Goal: Task Accomplishment & Management: Use online tool/utility

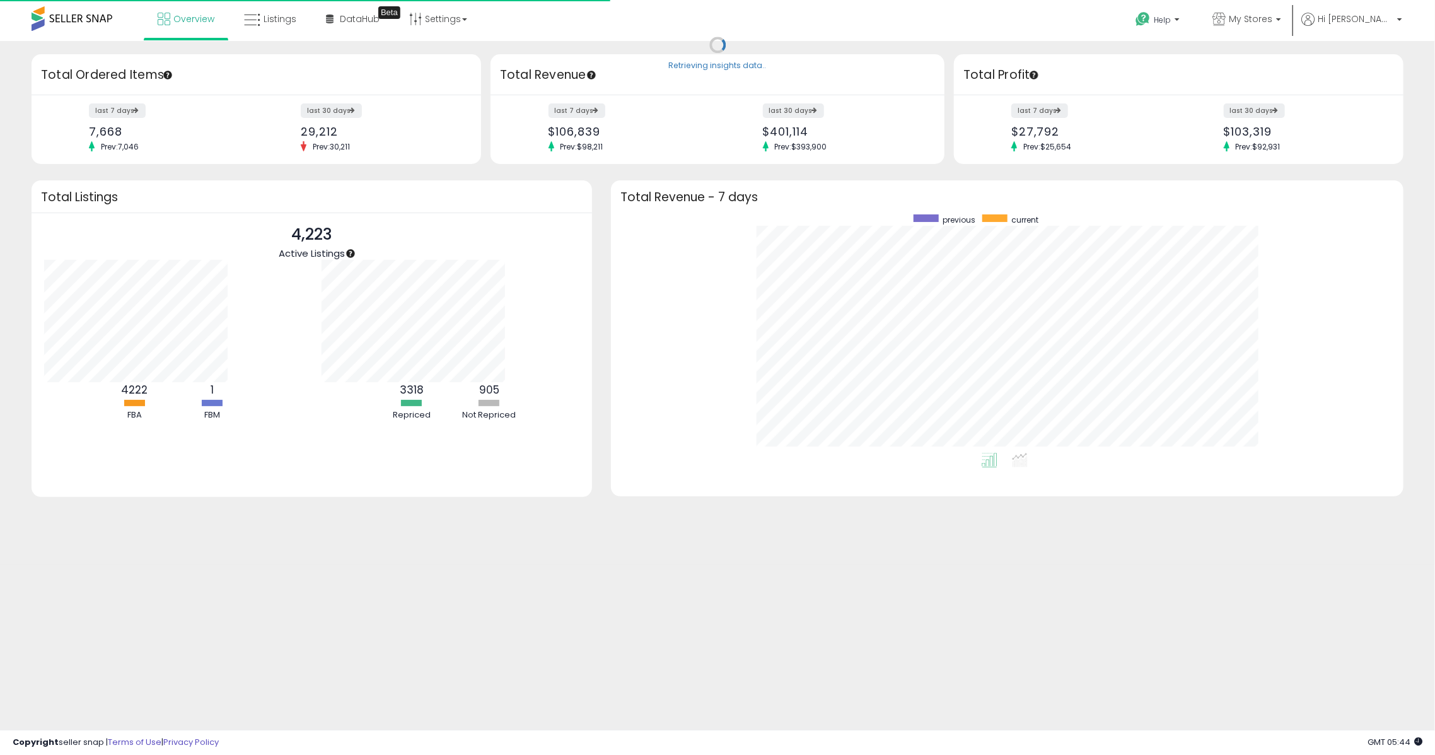
scroll to position [238, 767]
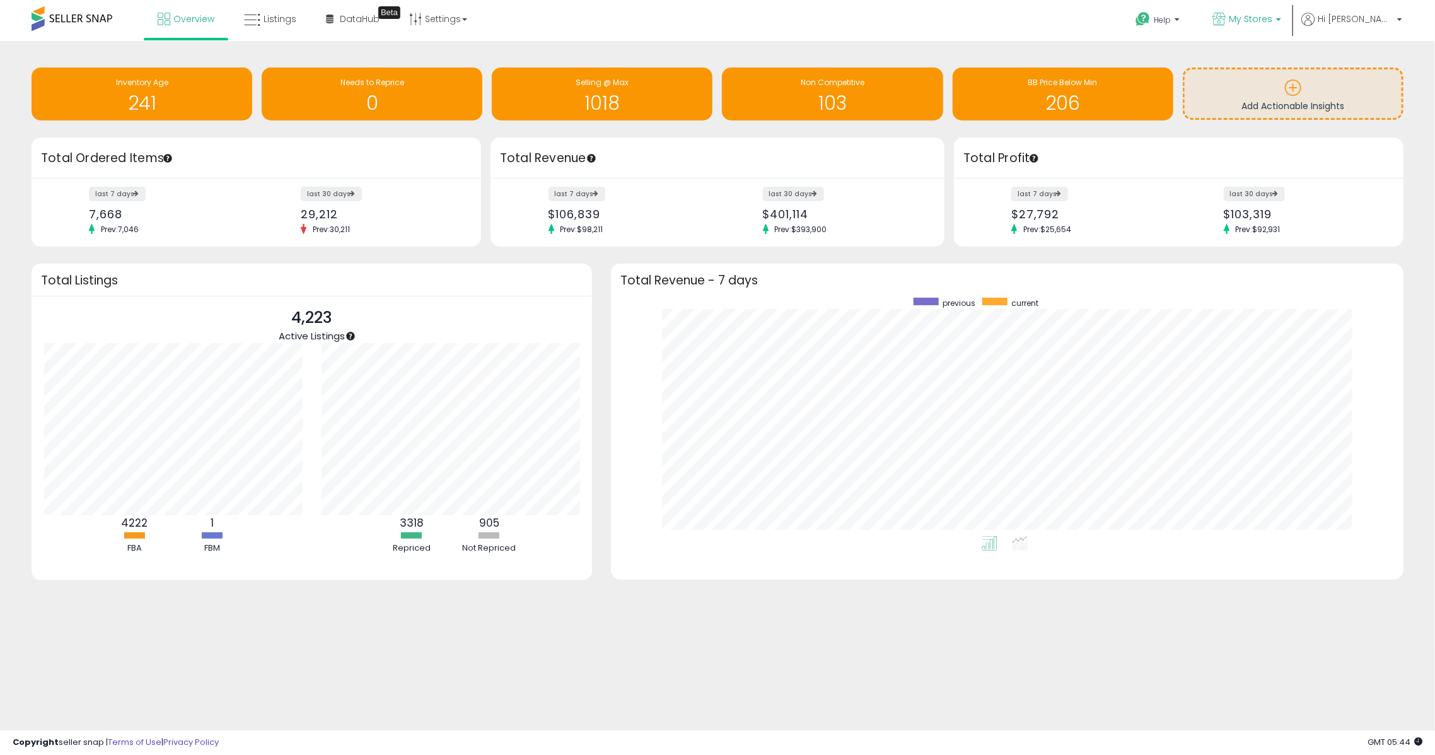
click at [1075, 19] on b at bounding box center [1278, 22] width 5 height 9
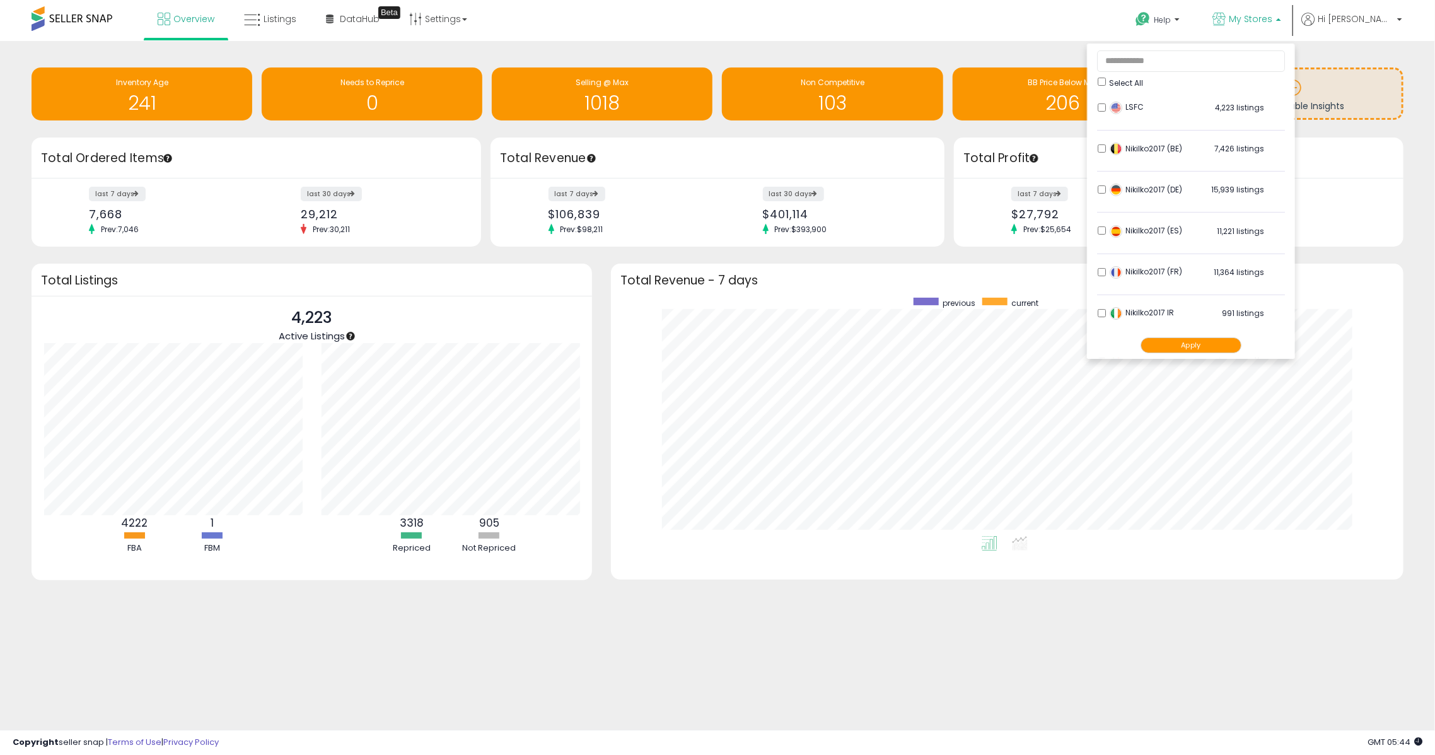
click at [1075, 347] on button "Apply" at bounding box center [1190, 345] width 101 height 16
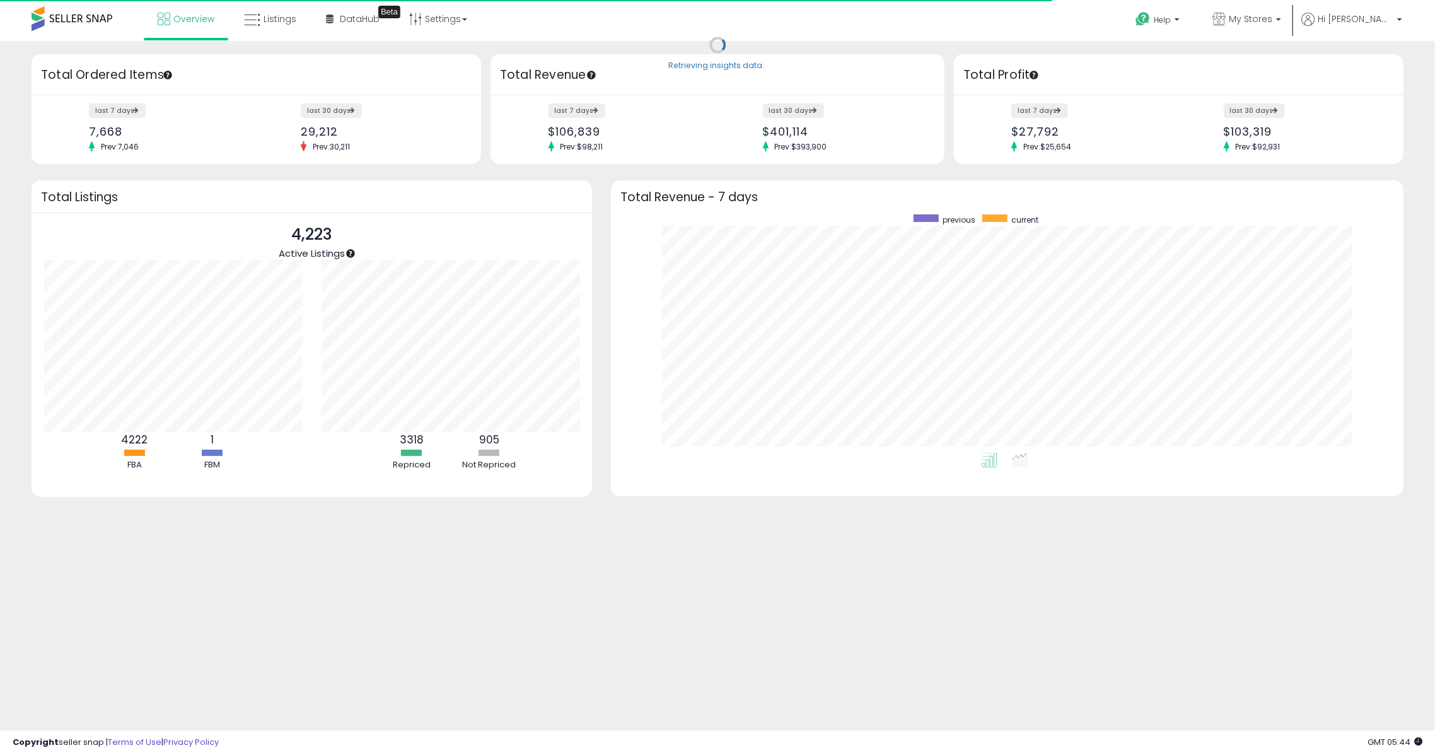
scroll to position [238, 767]
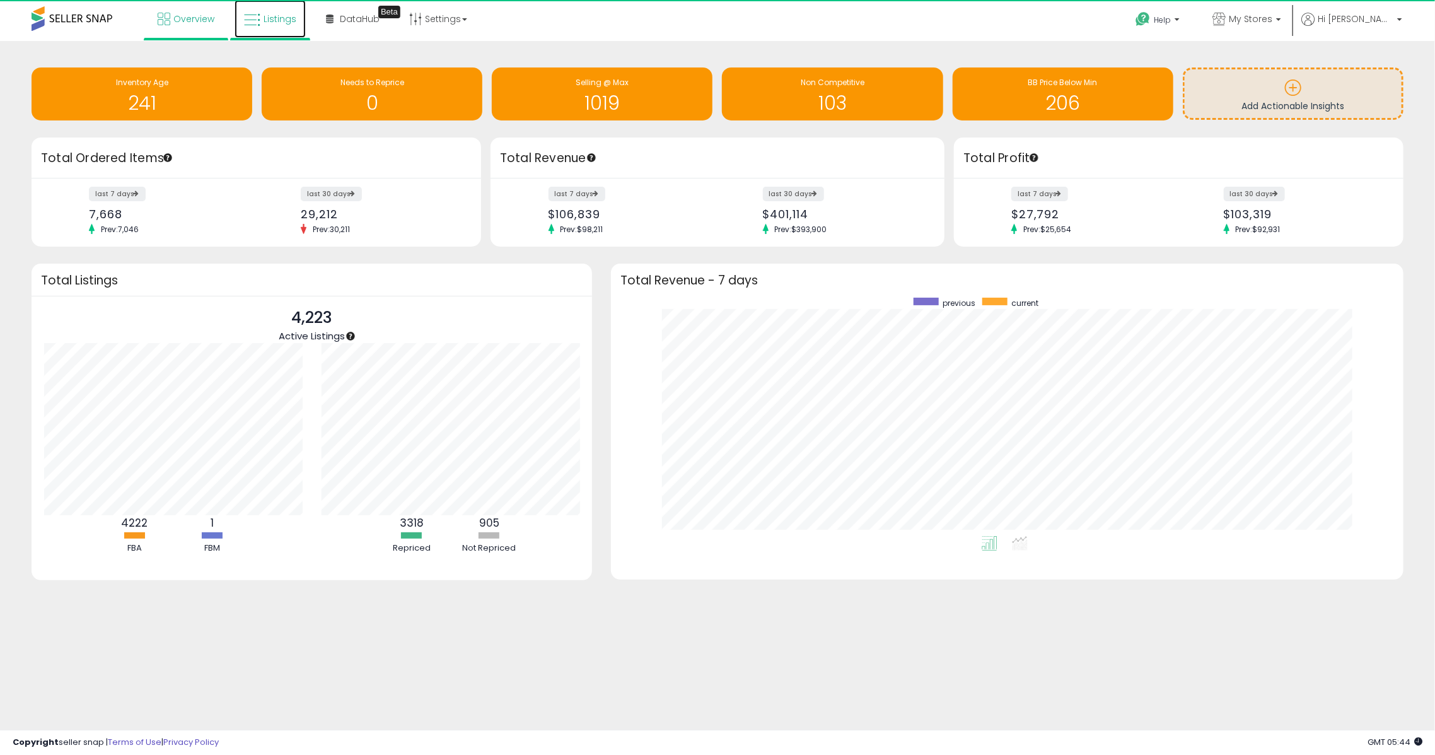
click at [291, 28] on link "Listings" at bounding box center [269, 19] width 71 height 38
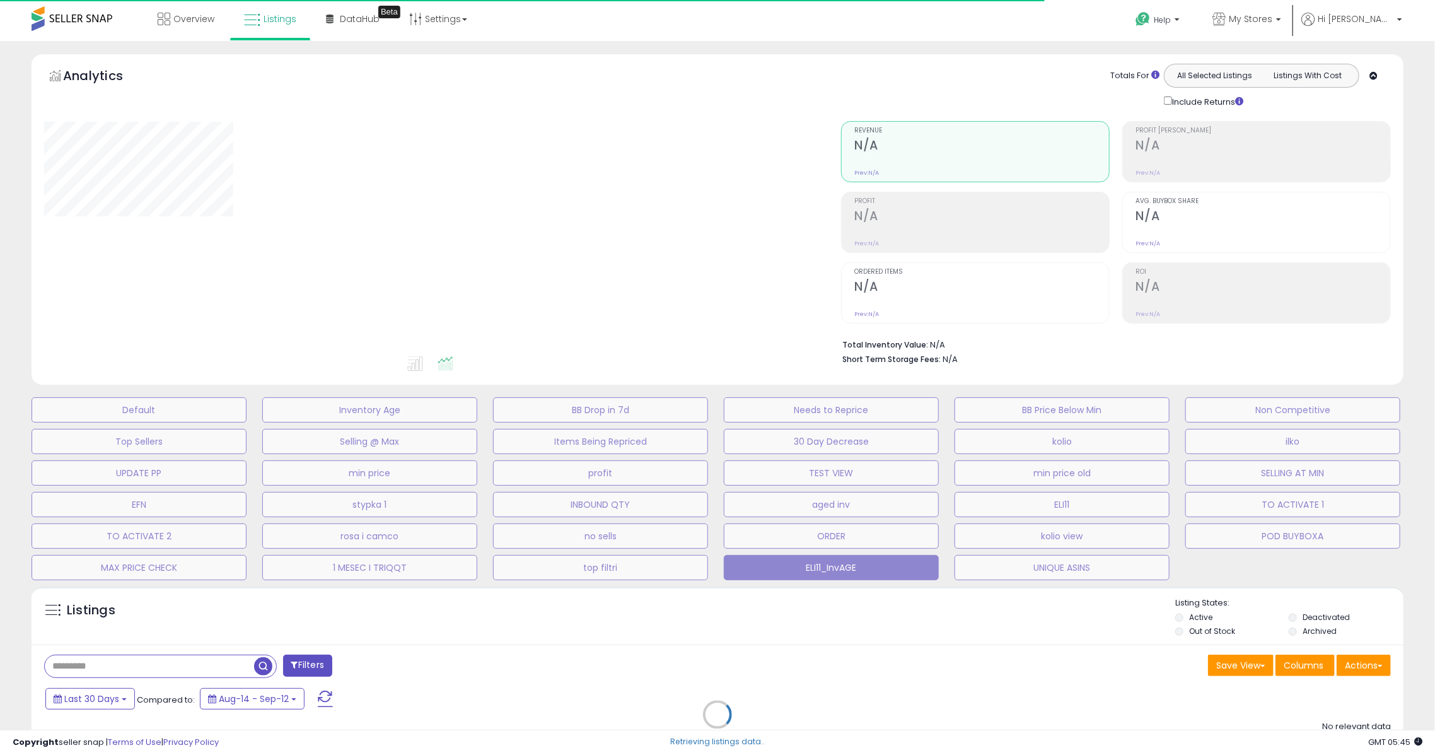
click at [100, 674] on div "Retrieving listings data.." at bounding box center [717, 723] width 1391 height 287
click at [96, 665] on div "Retrieving listings data.." at bounding box center [717, 723] width 1391 height 287
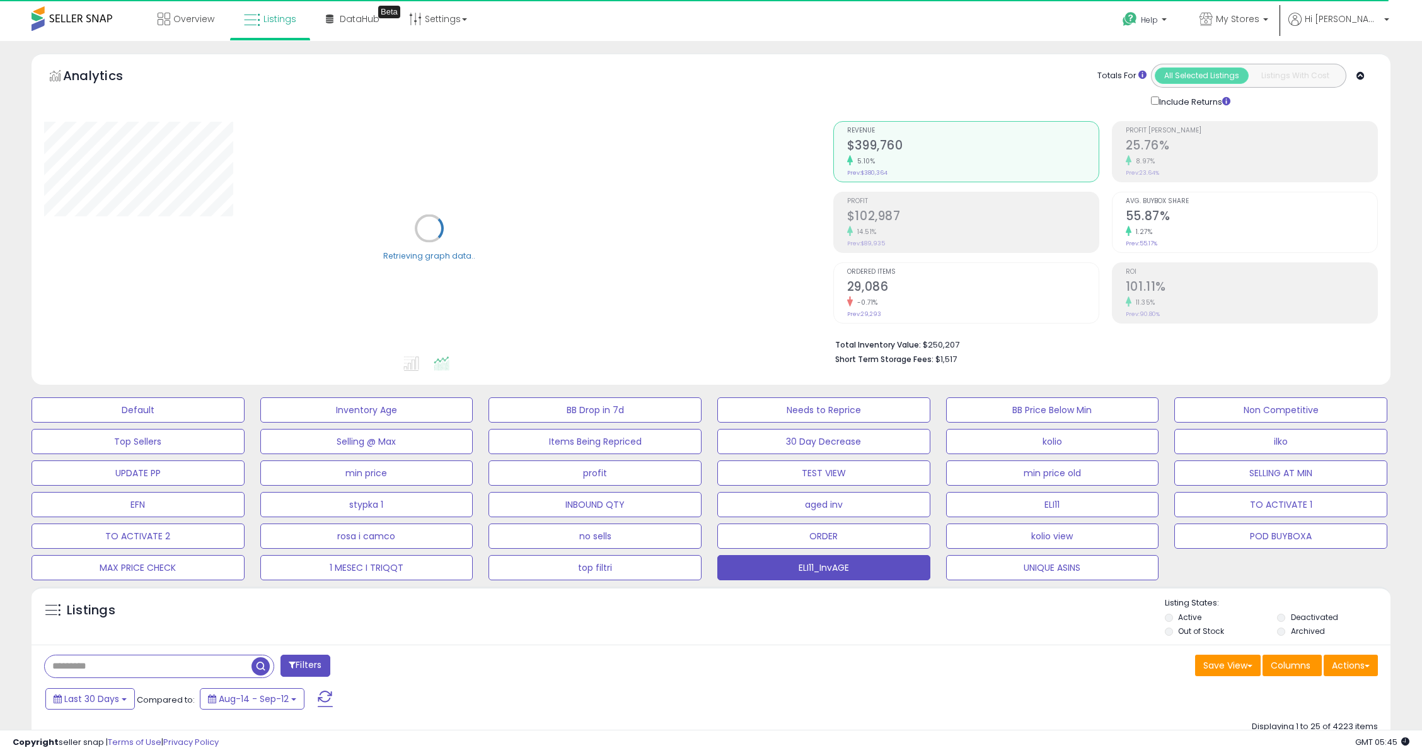
click at [86, 666] on input "text" at bounding box center [148, 666] width 207 height 22
paste input "**********"
type input "**********"
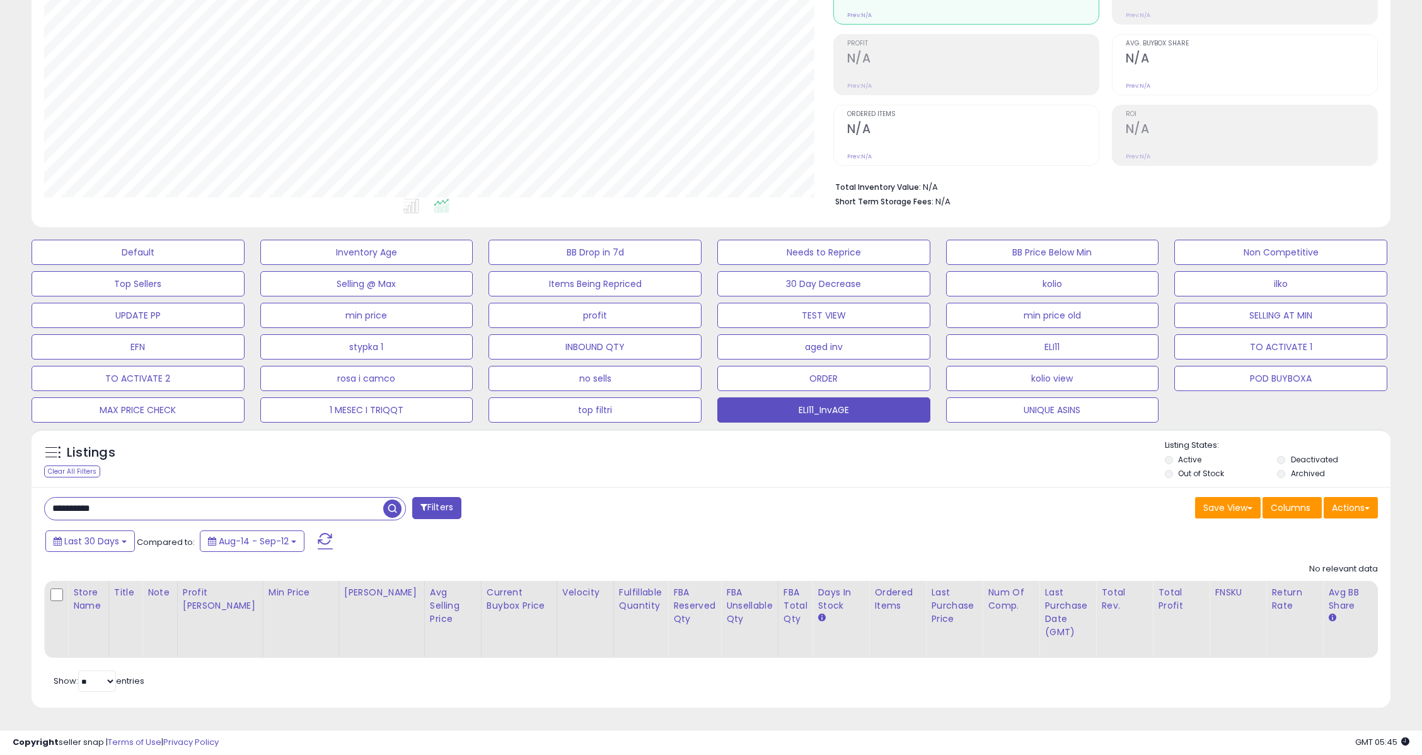
scroll to position [258, 789]
click at [136, 497] on input "**********" at bounding box center [214, 508] width 338 height 22
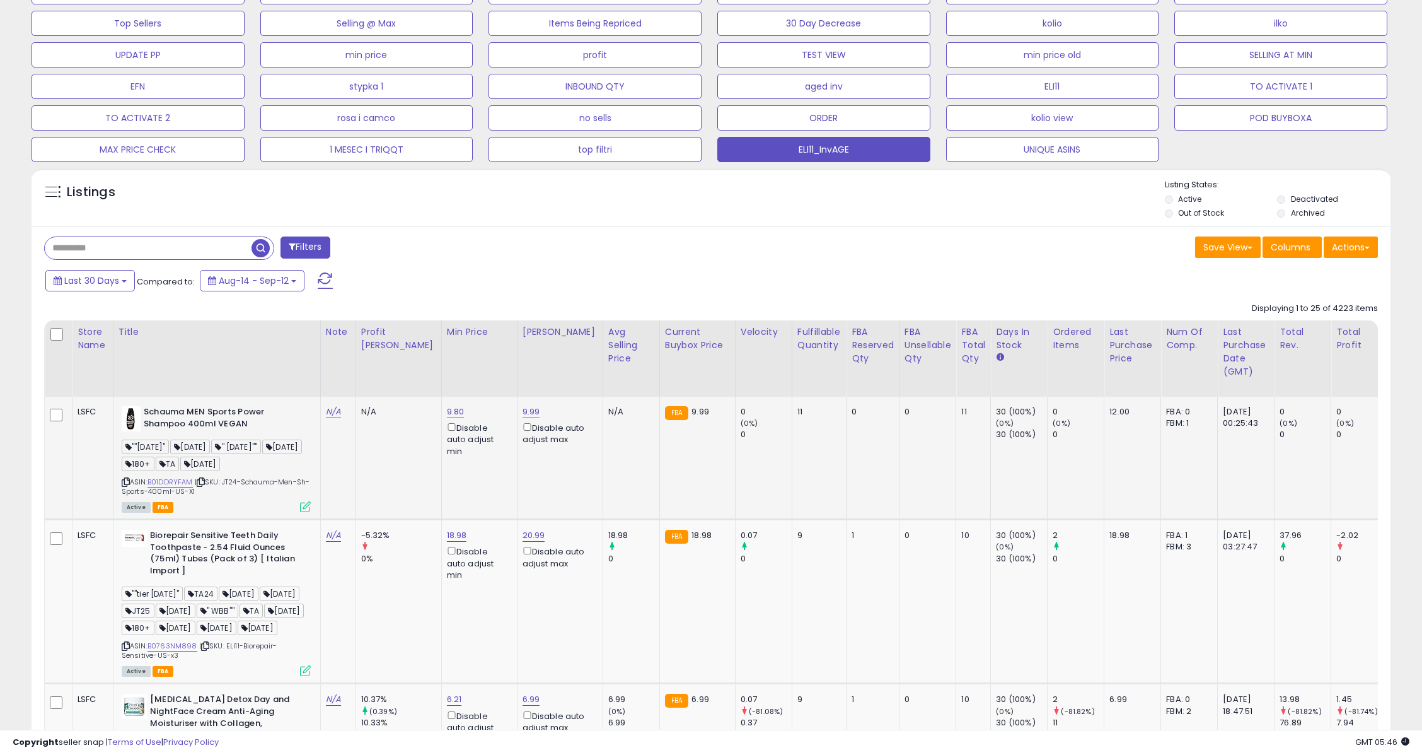
scroll to position [420, 0]
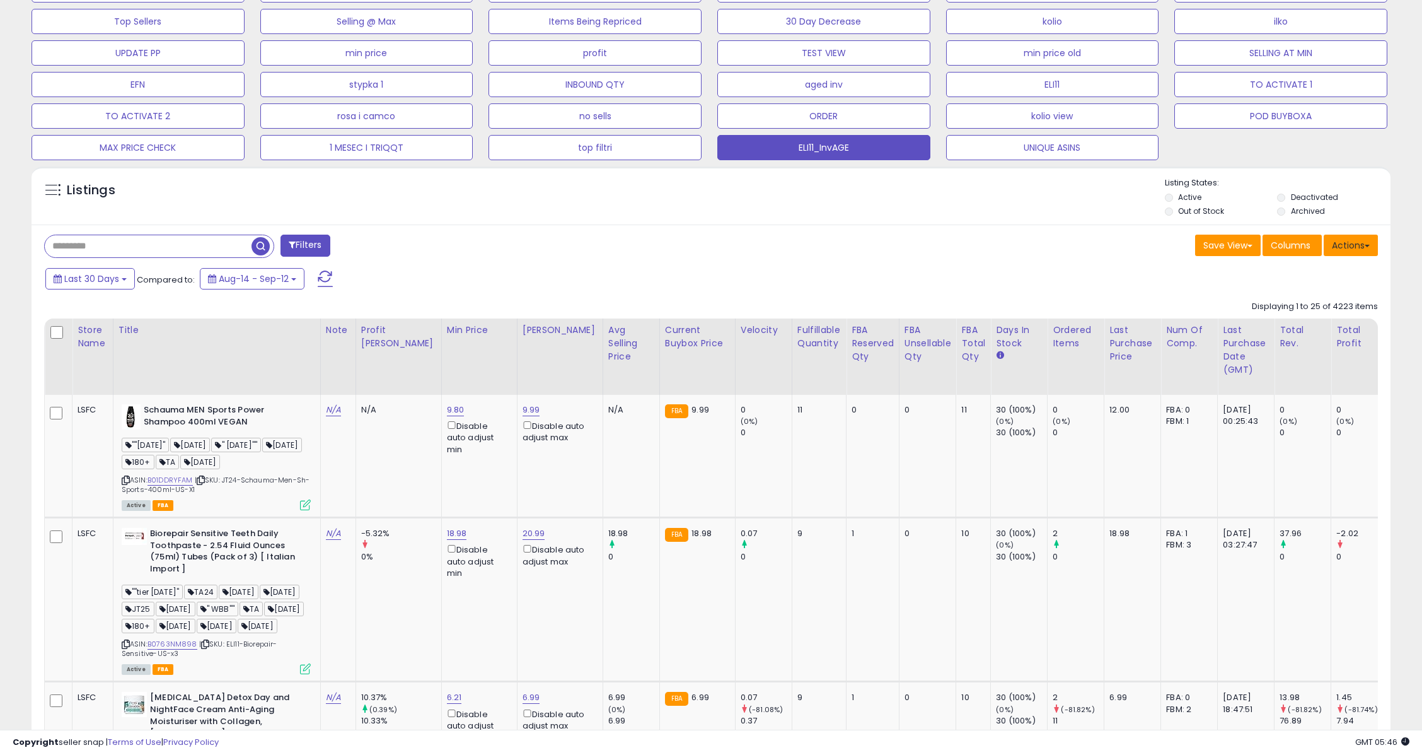
click at [1349, 250] on button "Actions" at bounding box center [1351, 244] width 54 height 21
drag, startPoint x: 1290, startPoint y: 307, endPoint x: 1263, endPoint y: 300, distance: 27.4
click at [1289, 306] on link "Export Visible Columns" at bounding box center [1299, 304] width 138 height 20
click at [975, 269] on div "Last 30 Days Compared to: Aug-14 - Sep-12" at bounding box center [542, 280] width 1000 height 28
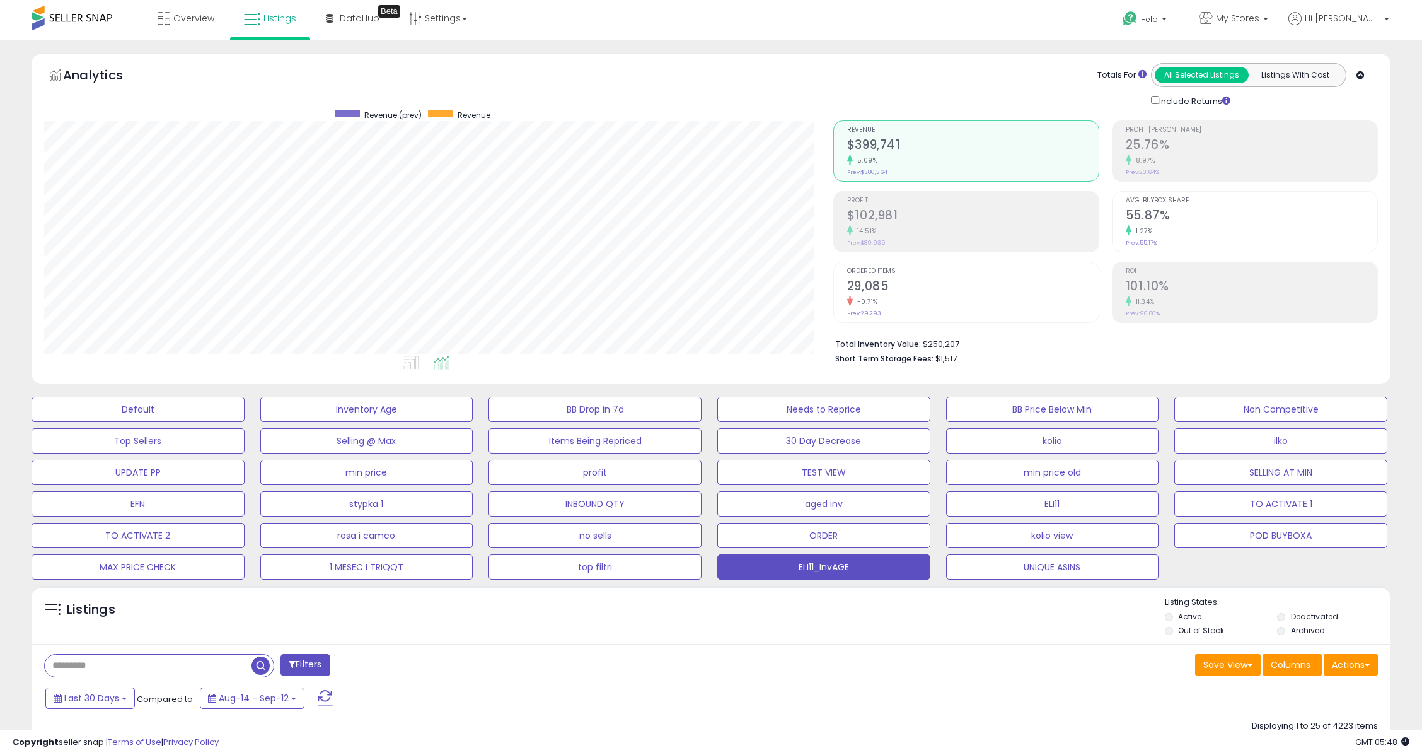
scroll to position [0, 0]
click at [1268, 18] on p "My Stores" at bounding box center [1234, 21] width 69 height 16
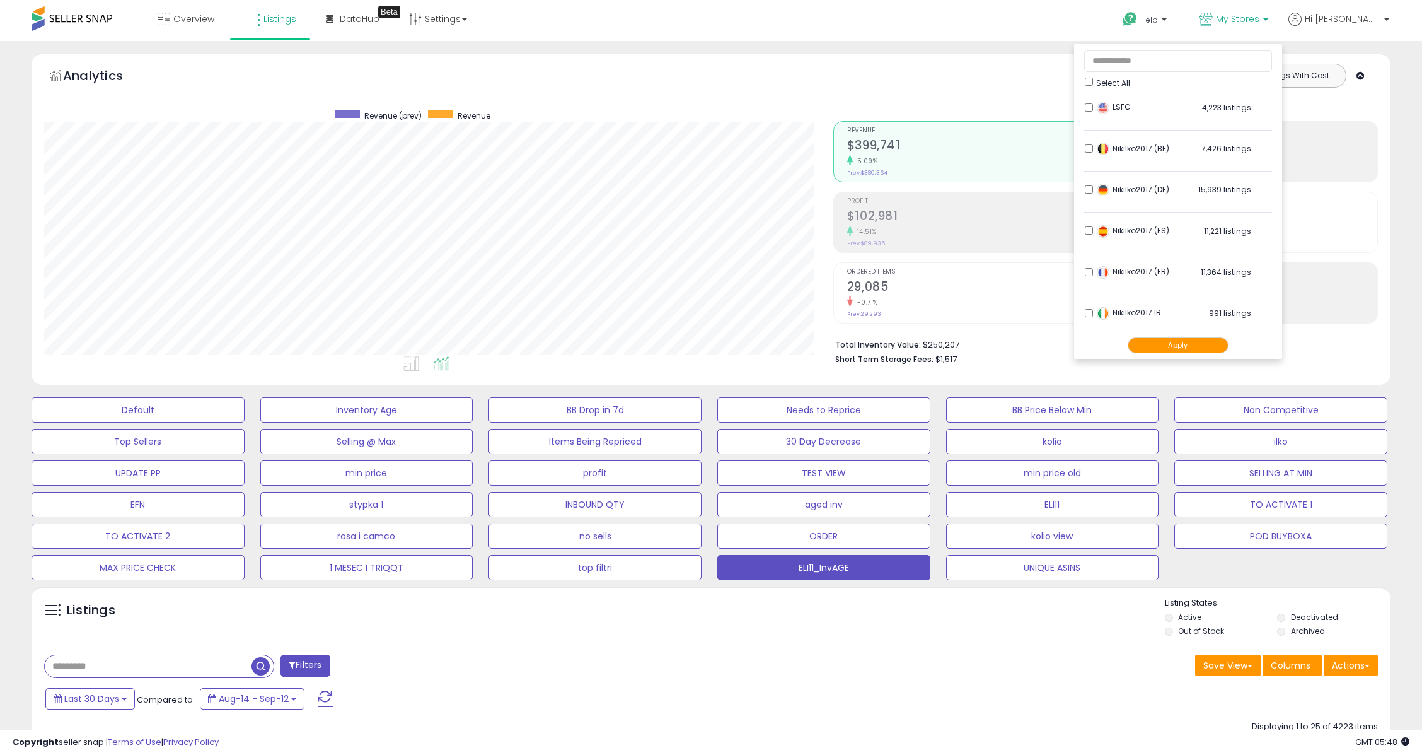
click at [1185, 344] on button "Apply" at bounding box center [1178, 345] width 101 height 16
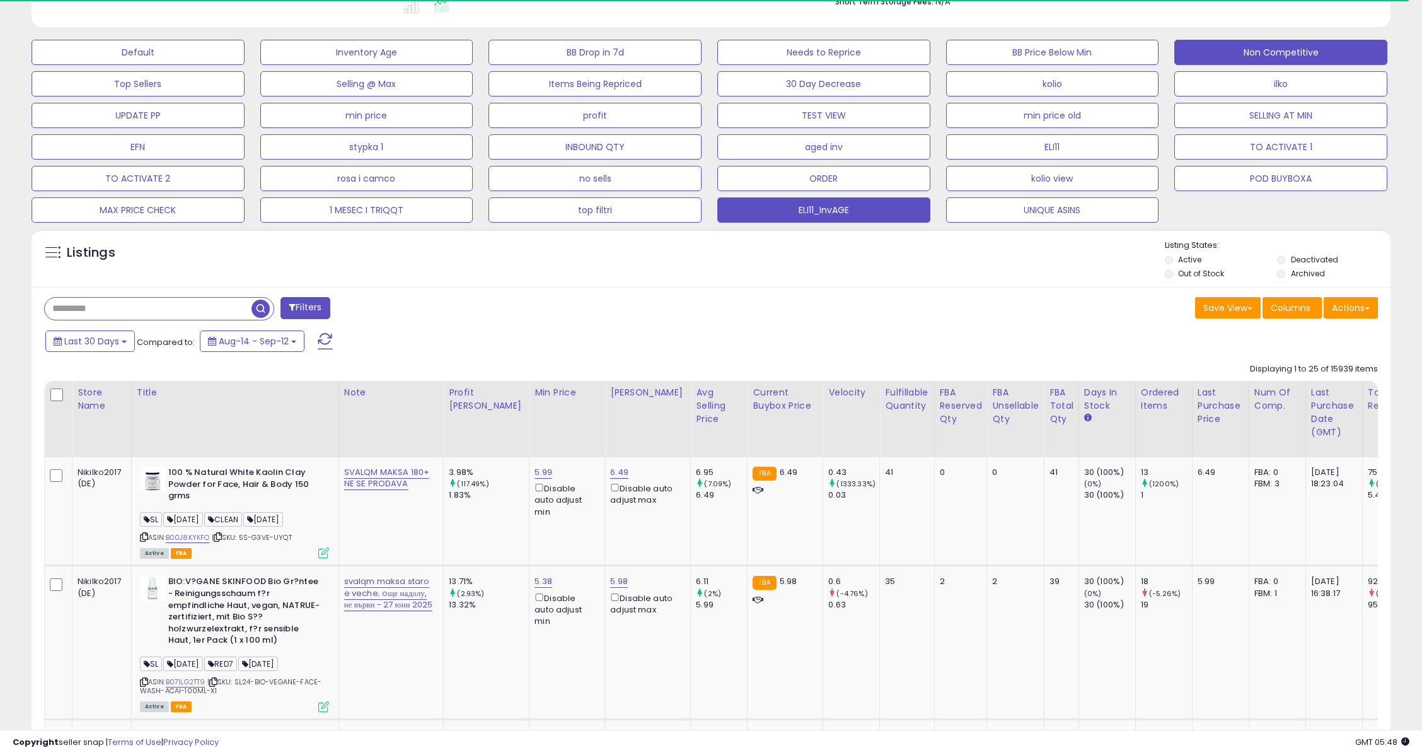
scroll to position [420, 0]
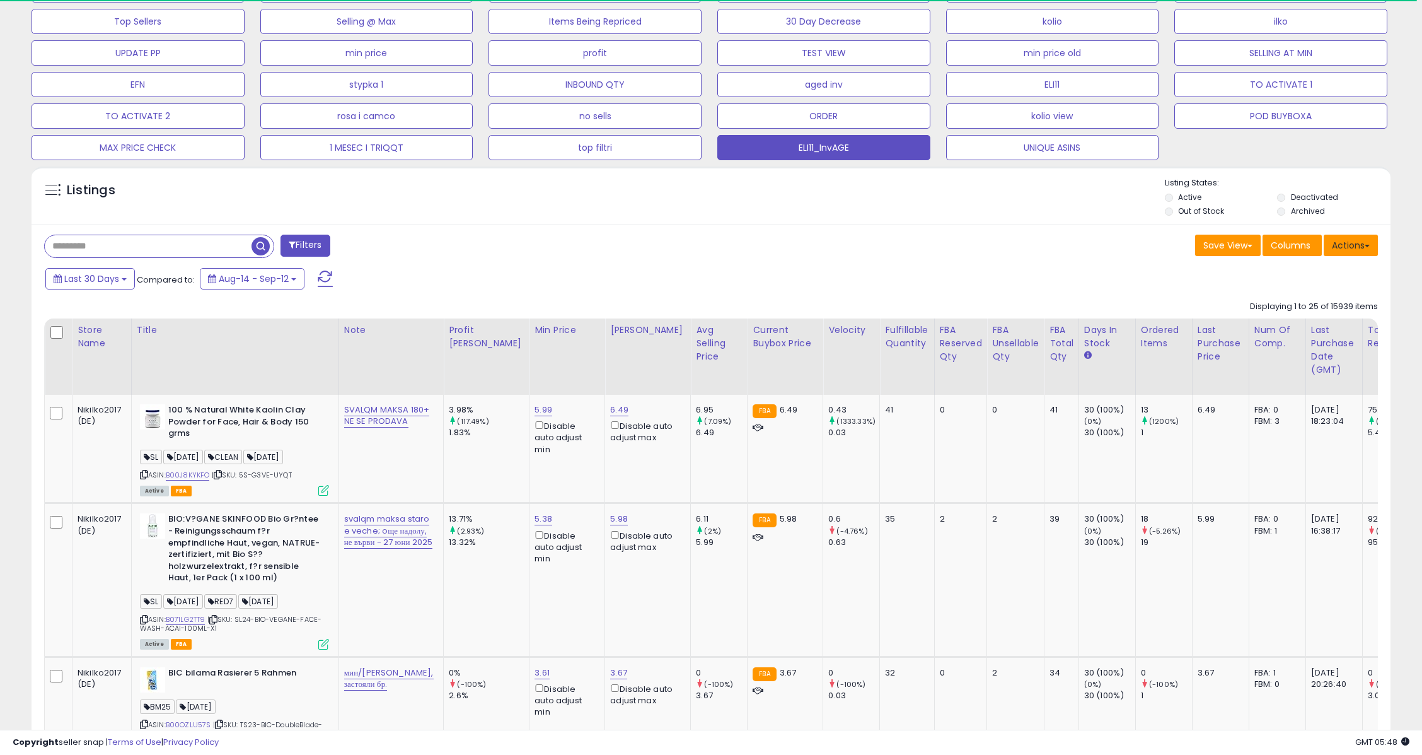
click at [1371, 245] on button "Actions" at bounding box center [1351, 244] width 54 height 21
click at [1293, 303] on link "Export Visible Columns" at bounding box center [1299, 304] width 138 height 20
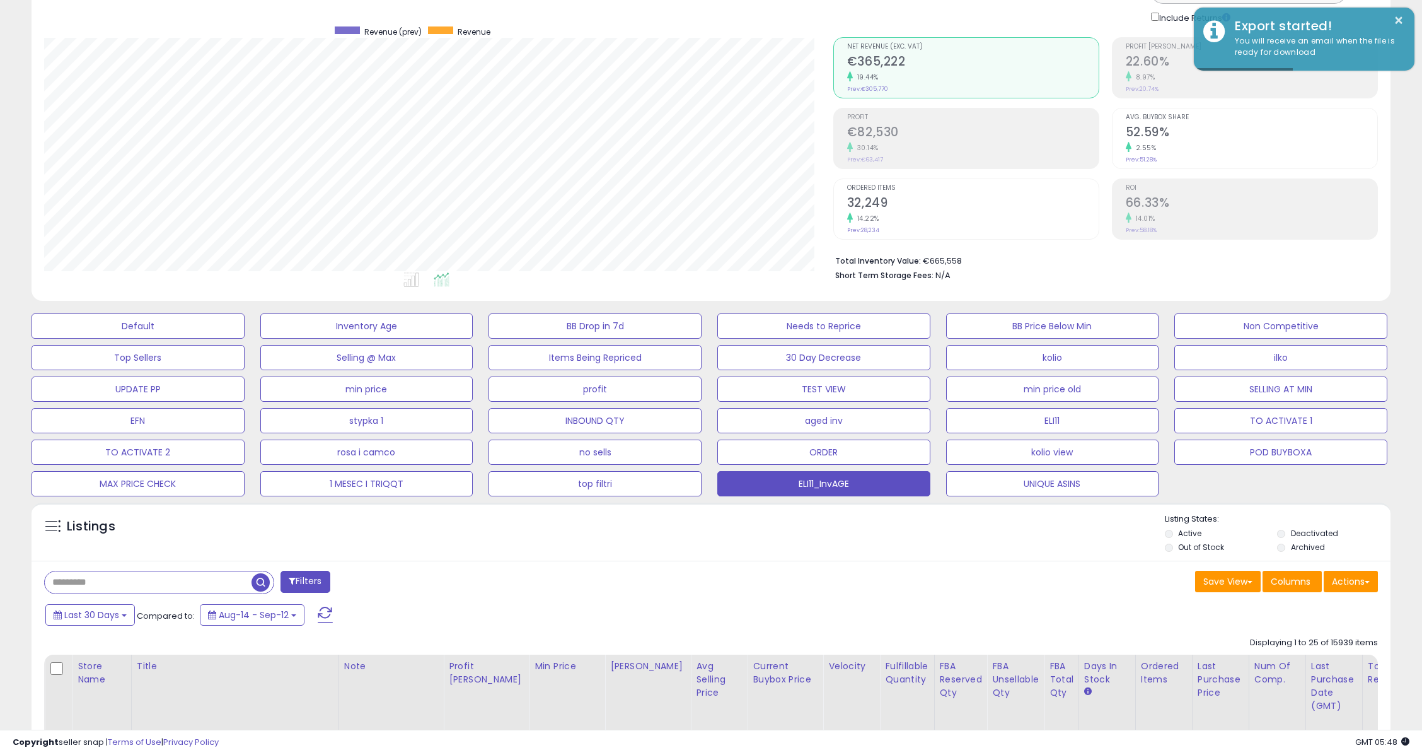
scroll to position [0, 0]
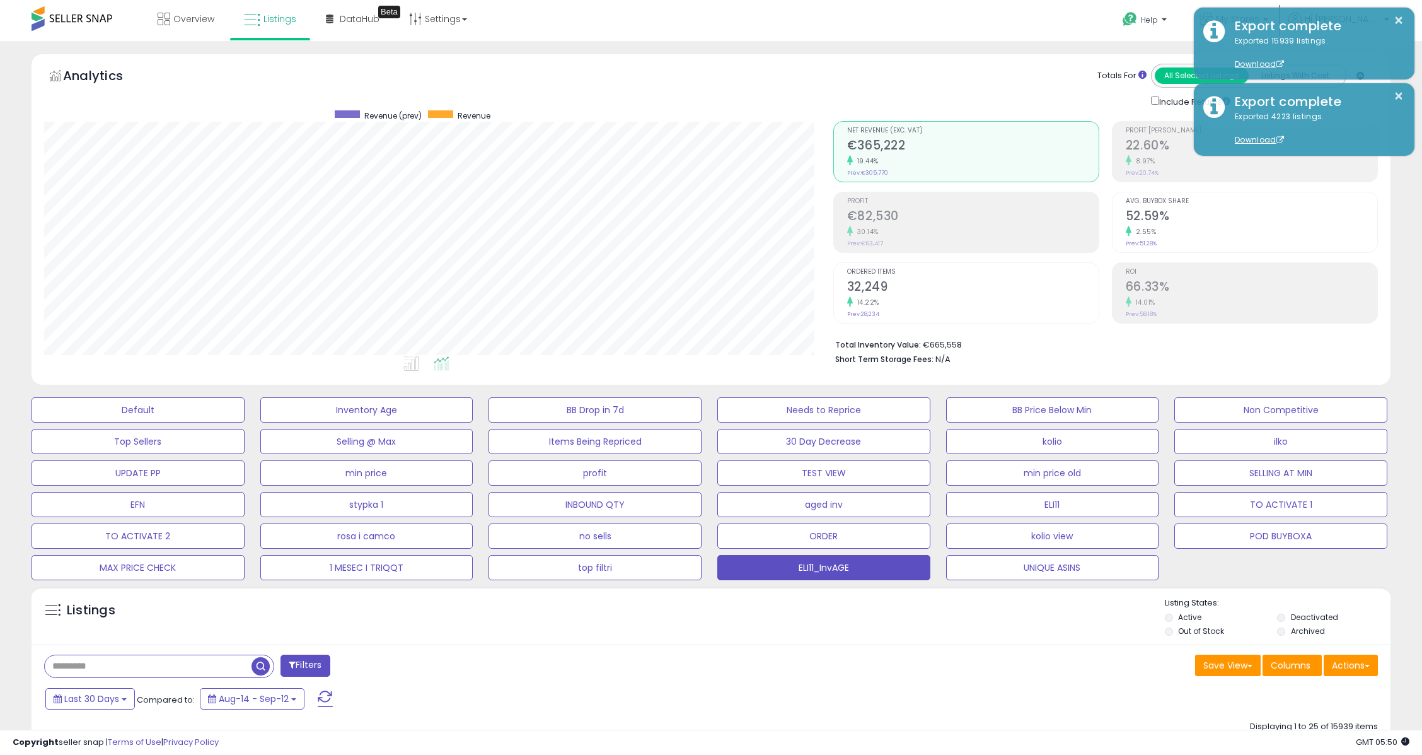
click at [912, 84] on div "Totals For All Selected Listings Listings With Cost Include Returns" at bounding box center [1101, 86] width 536 height 45
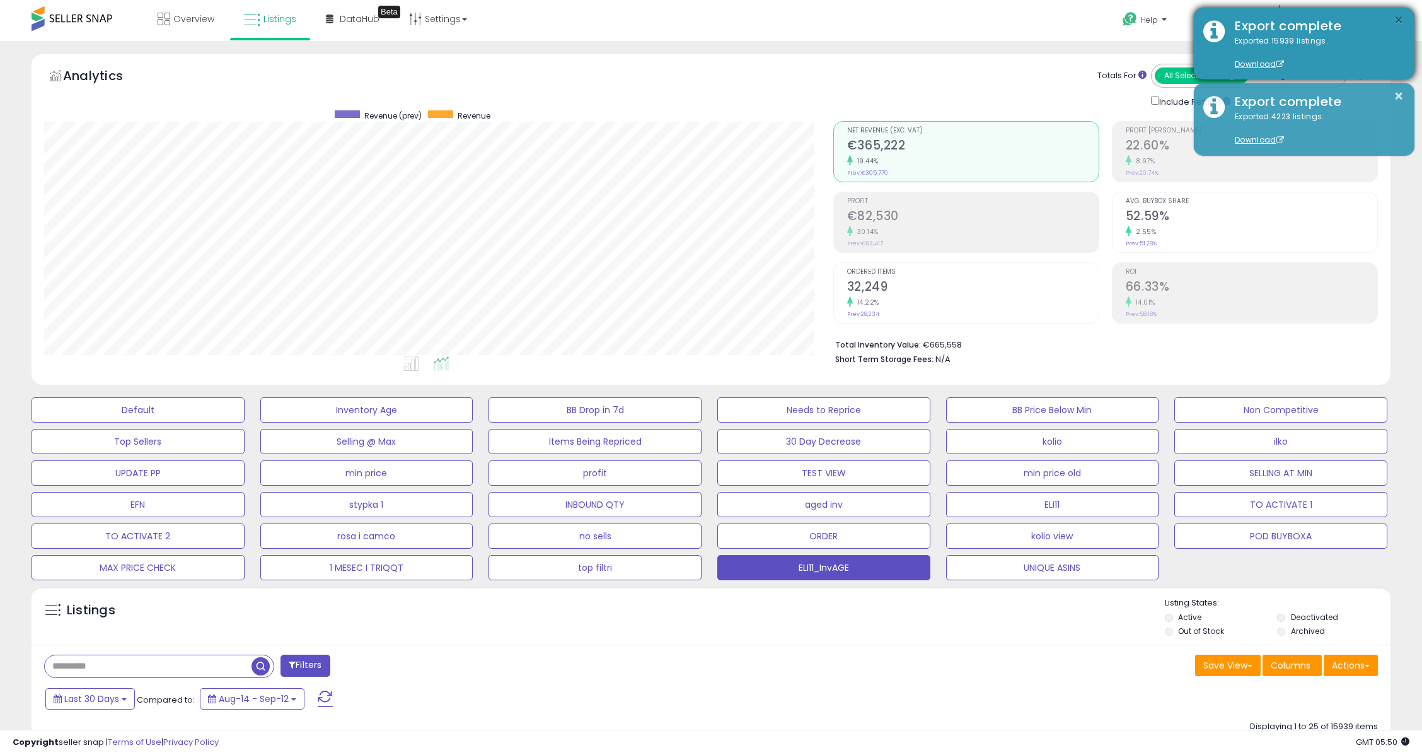
click at [1394, 19] on button "×" at bounding box center [1399, 21] width 10 height 16
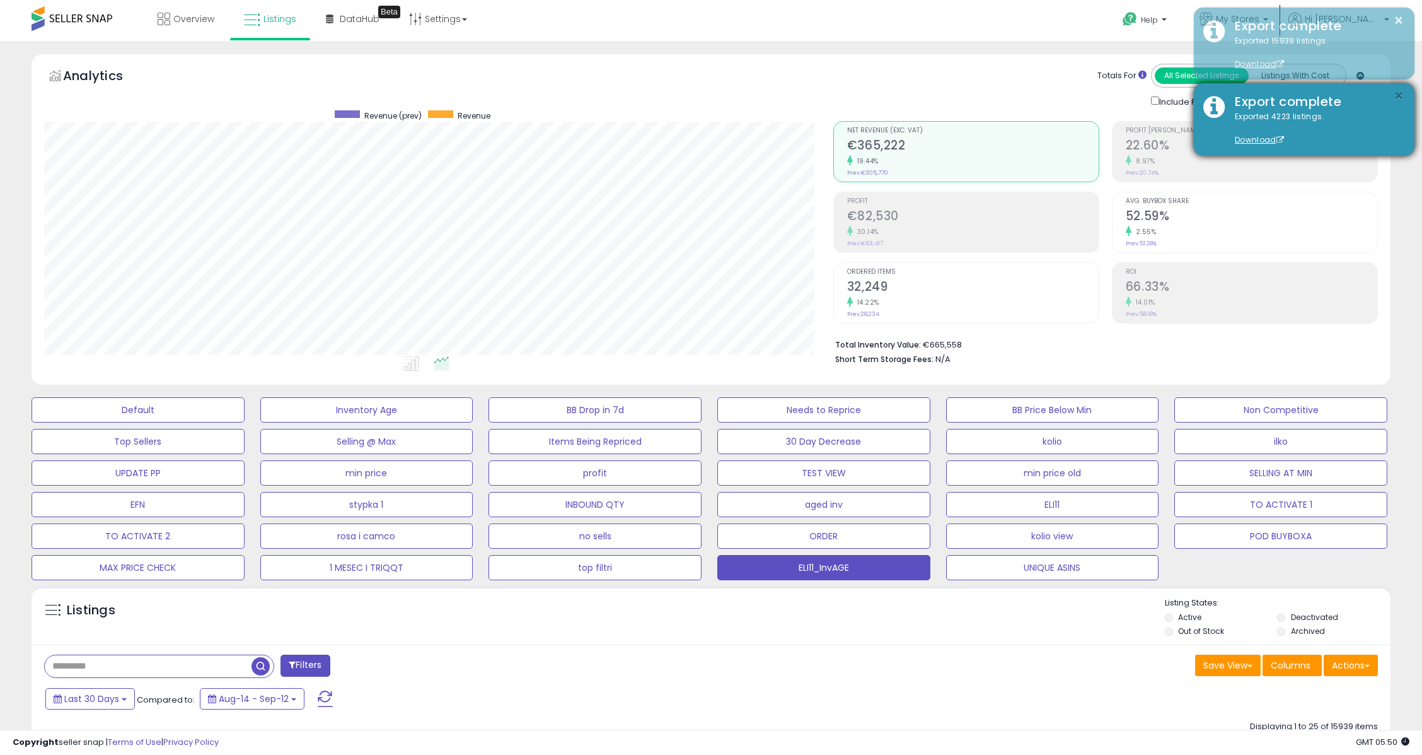
click at [1396, 91] on button "×" at bounding box center [1399, 96] width 10 height 16
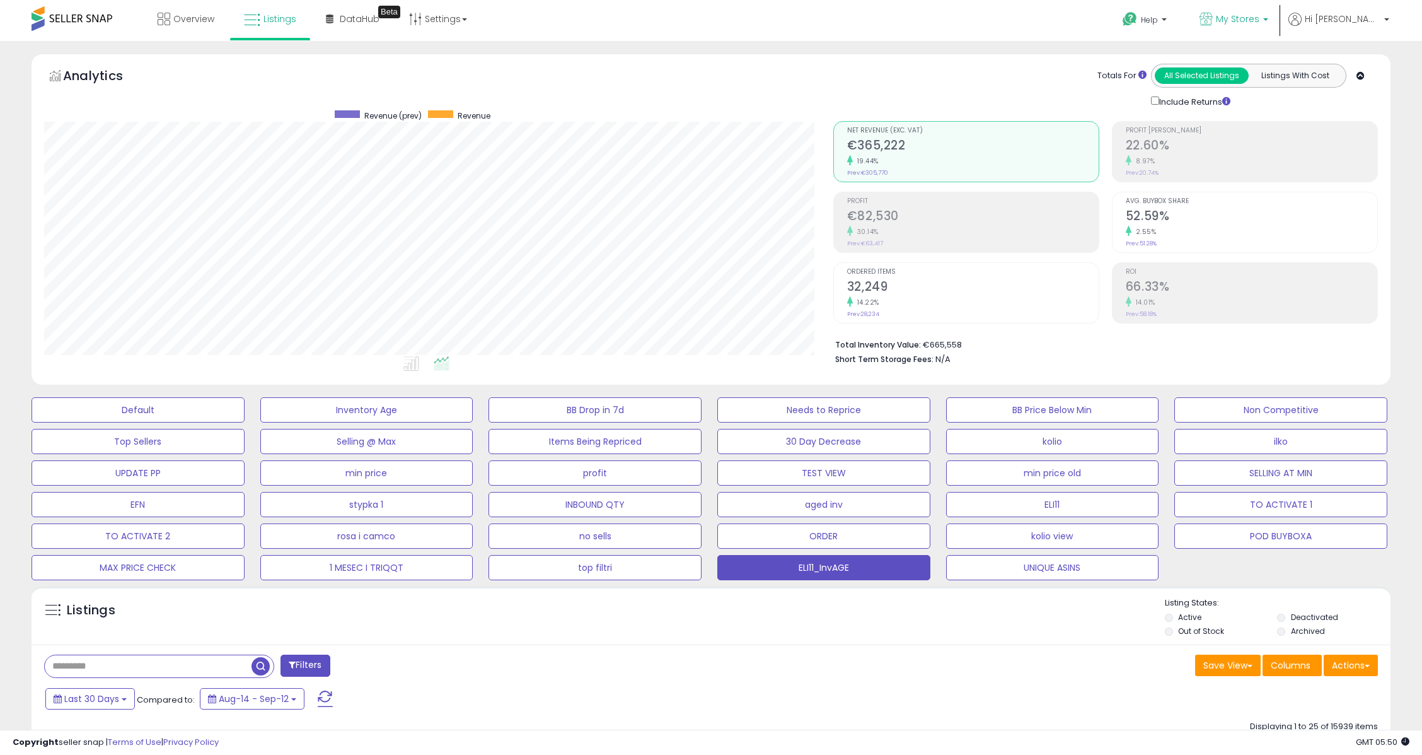
click at [1268, 25] on p "My Stores" at bounding box center [1234, 21] width 69 height 16
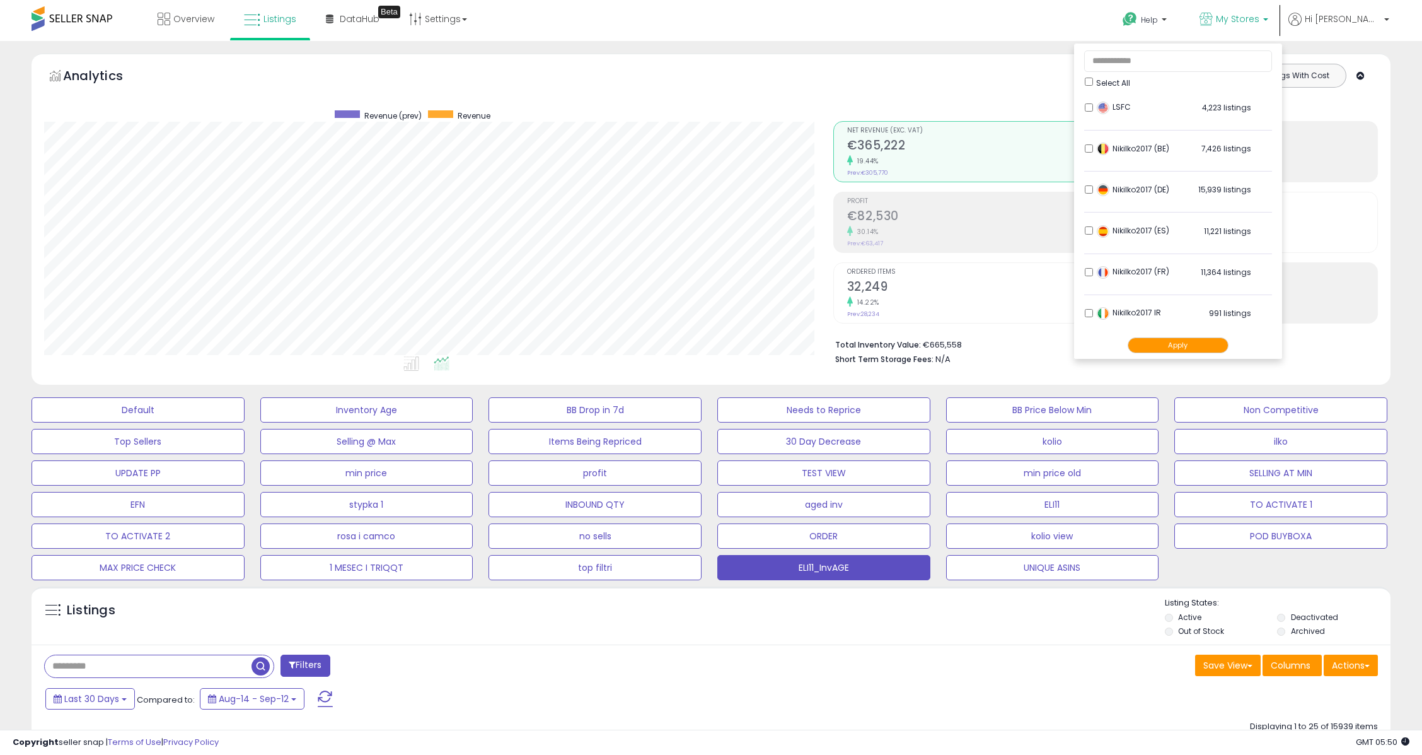
click at [1192, 340] on button "Apply" at bounding box center [1178, 345] width 101 height 16
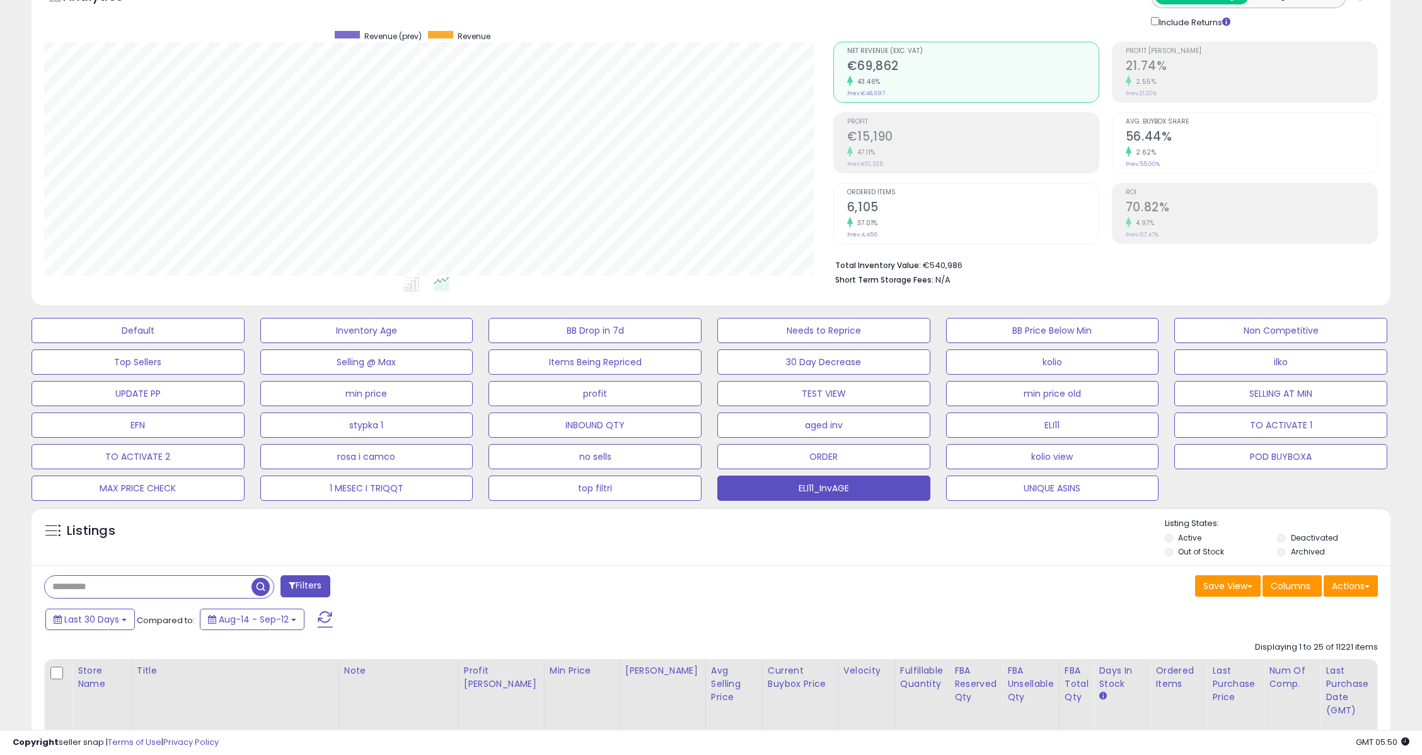
scroll to position [252, 0]
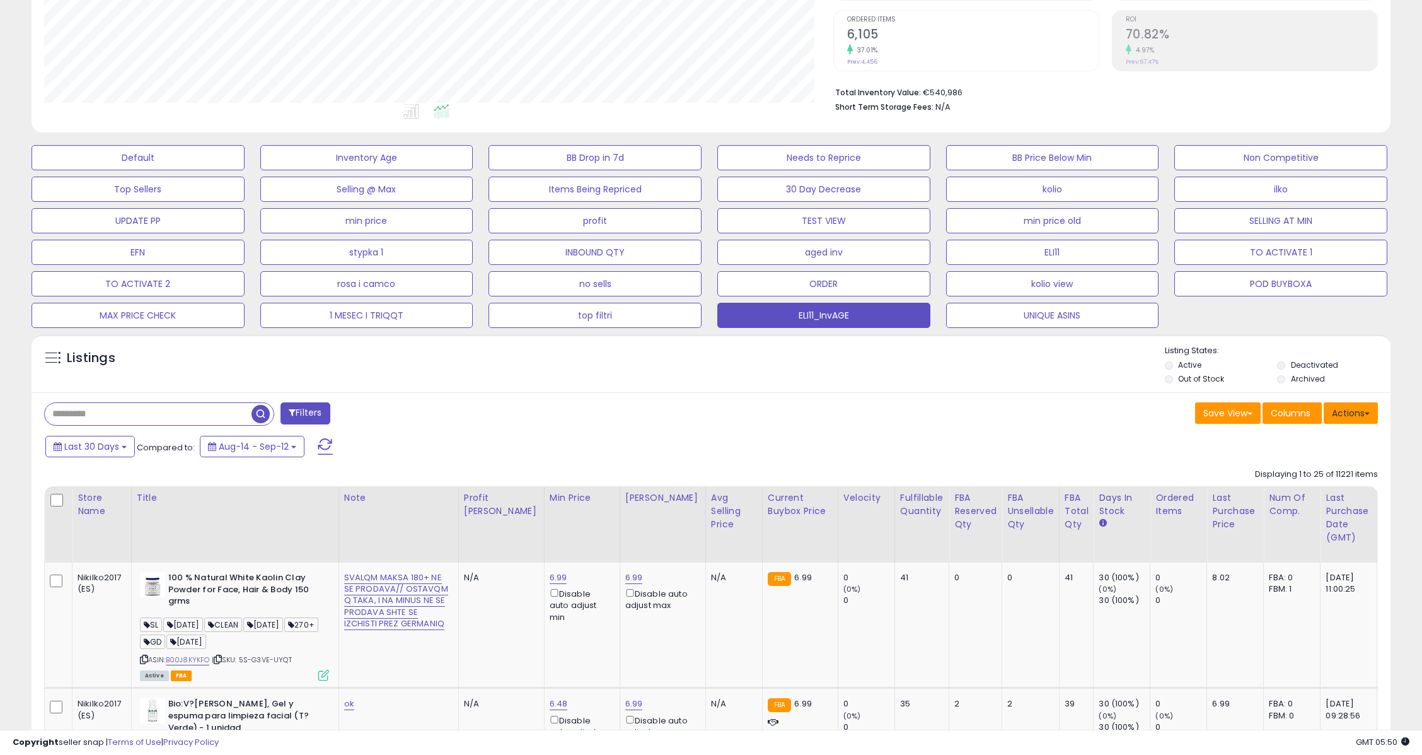
click at [1337, 415] on button "Actions" at bounding box center [1351, 412] width 54 height 21
click at [1294, 477] on link "Export Visible Columns" at bounding box center [1299, 471] width 138 height 20
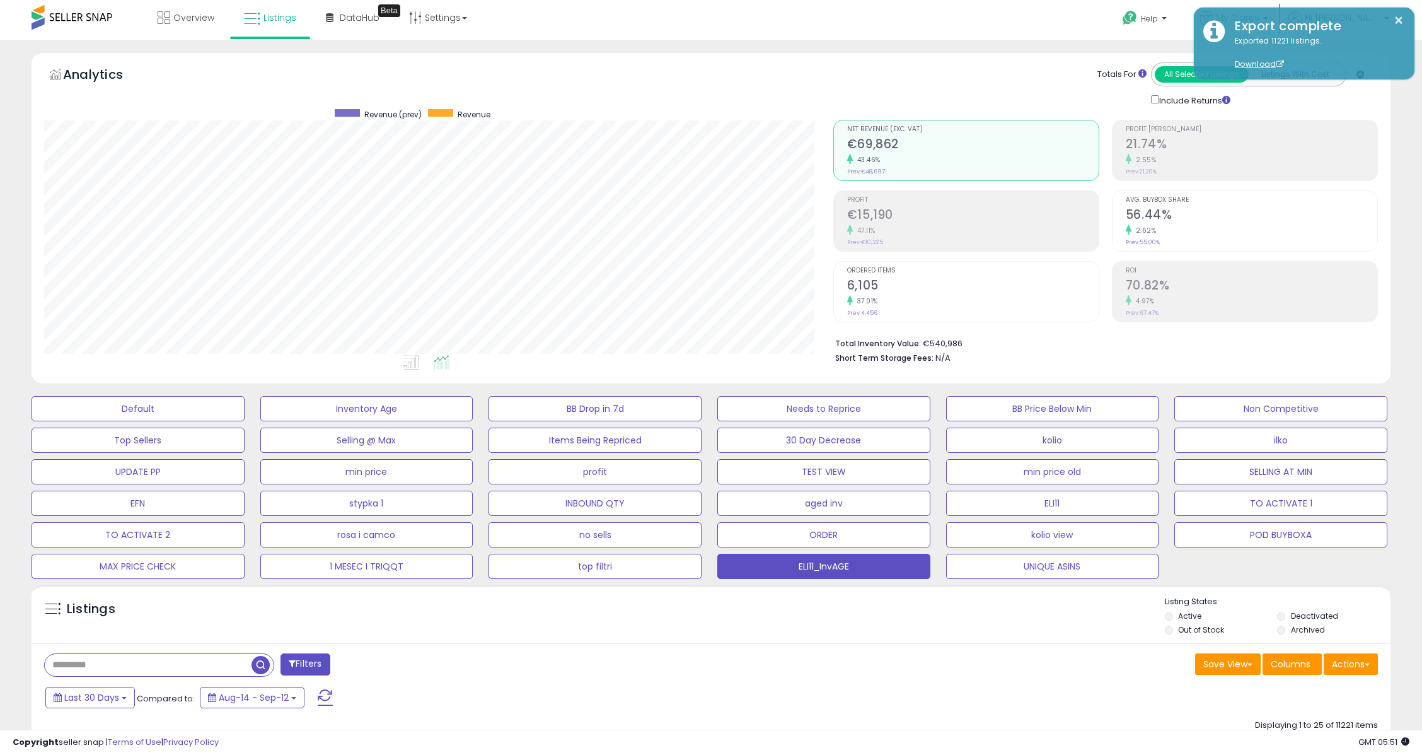
scroll to position [0, 0]
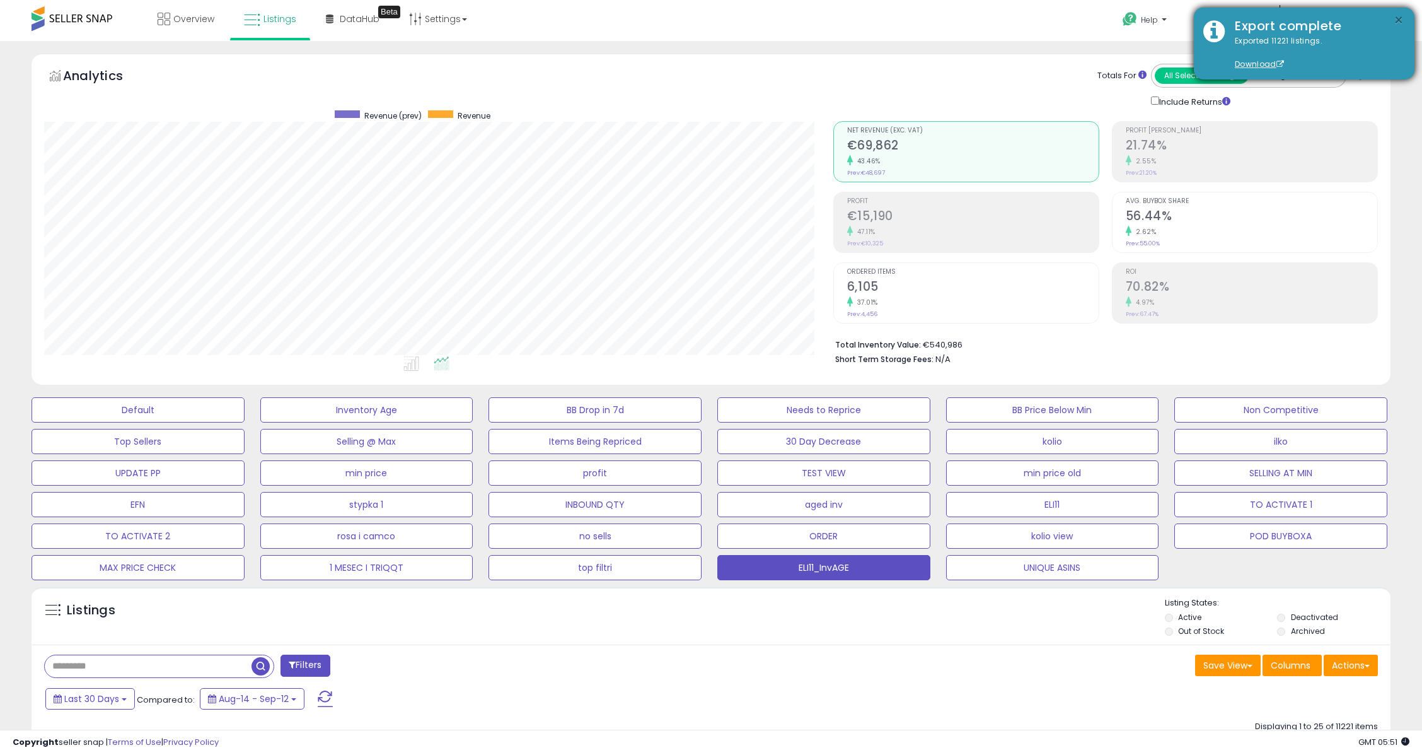
drag, startPoint x: 1398, startPoint y: 23, endPoint x: 1387, endPoint y: 48, distance: 27.4
click at [1398, 23] on button "×" at bounding box center [1399, 21] width 10 height 16
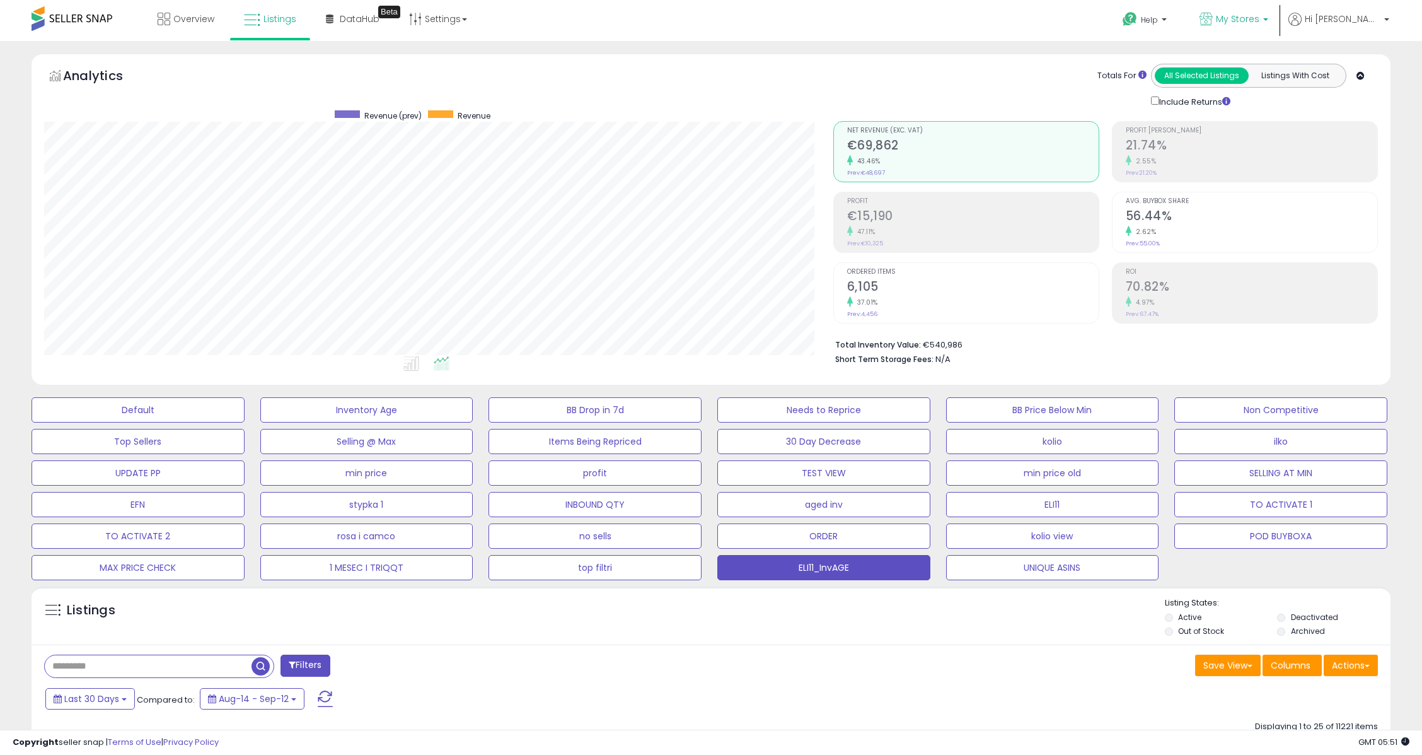
click at [1259, 13] on span "My Stores" at bounding box center [1237, 19] width 43 height 13
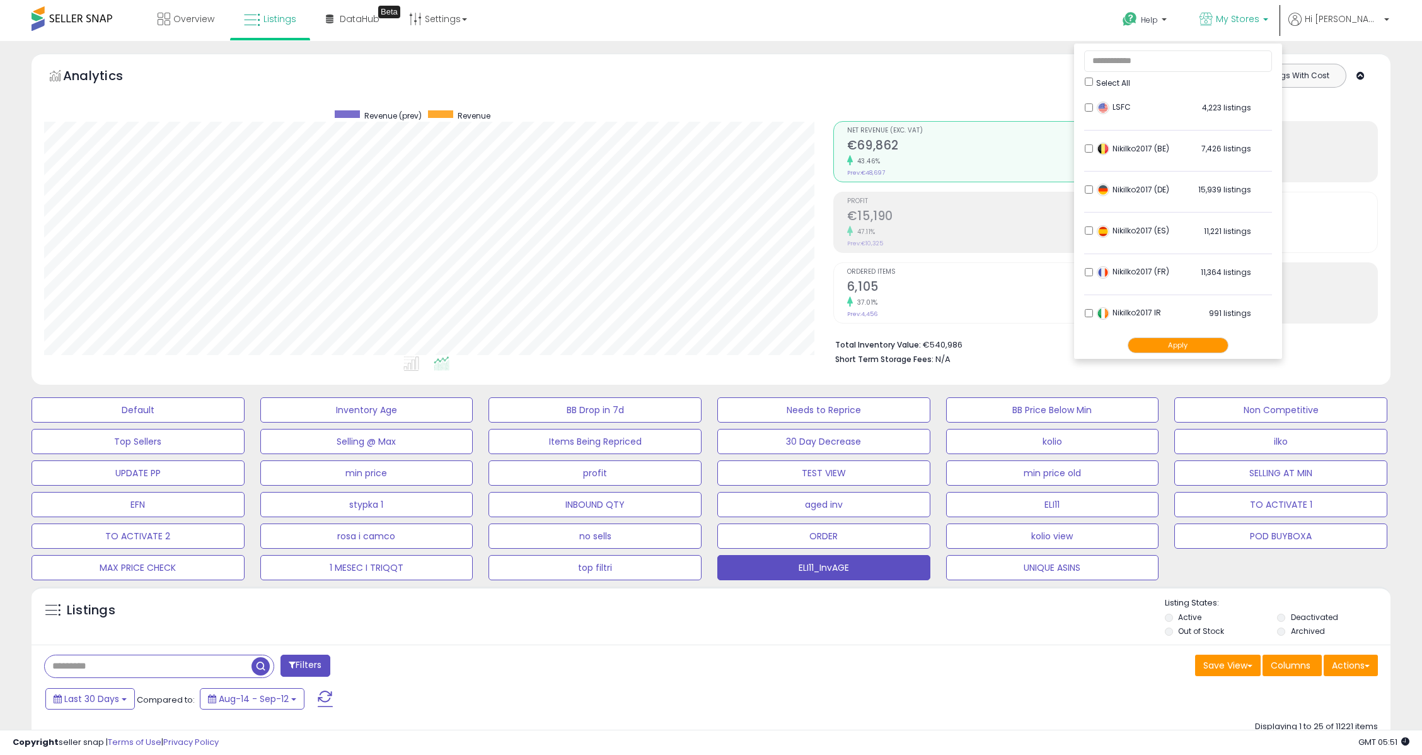
click at [1123, 270] on li "Nikilko2017 (FR) 11,364 listings" at bounding box center [1178, 275] width 188 height 39
click at [1183, 345] on button "Apply" at bounding box center [1178, 345] width 101 height 16
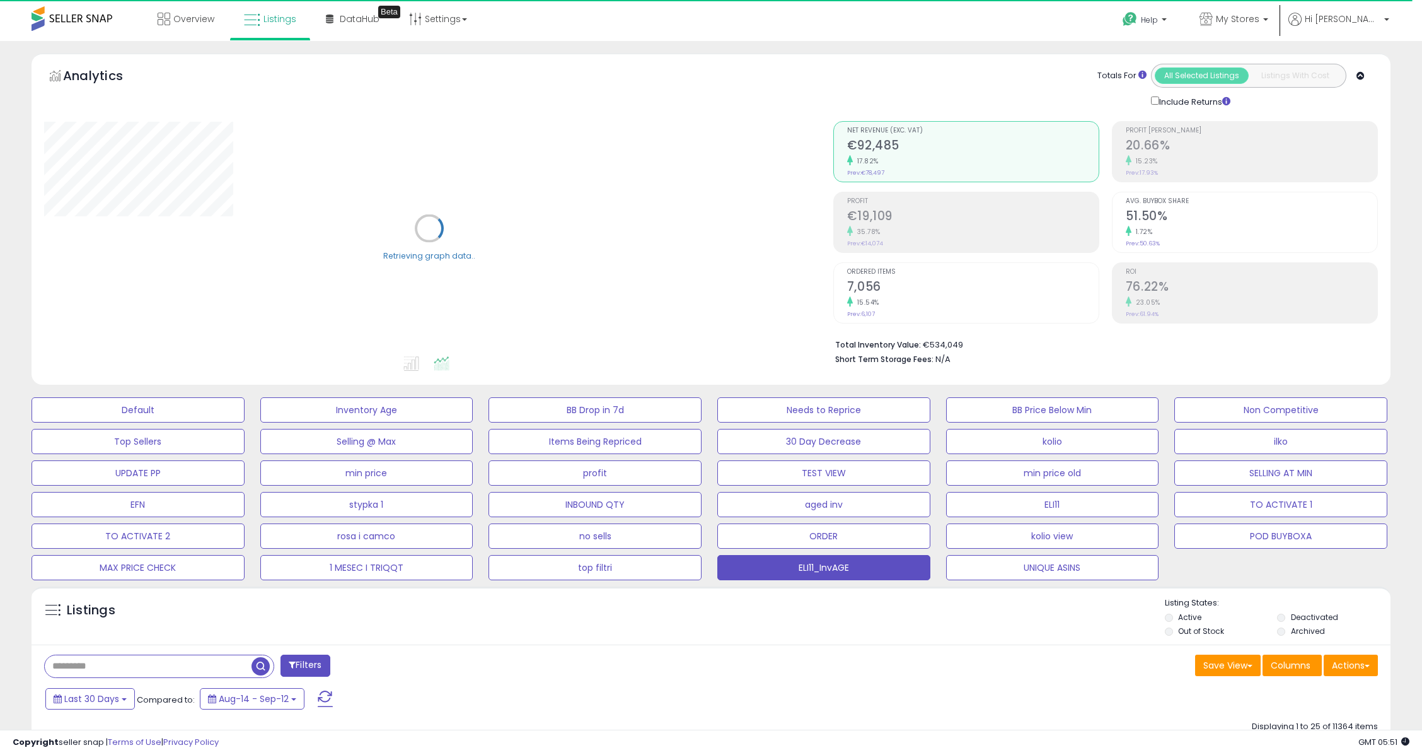
scroll to position [336, 0]
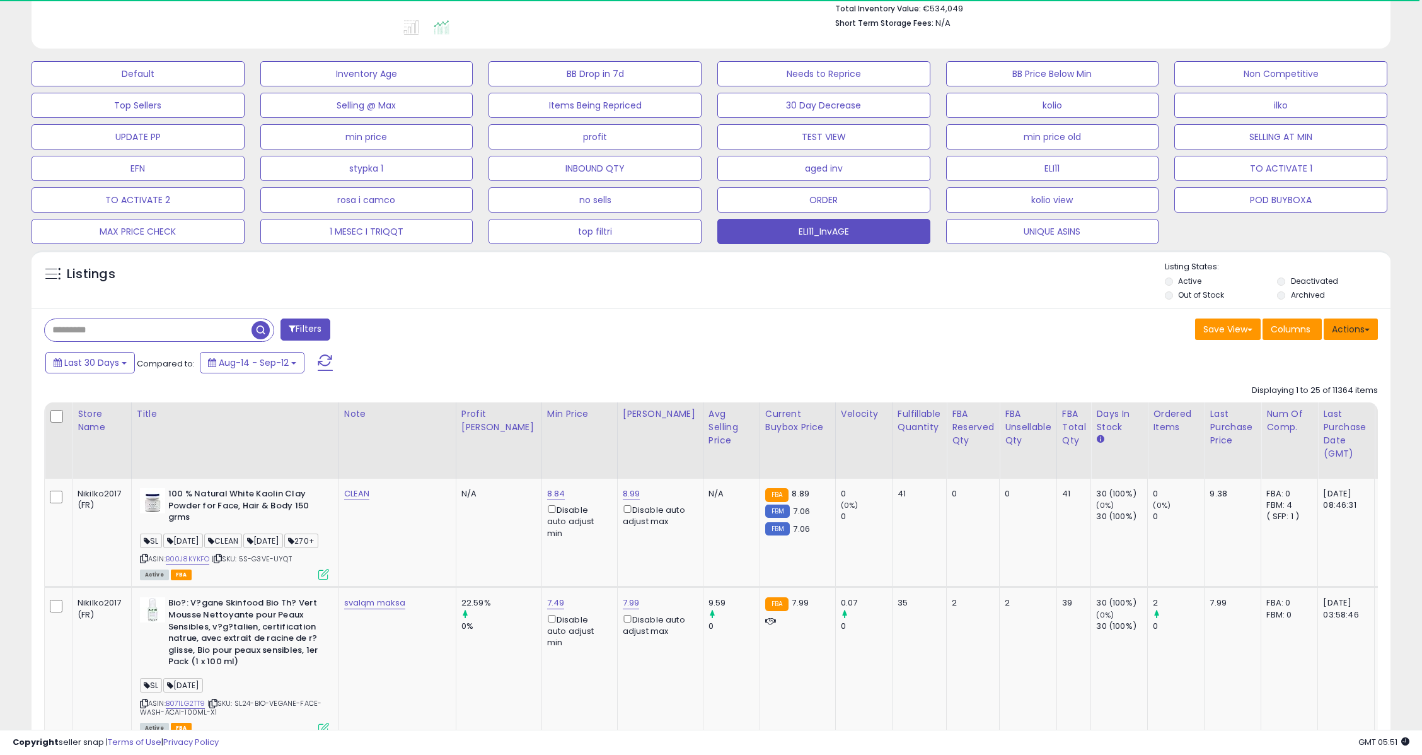
click at [1364, 330] on button "Actions" at bounding box center [1351, 328] width 54 height 21
click at [1299, 387] on link "Export Visible Columns" at bounding box center [1299, 388] width 138 height 20
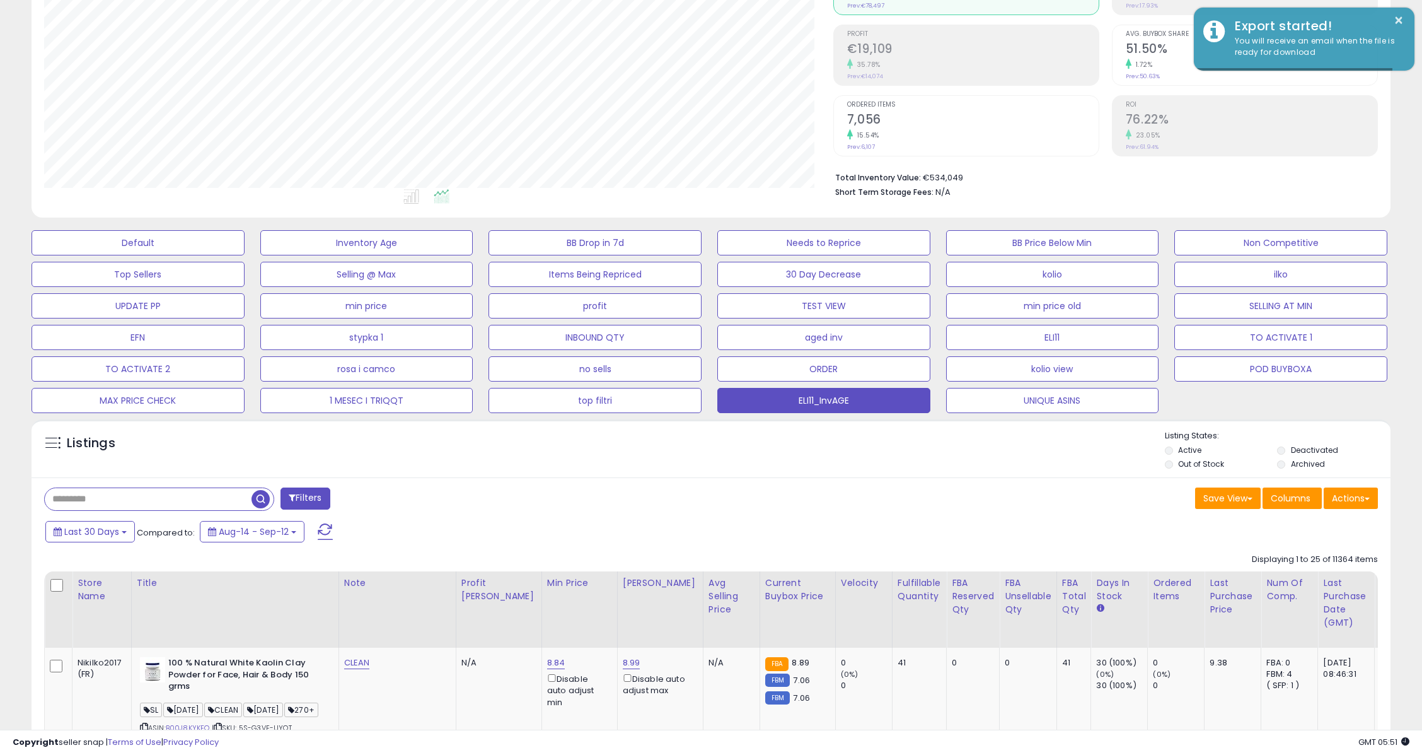
scroll to position [0, 0]
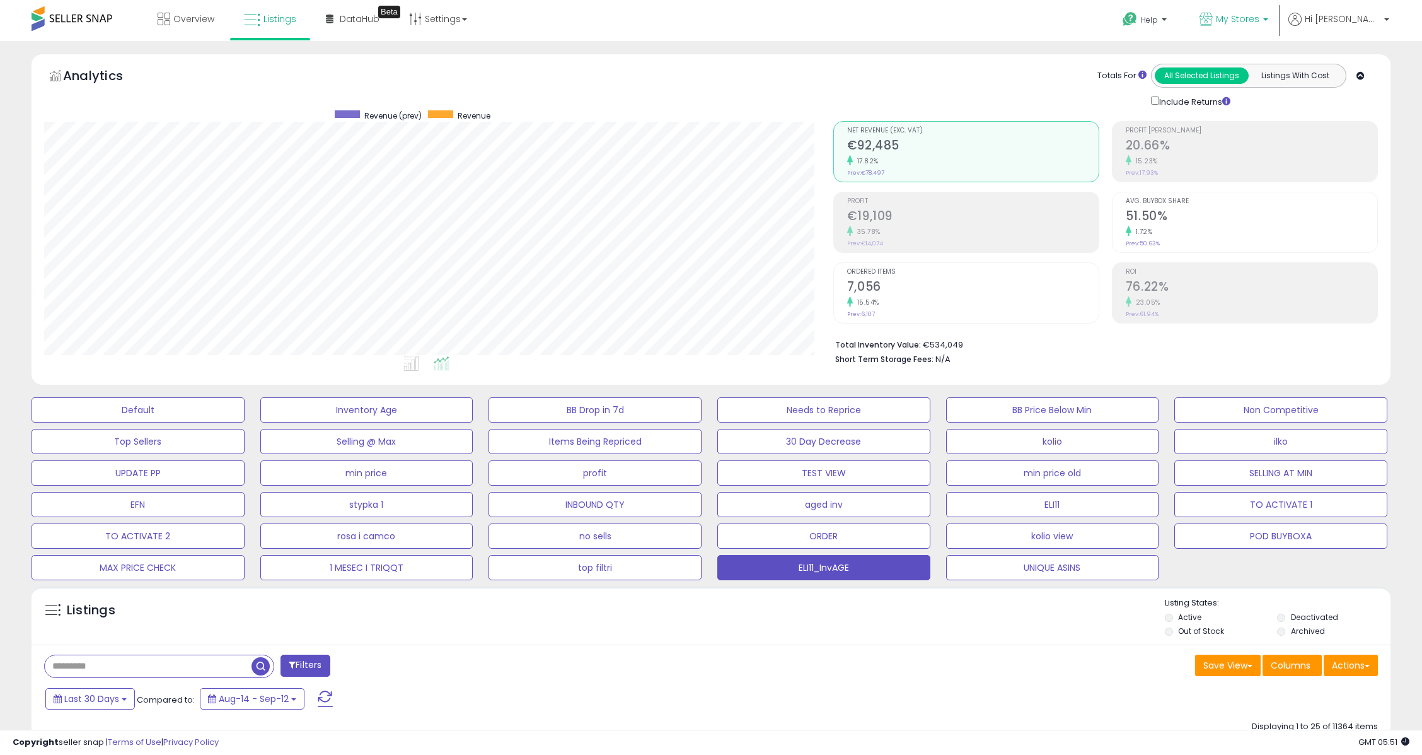
click at [1268, 14] on p "My Stores" at bounding box center [1234, 21] width 69 height 16
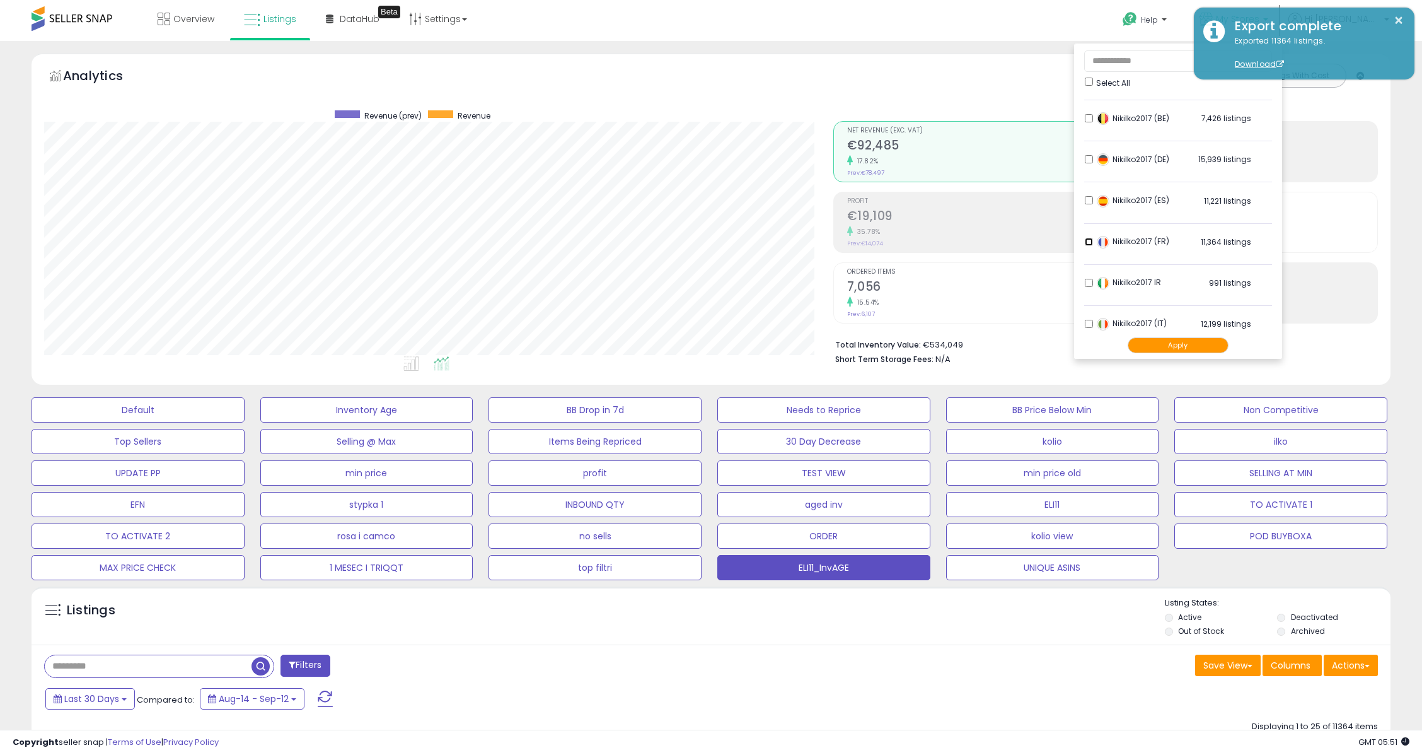
scroll to position [84, 0]
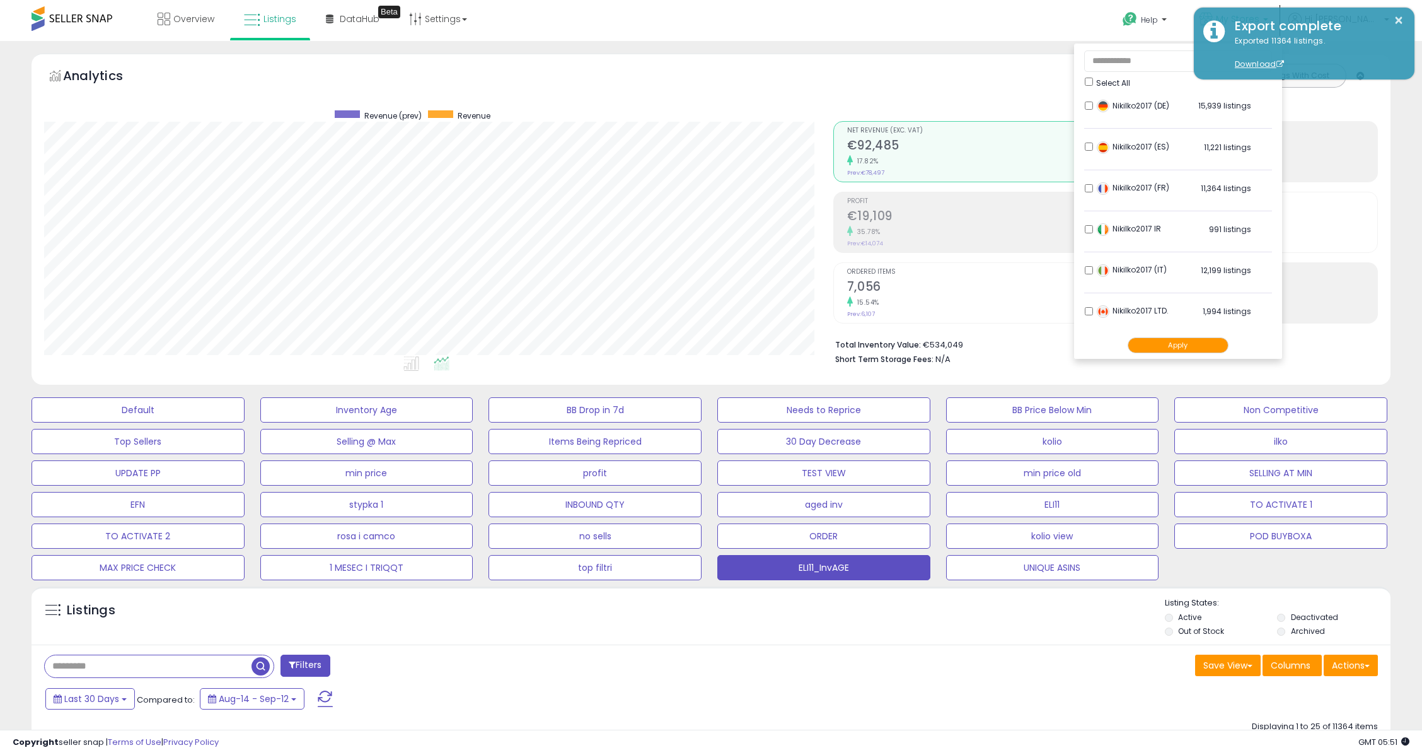
click at [1229, 348] on button "Apply" at bounding box center [1178, 345] width 101 height 16
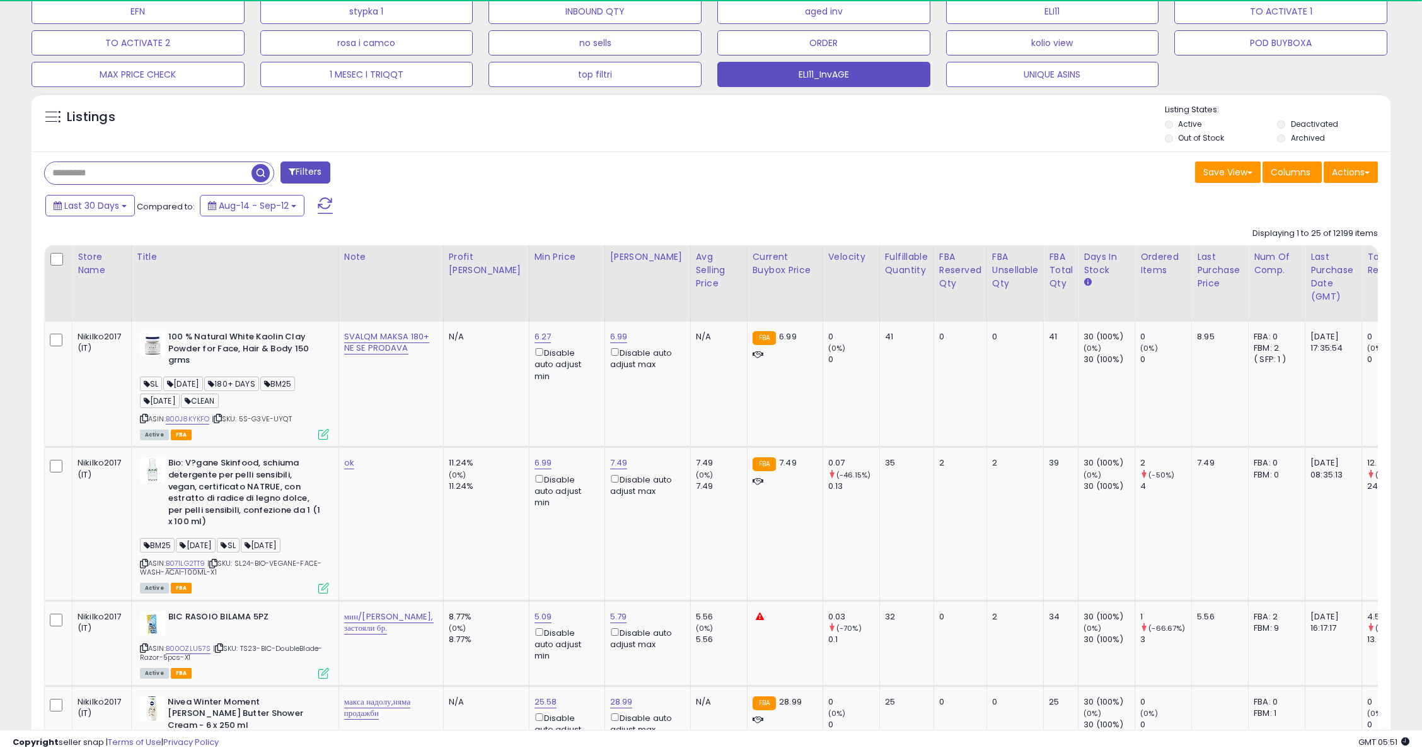
scroll to position [504, 0]
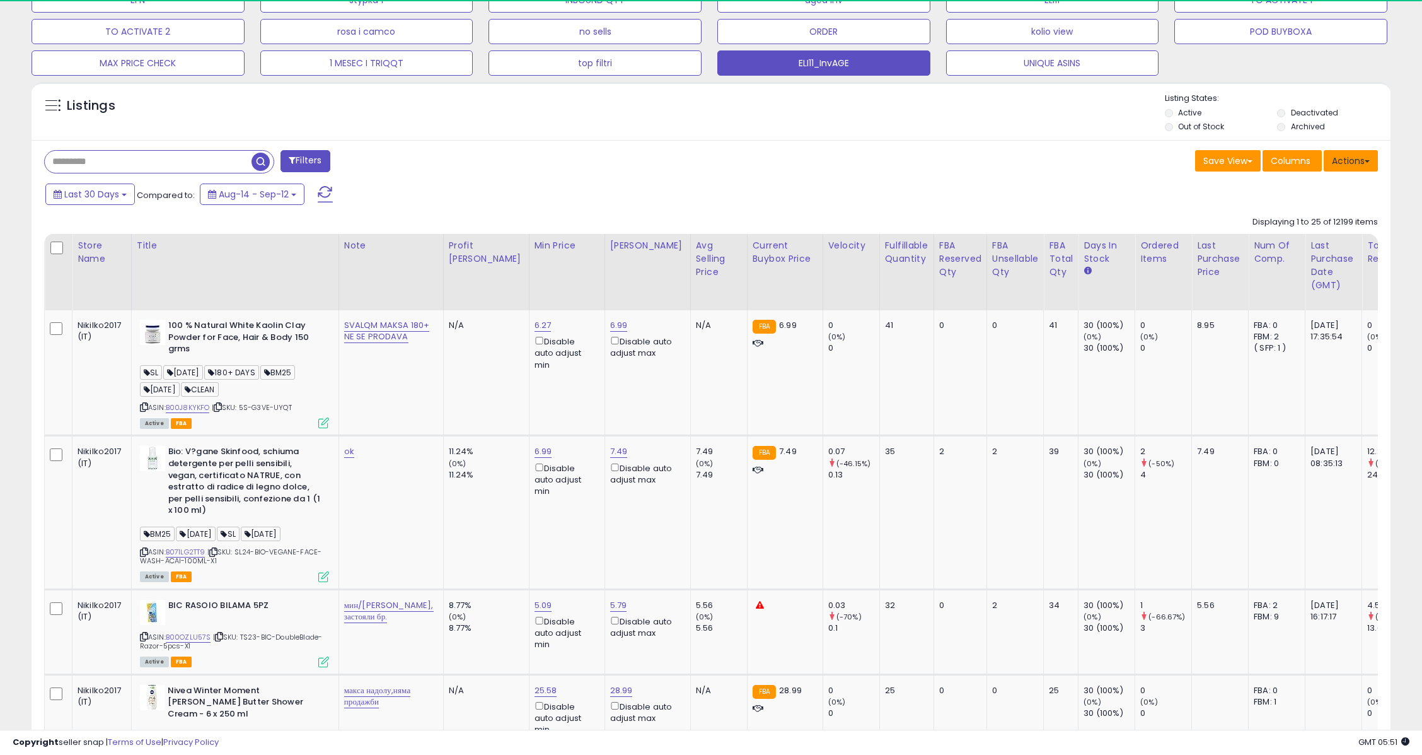
click at [1338, 158] on button "Actions" at bounding box center [1351, 160] width 54 height 21
click at [1312, 219] on link "Export Visible Columns" at bounding box center [1299, 219] width 138 height 20
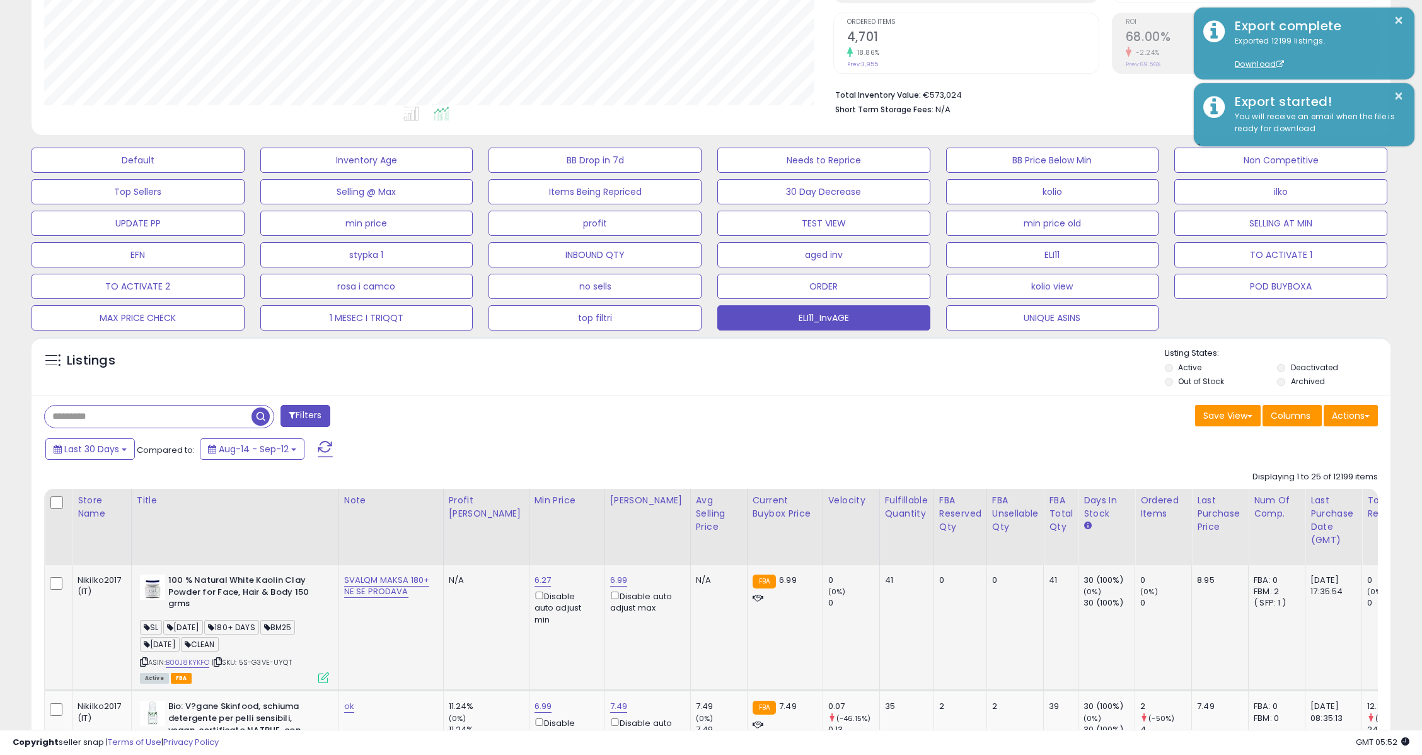
scroll to position [336, 0]
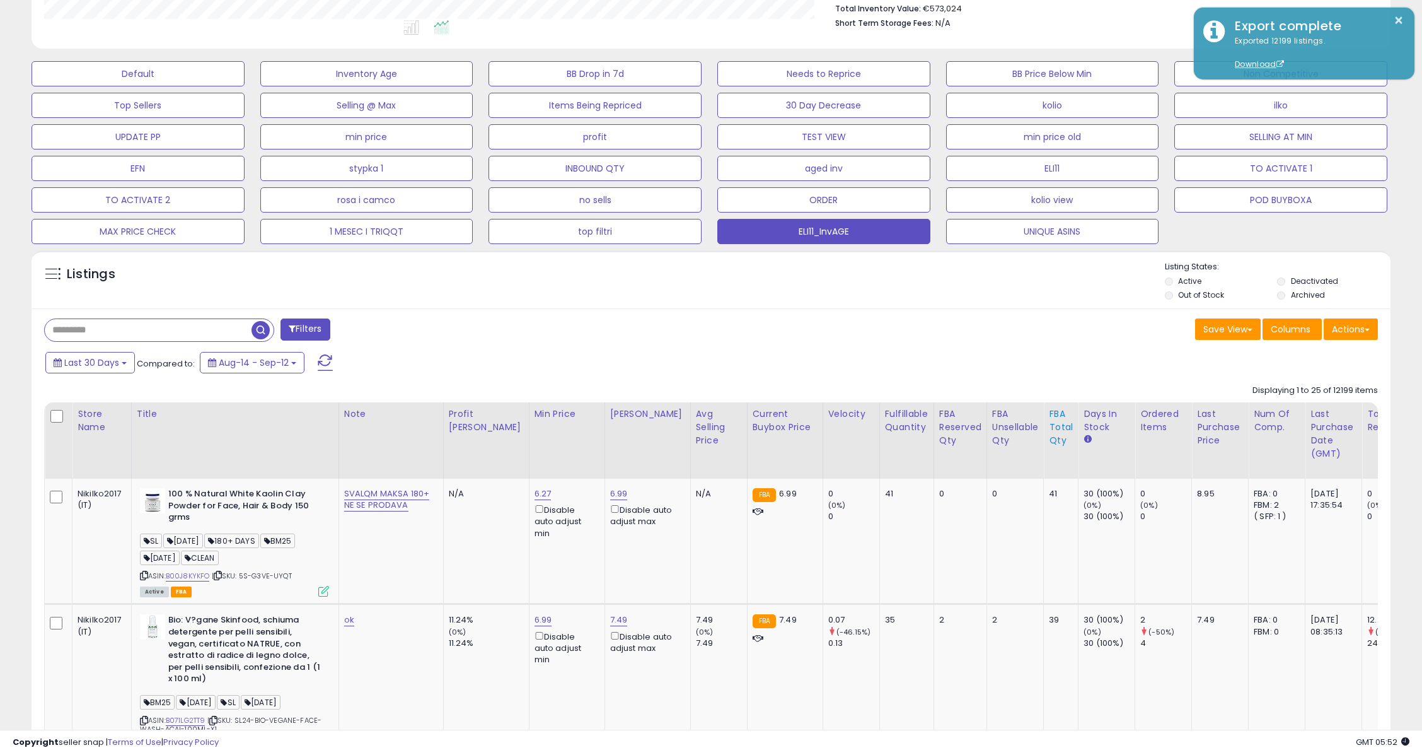
click at [1049, 417] on div "FBA Total Qty" at bounding box center [1061, 427] width 24 height 40
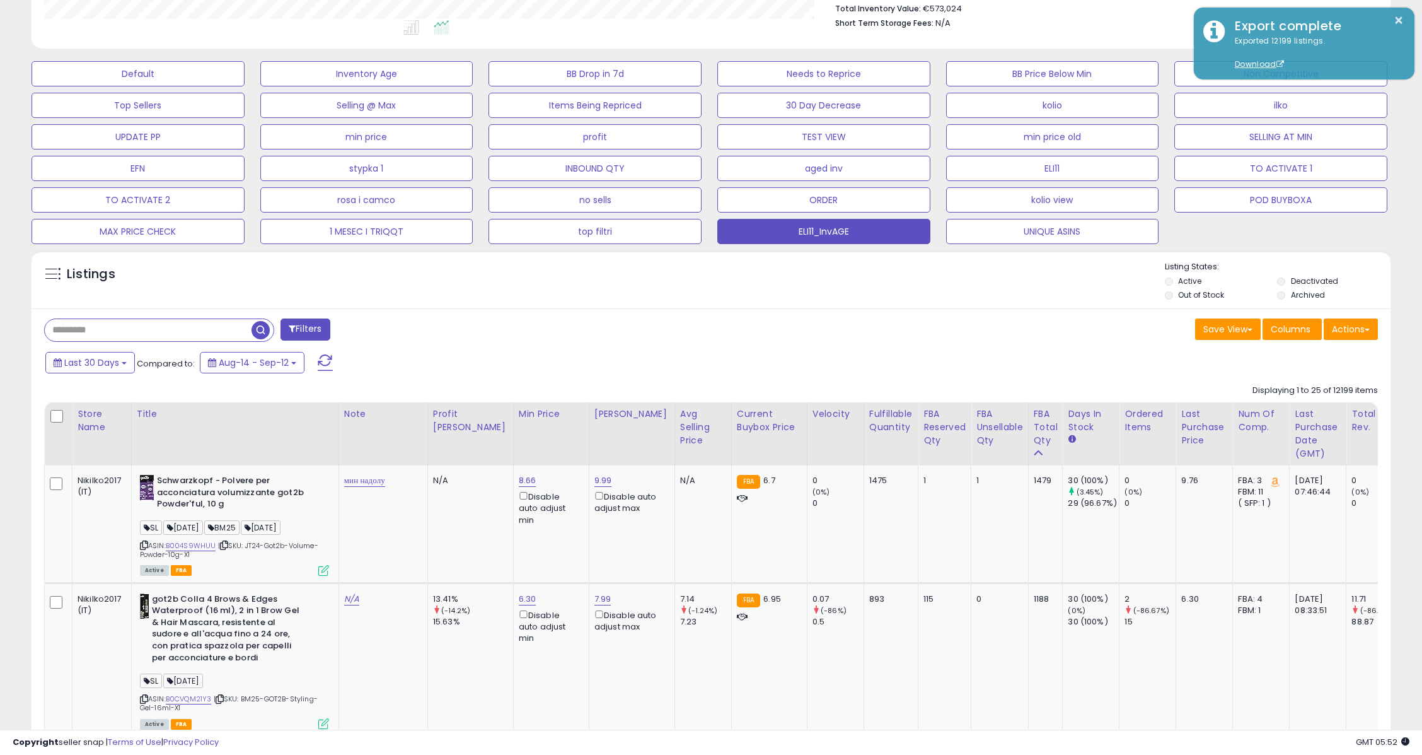
scroll to position [0, 0]
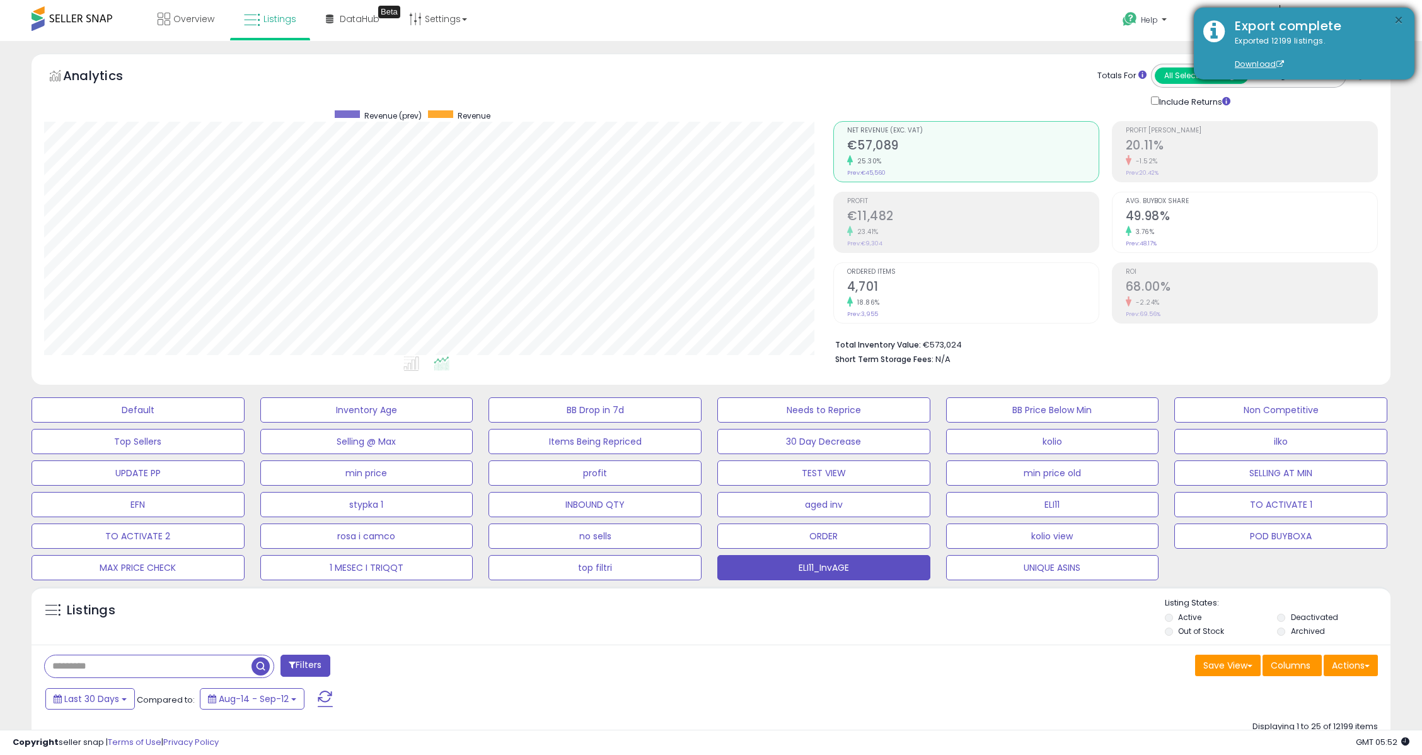
click at [1401, 17] on button "×" at bounding box center [1399, 21] width 10 height 16
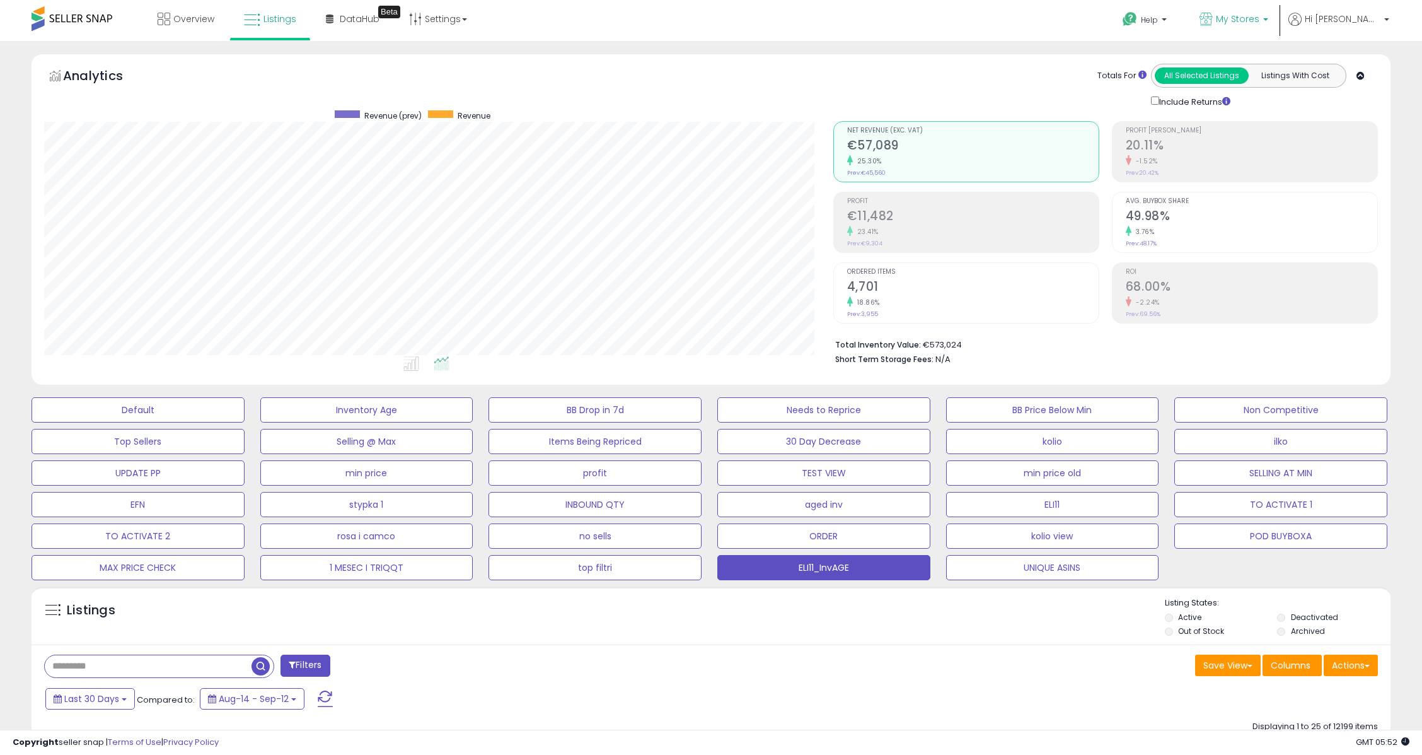
click at [1259, 21] on span "My Stores" at bounding box center [1237, 19] width 43 height 13
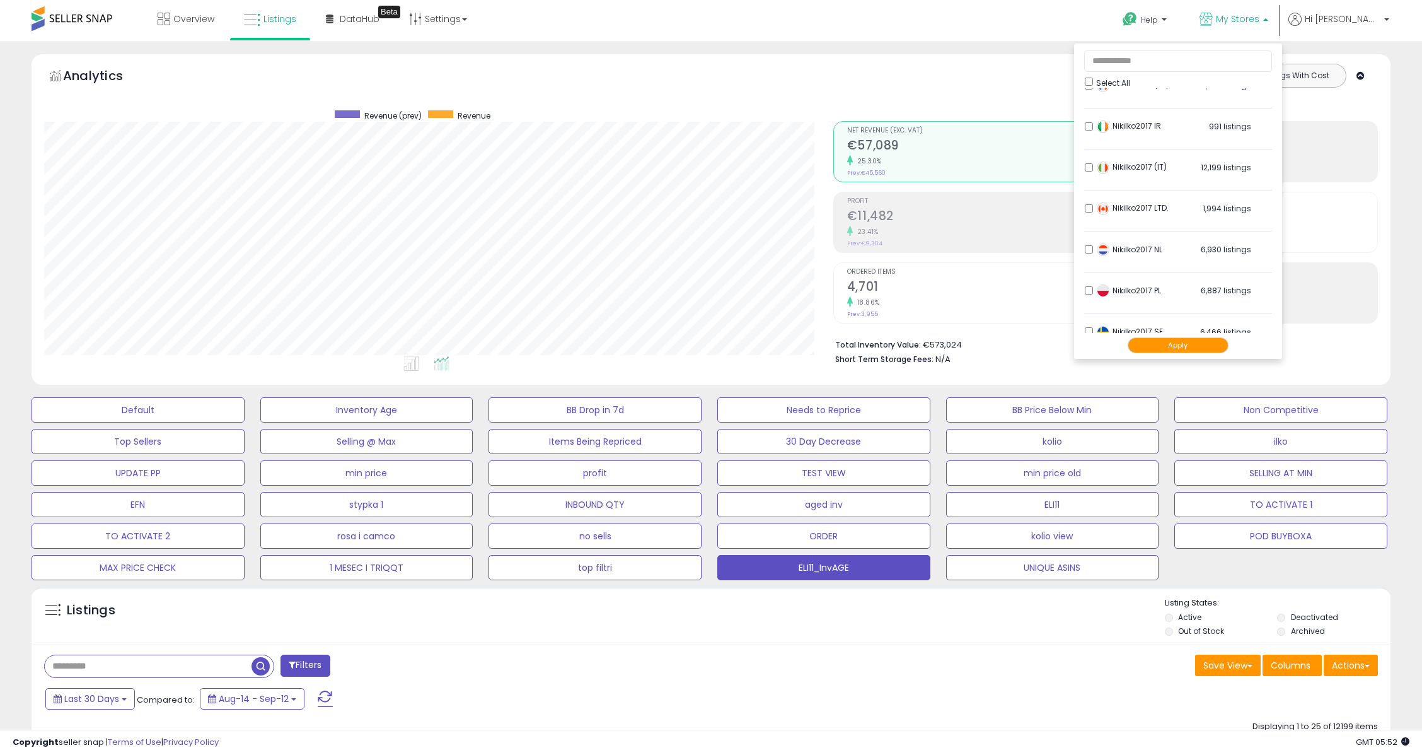
scroll to position [252, 0]
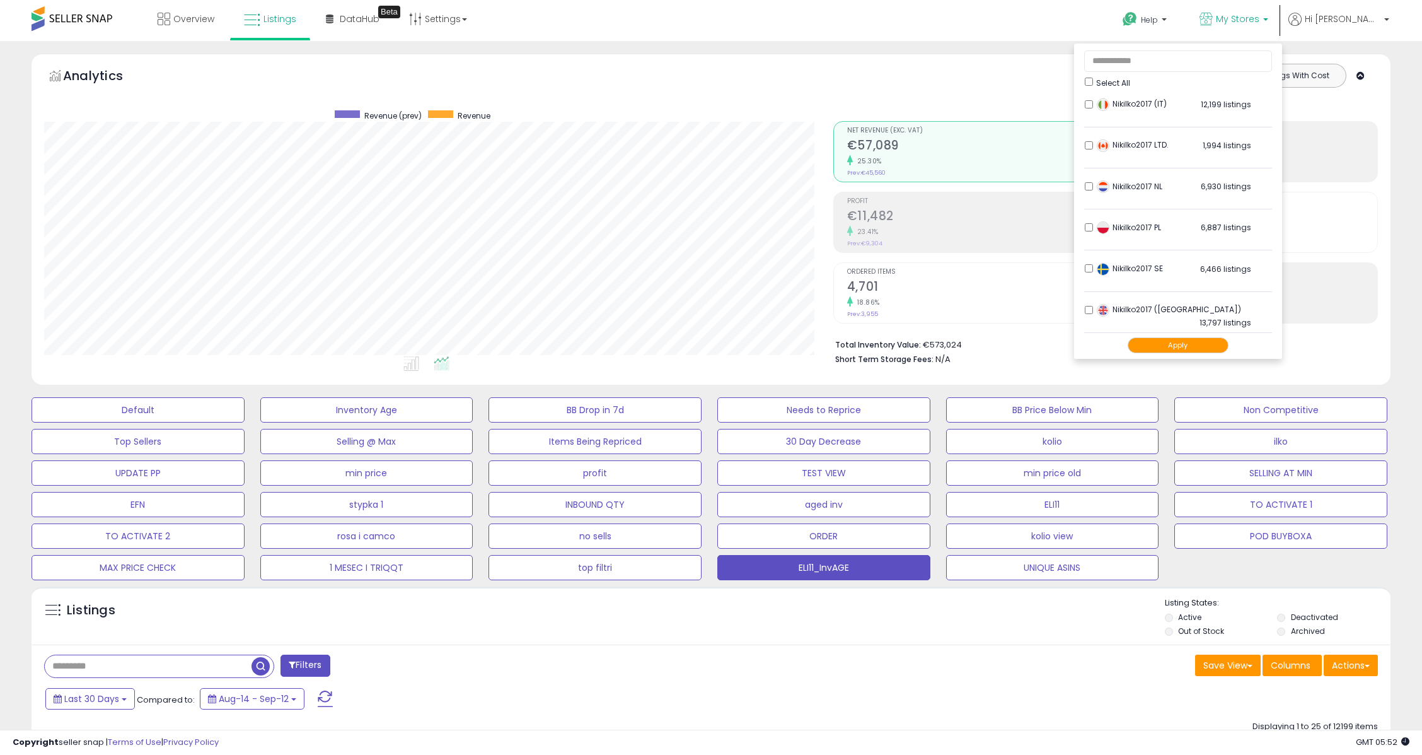
click at [1218, 339] on button "Apply" at bounding box center [1178, 345] width 101 height 16
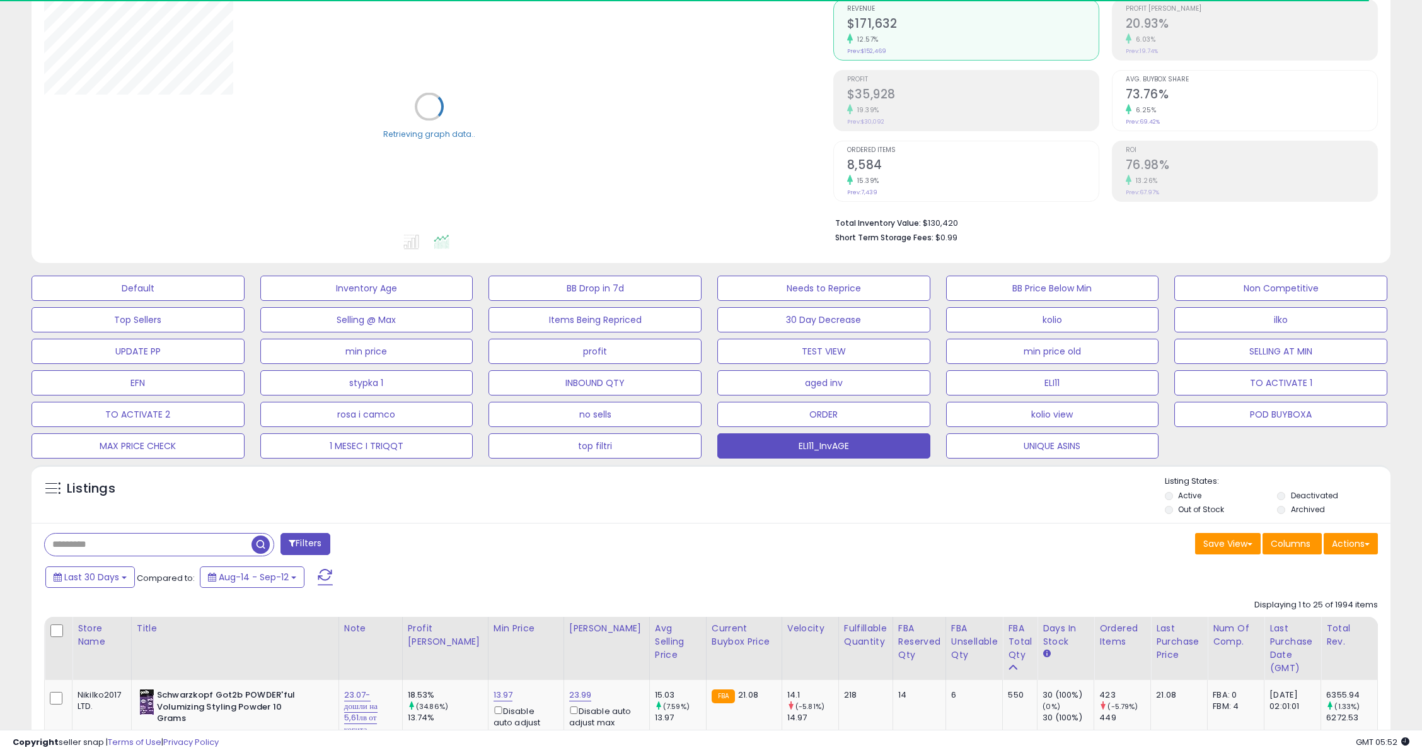
scroll to position [336, 0]
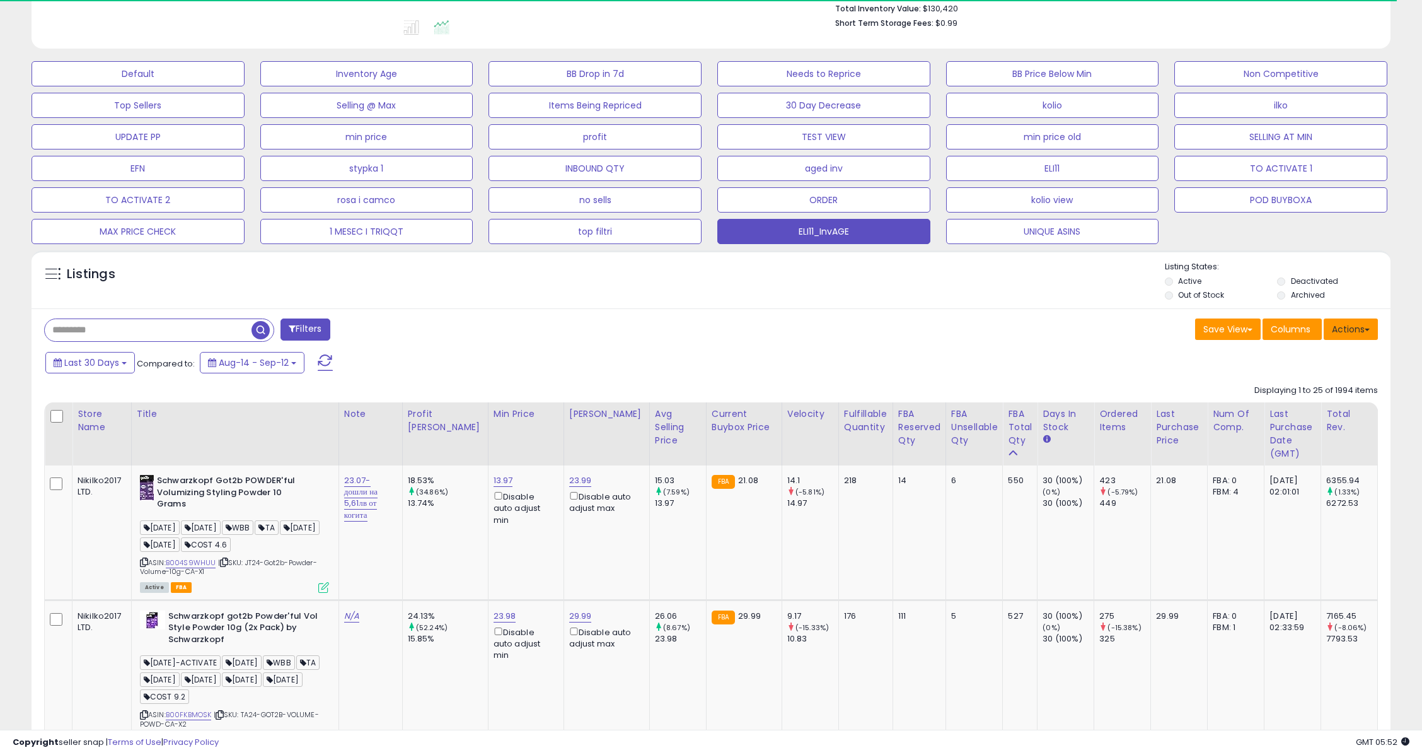
click at [1354, 329] on button "Actions" at bounding box center [1351, 328] width 54 height 21
drag, startPoint x: 1296, startPoint y: 388, endPoint x: 1073, endPoint y: 362, distance: 224.0
click at [1296, 388] on link "Export Visible Columns" at bounding box center [1299, 388] width 138 height 20
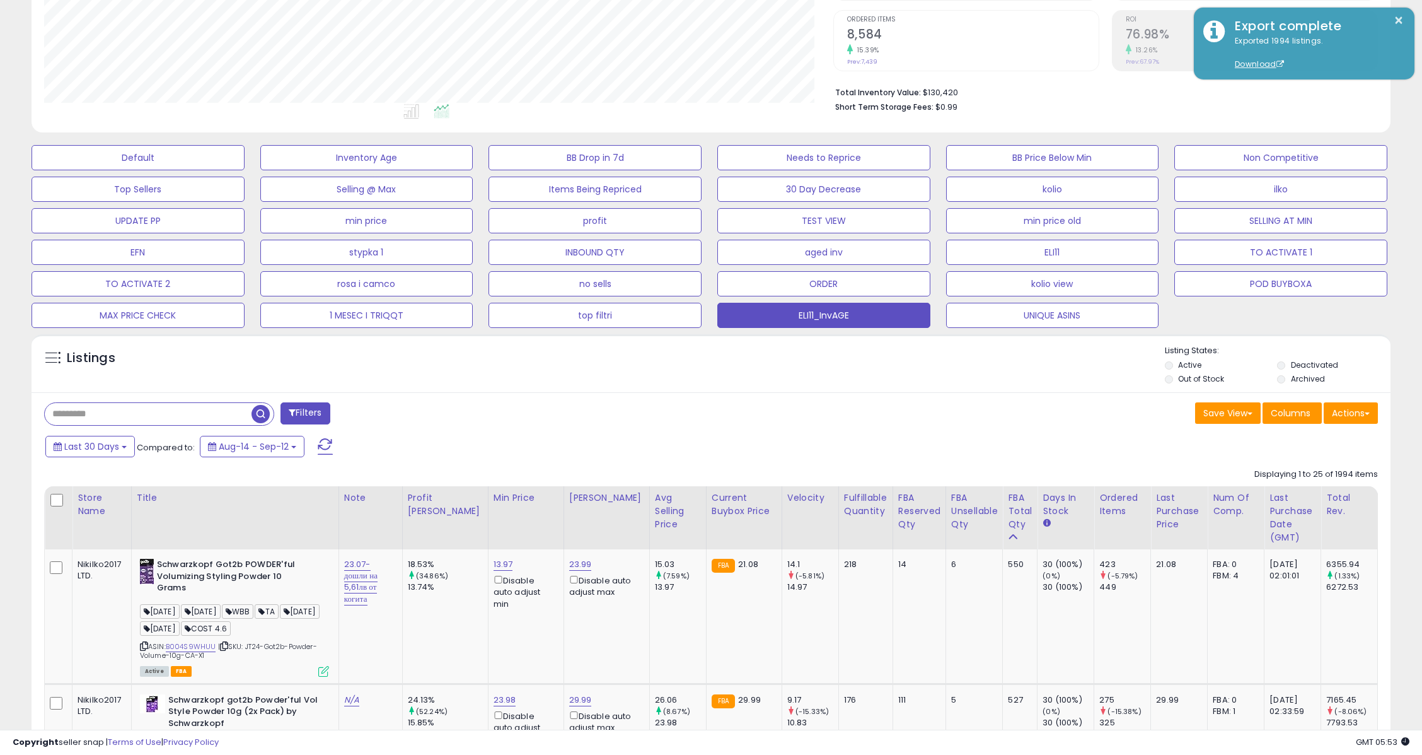
scroll to position [0, 0]
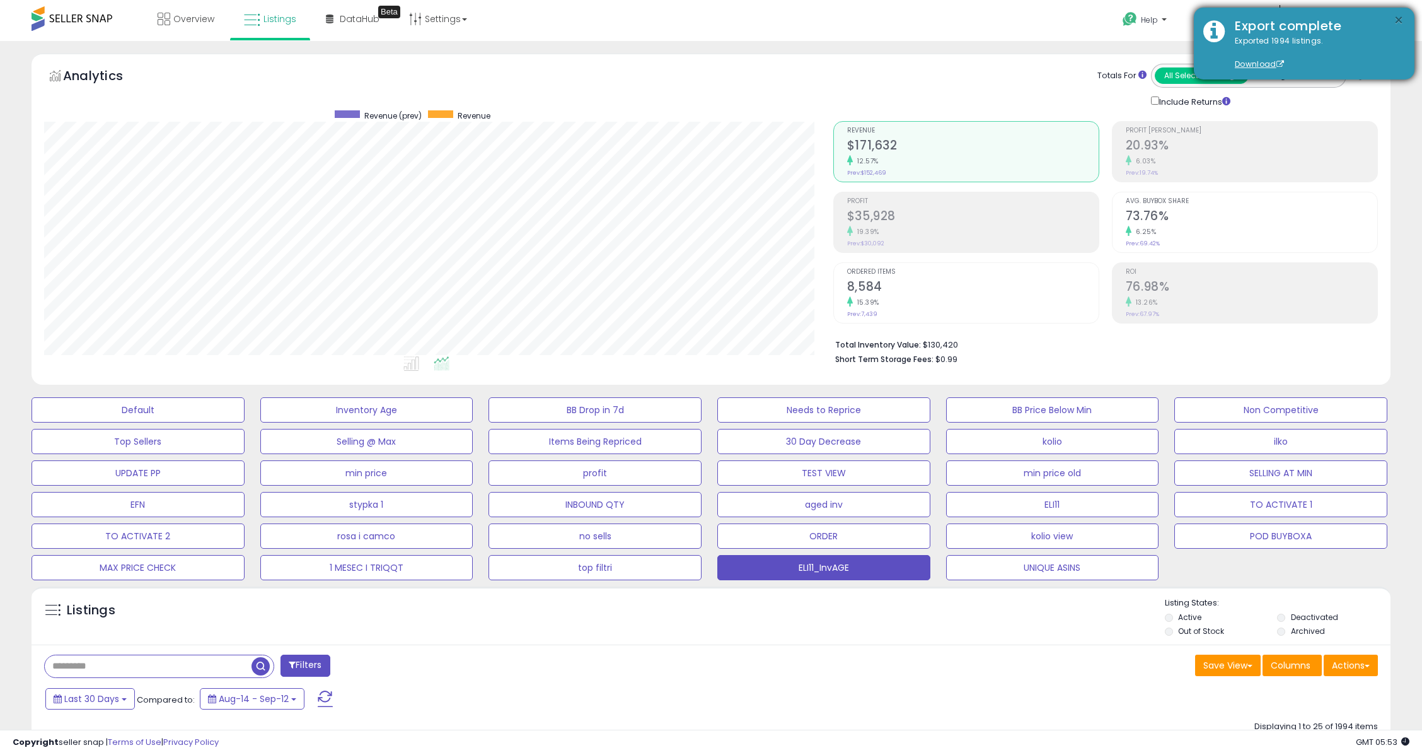
click at [1400, 19] on button "×" at bounding box center [1399, 21] width 10 height 16
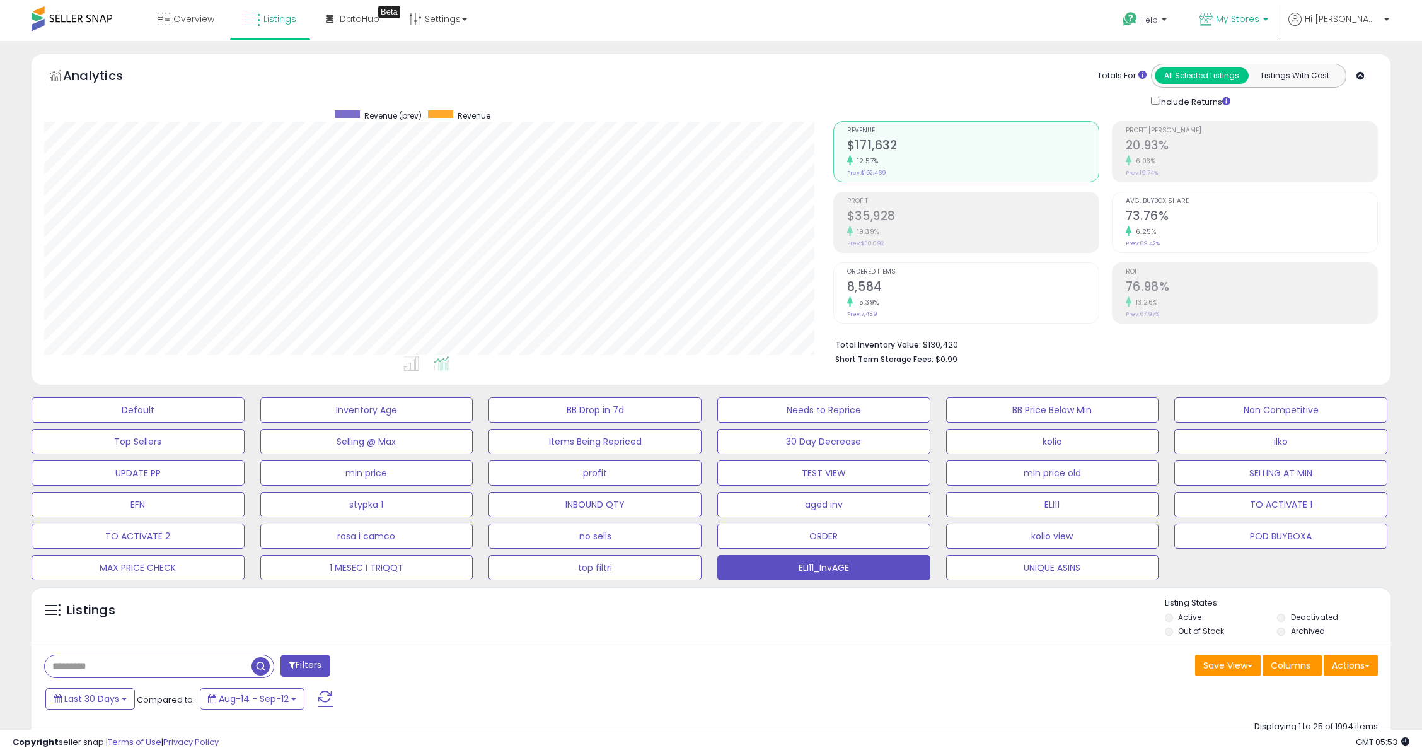
click at [1268, 20] on b at bounding box center [1265, 22] width 5 height 9
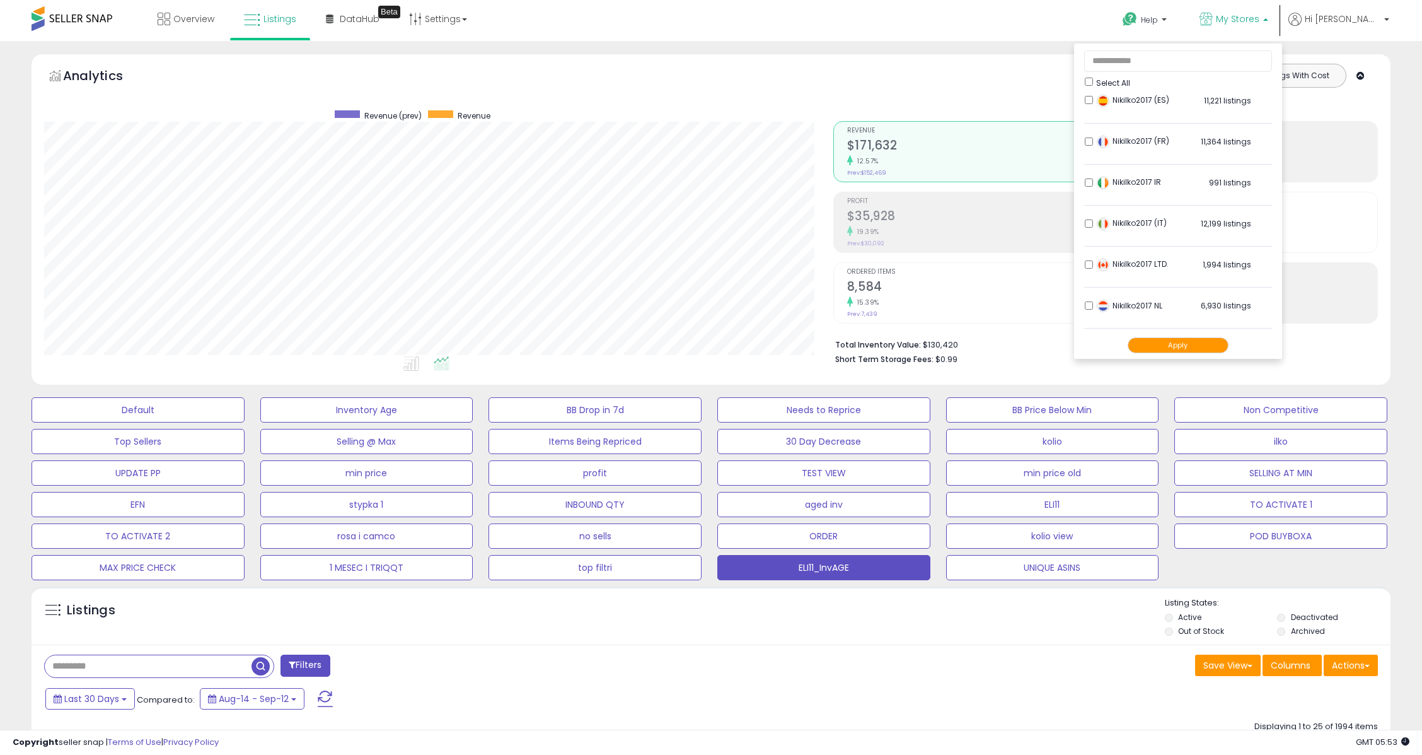
scroll to position [252, 0]
click at [1127, 305] on li "Nikilko2017 (UK) 13,797 listings" at bounding box center [1178, 313] width 188 height 39
click at [1130, 140] on li "Nikilko2017 LTD. 1,994 listings" at bounding box center [1178, 148] width 188 height 39
click at [1212, 345] on button "Apply" at bounding box center [1178, 345] width 101 height 16
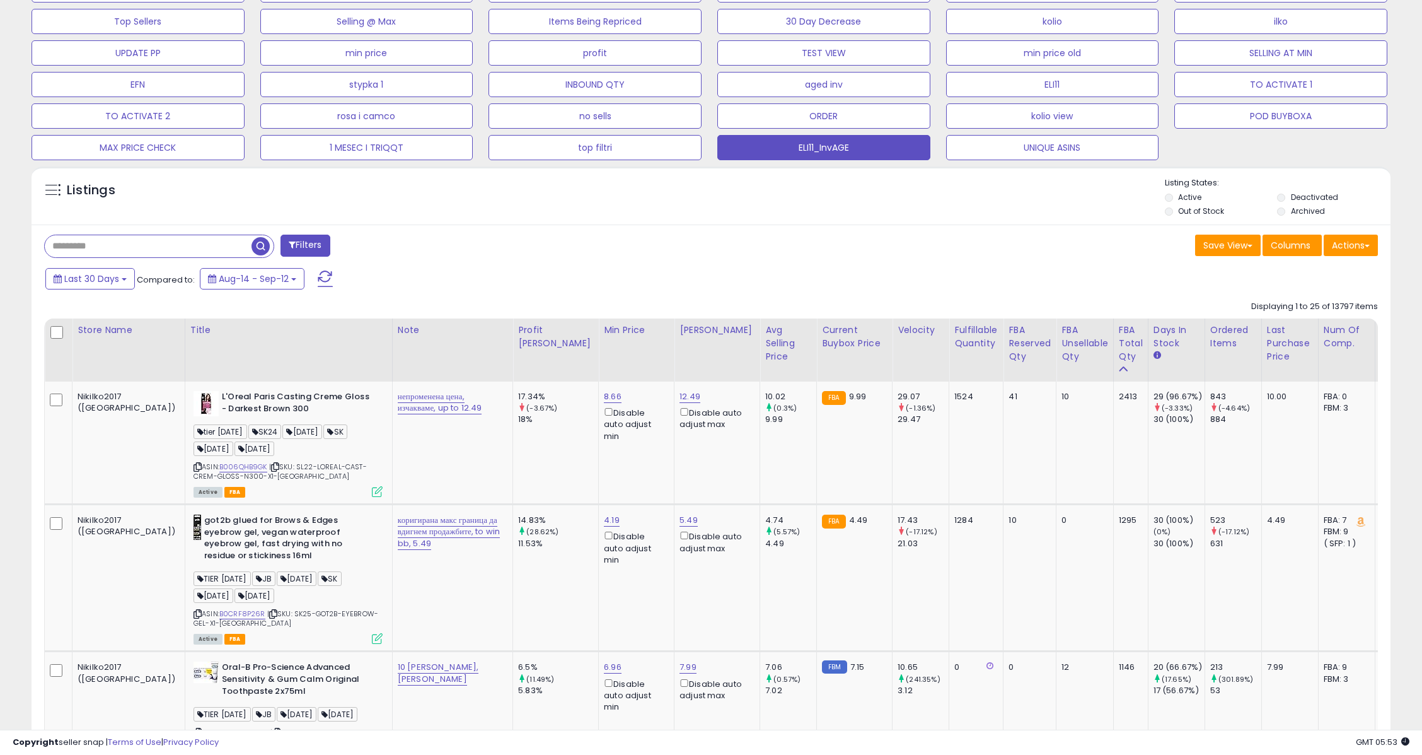
scroll to position [258, 789]
click at [1358, 244] on button "Actions" at bounding box center [1351, 244] width 54 height 21
click at [1286, 303] on link "Export Visible Columns" at bounding box center [1299, 304] width 138 height 20
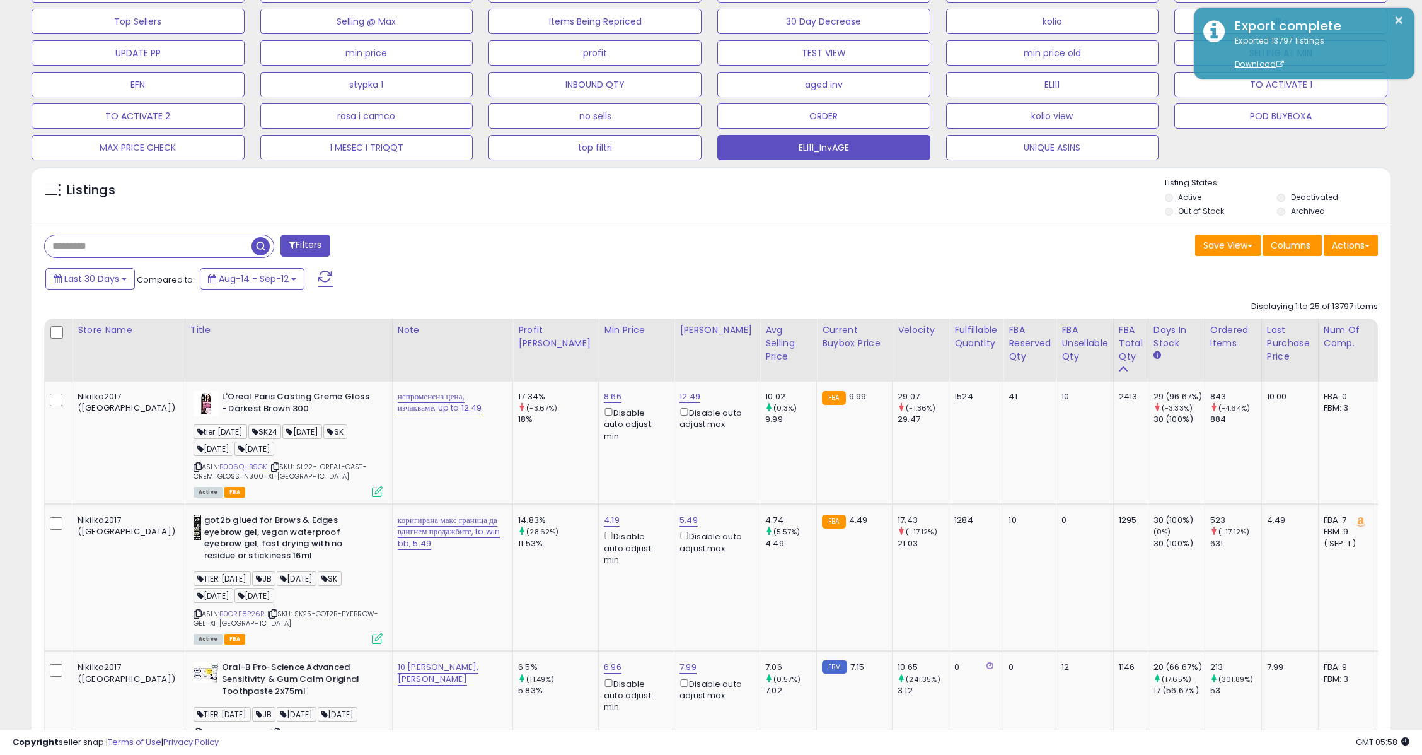
drag, startPoint x: 480, startPoint y: 249, endPoint x: 1213, endPoint y: 328, distance: 736.7
click at [482, 249] on div "Filters" at bounding box center [373, 246] width 676 height 25
click at [122, 240] on input "text" at bounding box center [148, 246] width 207 height 22
paste input "**********"
type input "**********"
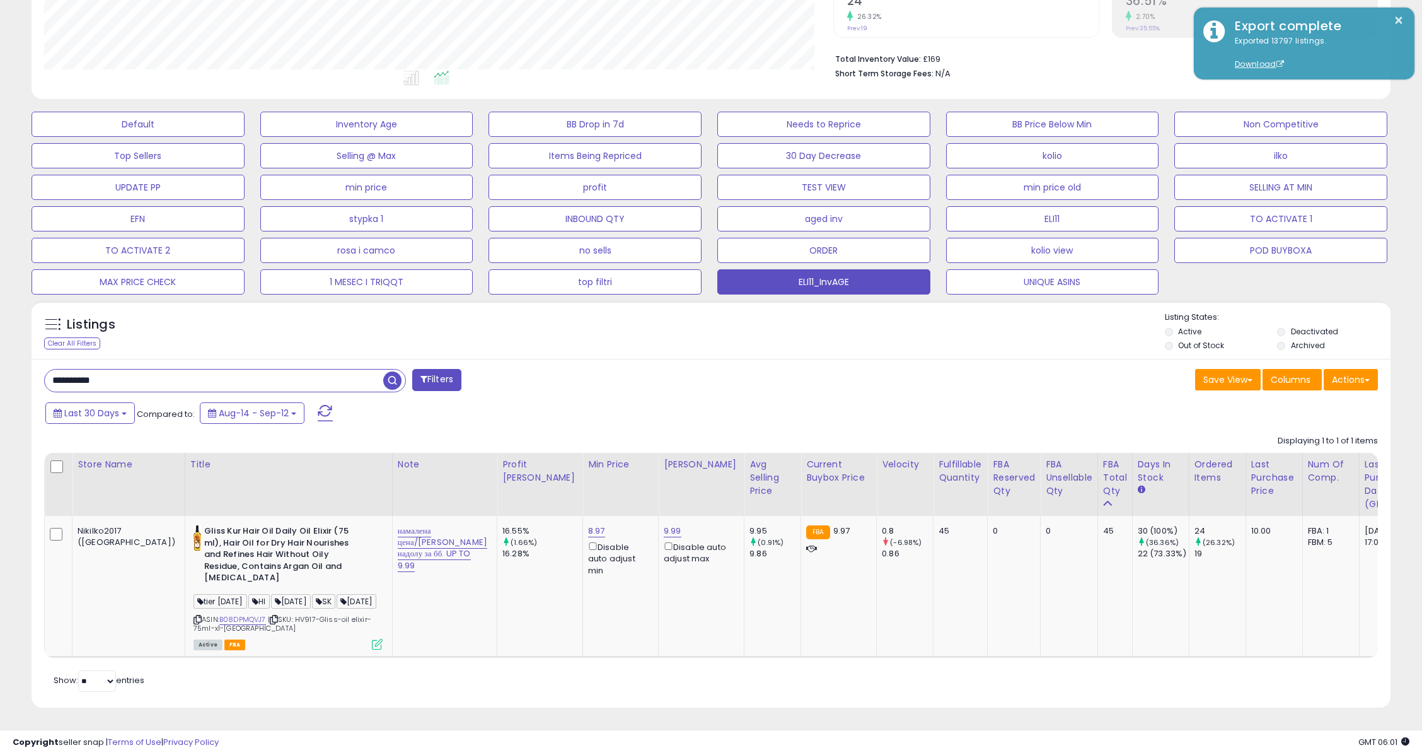
click at [258, 369] on input "**********" at bounding box center [214, 380] width 338 height 22
type input "*"
click at [123, 369] on input "*" at bounding box center [214, 380] width 338 height 22
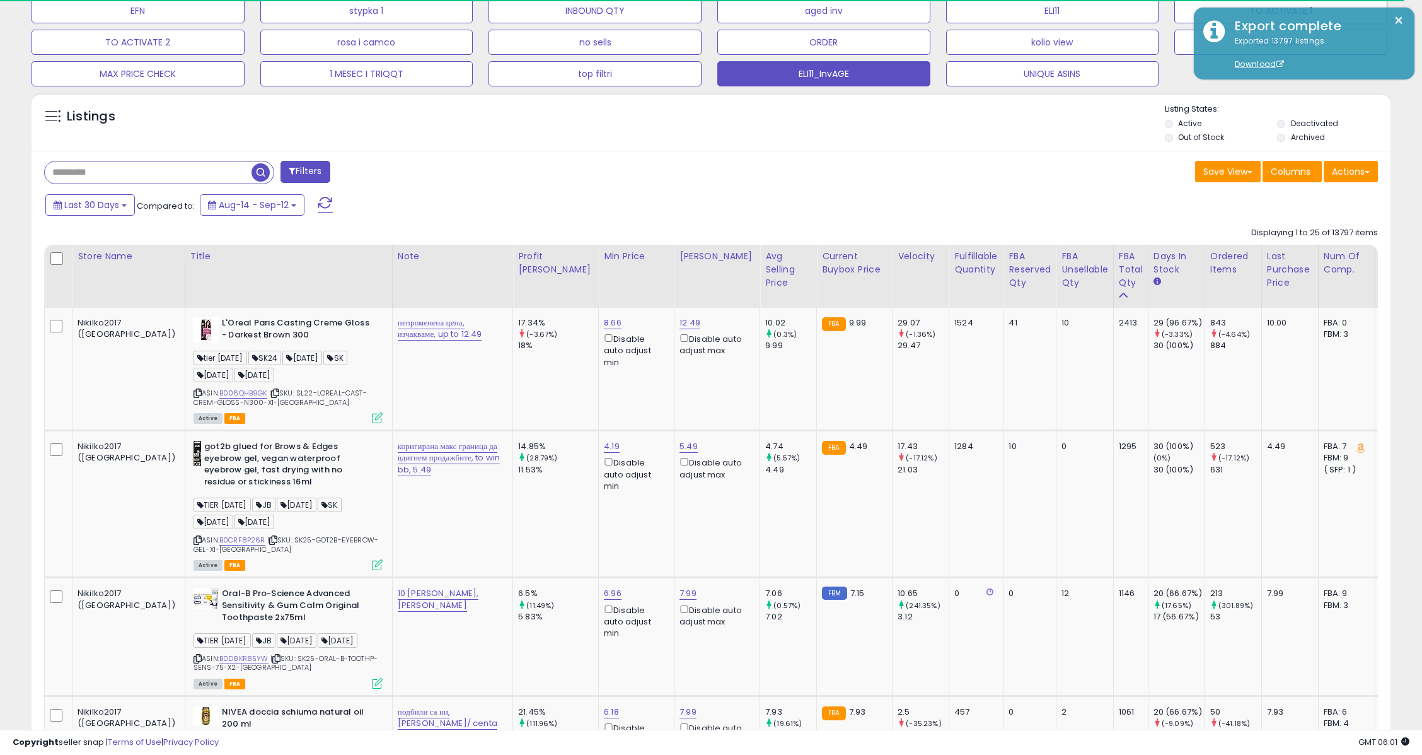
scroll to position [0, 0]
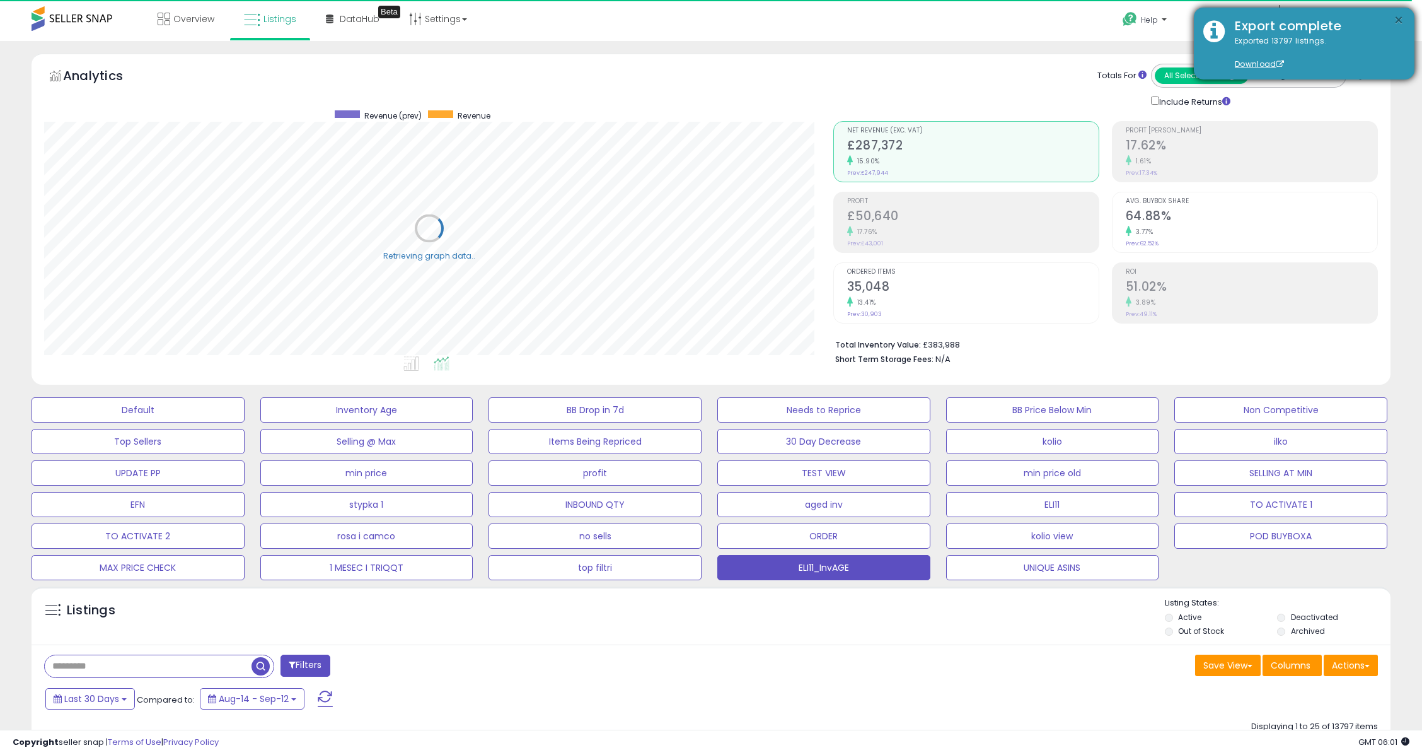
click at [1397, 17] on button "×" at bounding box center [1399, 21] width 10 height 16
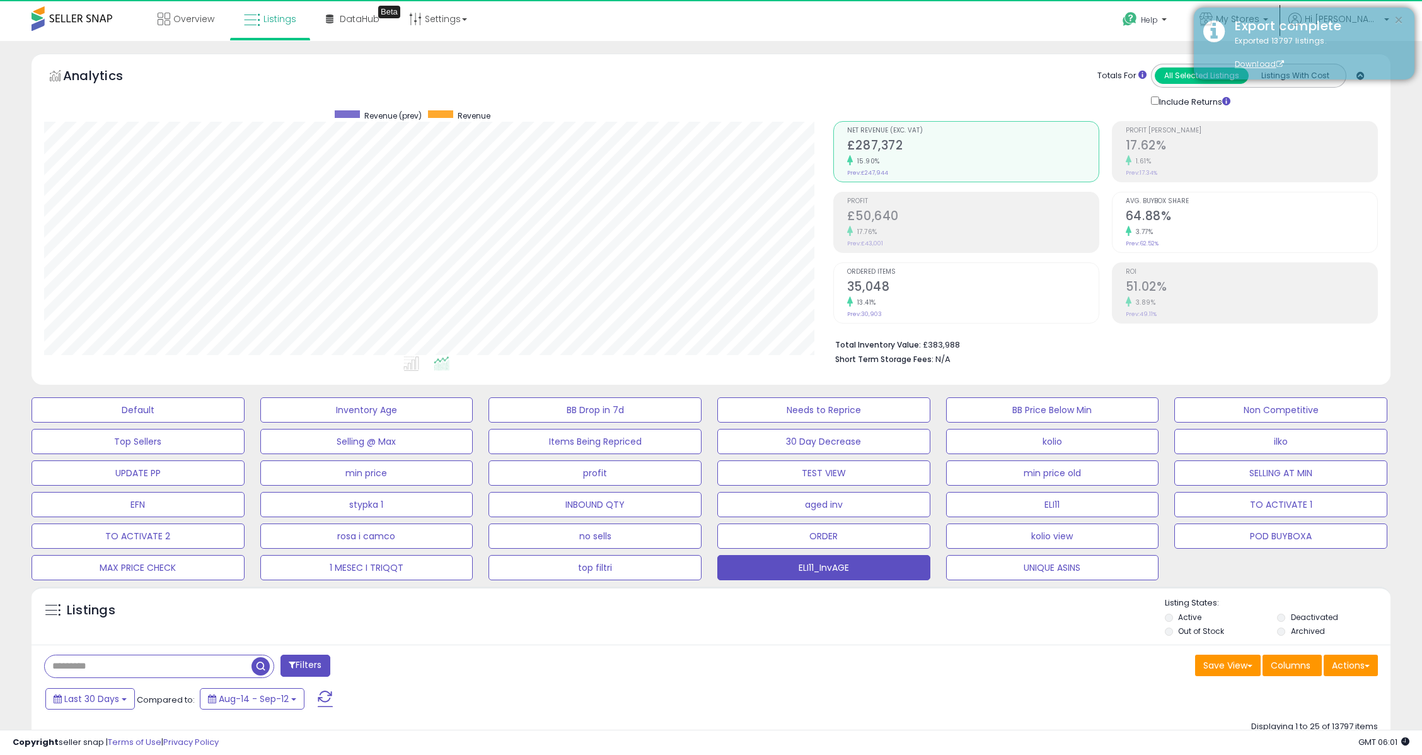
scroll to position [258, 789]
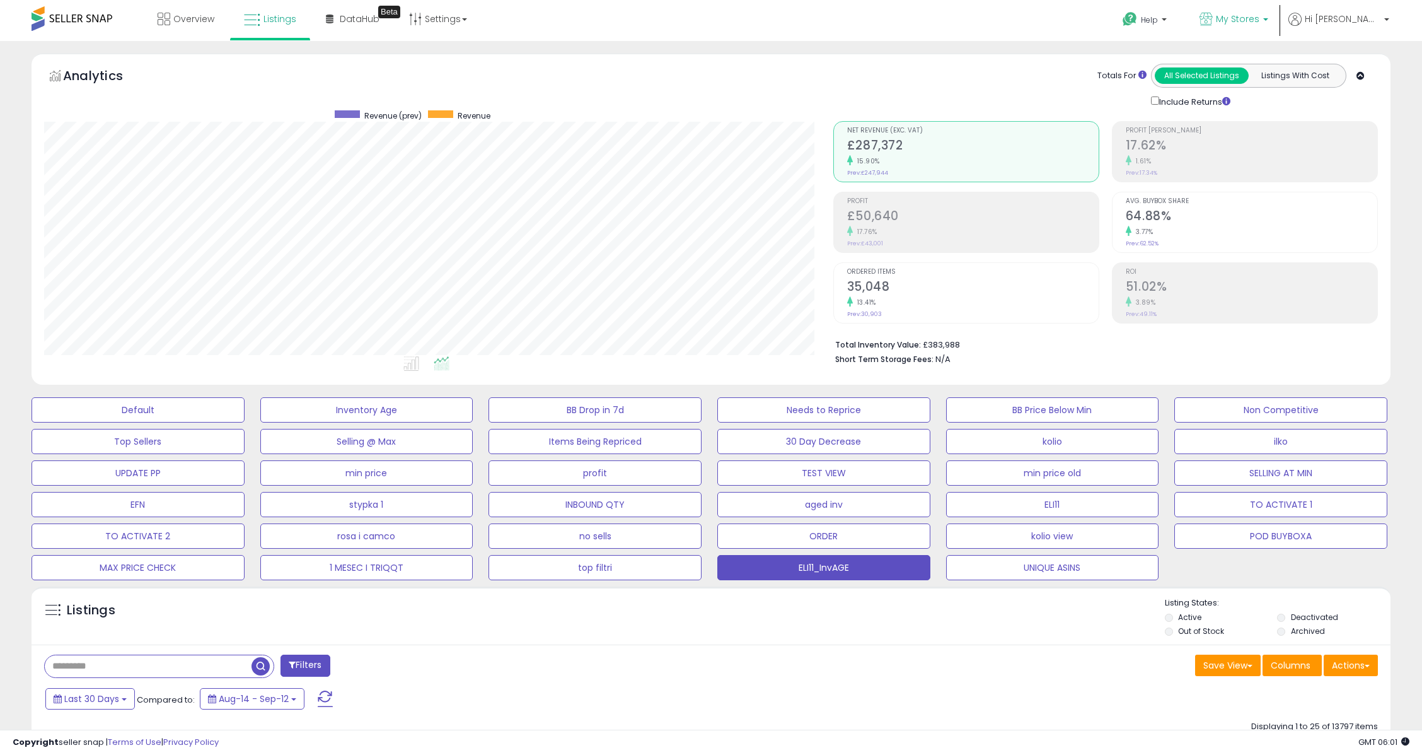
click at [1268, 17] on p "My Stores" at bounding box center [1234, 21] width 69 height 16
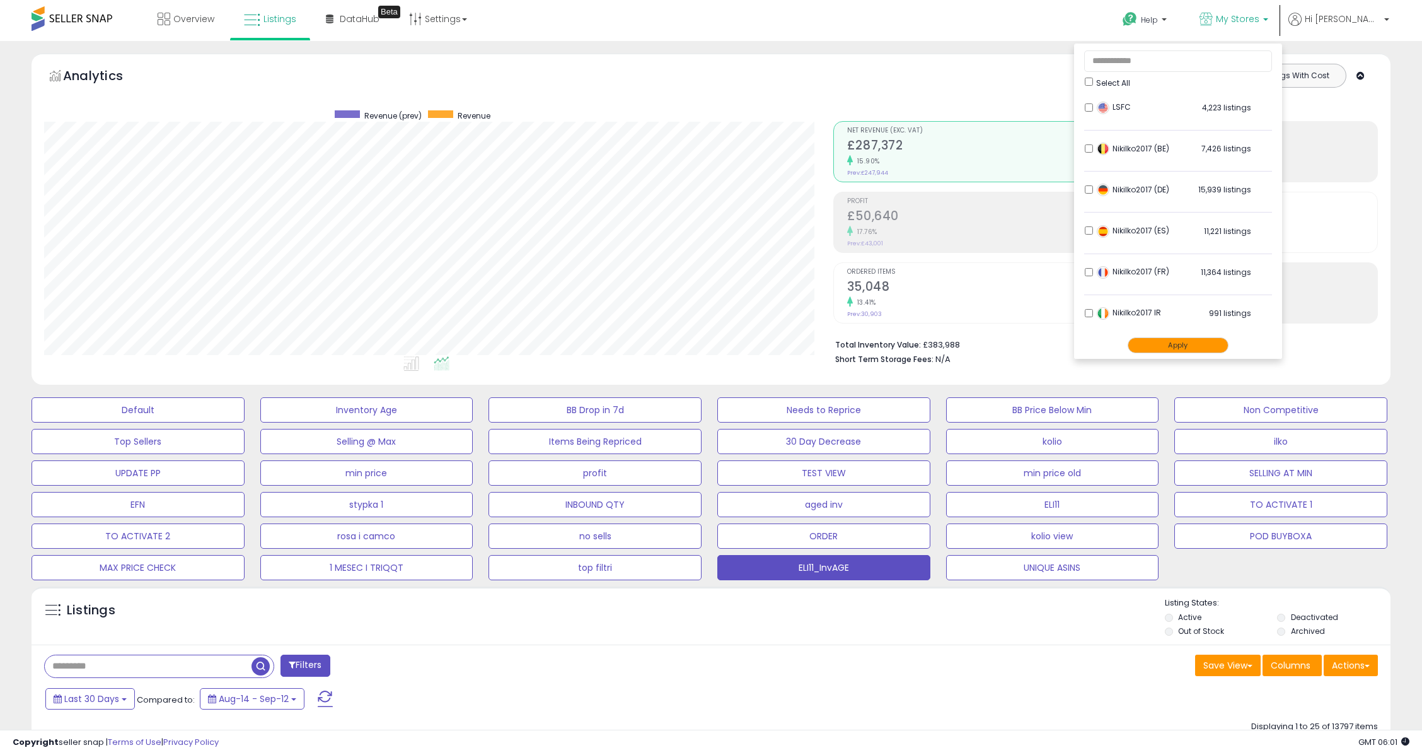
drag, startPoint x: 1189, startPoint y: 345, endPoint x: 1095, endPoint y: 379, distance: 100.3
click at [1186, 345] on button "Apply" at bounding box center [1178, 345] width 101 height 16
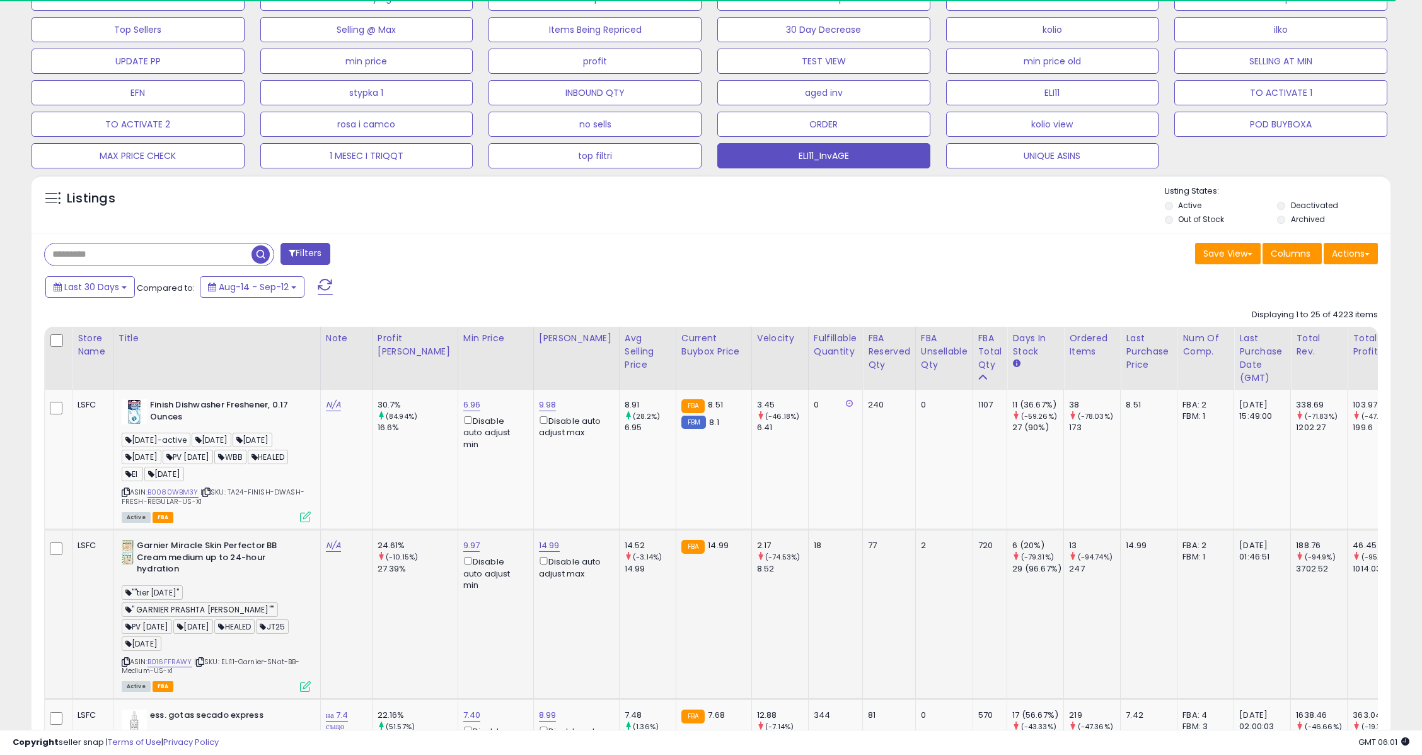
scroll to position [420, 0]
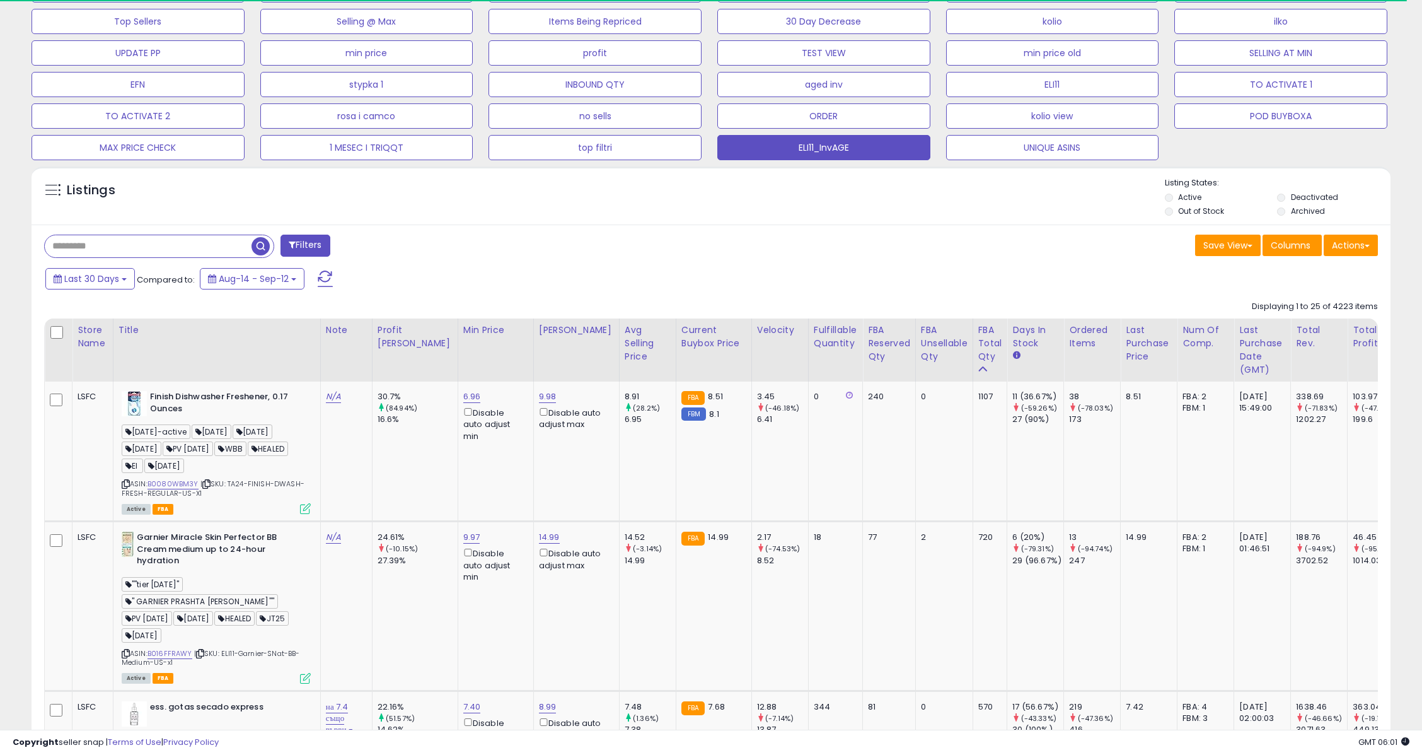
click at [112, 247] on input "text" at bounding box center [148, 246] width 207 height 22
paste input "**********"
type input "**********"
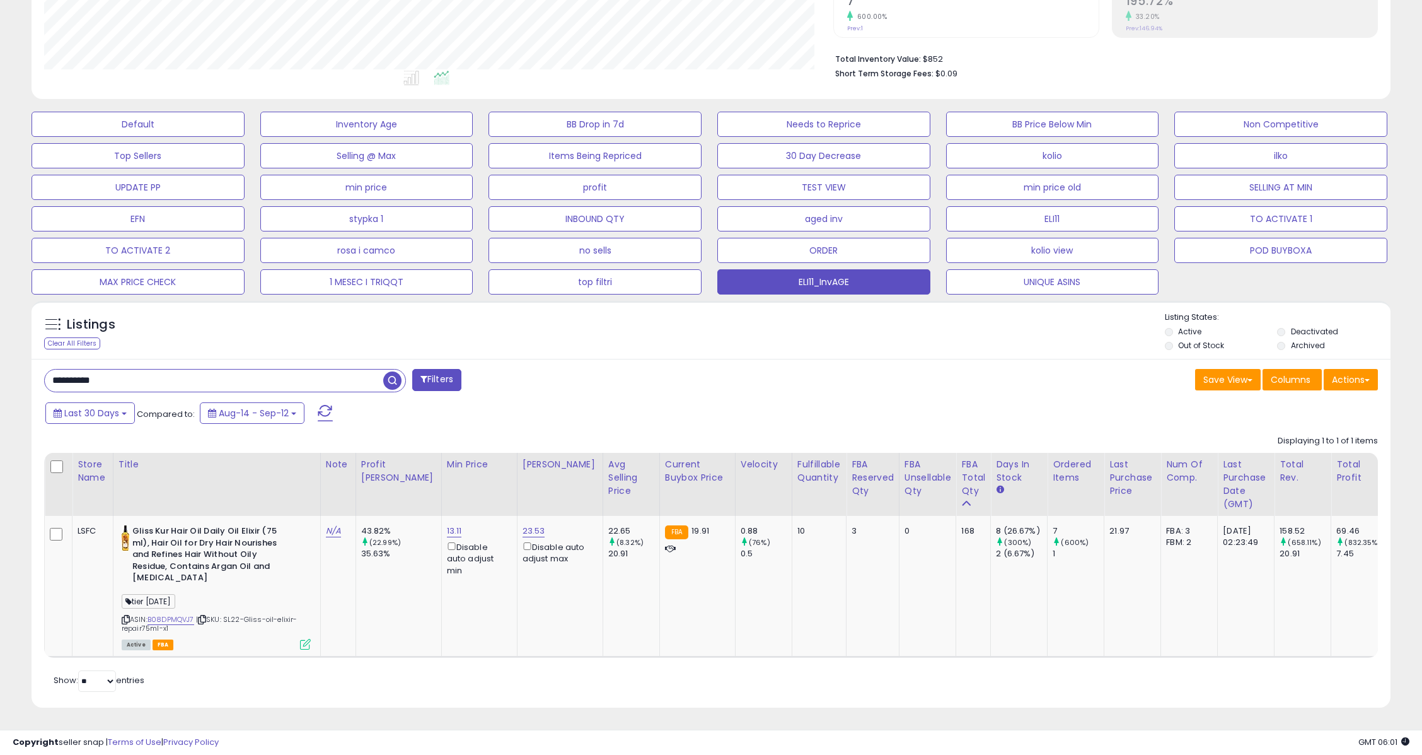
scroll to position [258, 789]
click at [815, 400] on div "Last 30 Days Compared to: Aug-14 - Sep-12" at bounding box center [542, 414] width 1000 height 28
click at [148, 369] on input "**********" at bounding box center [214, 380] width 338 height 22
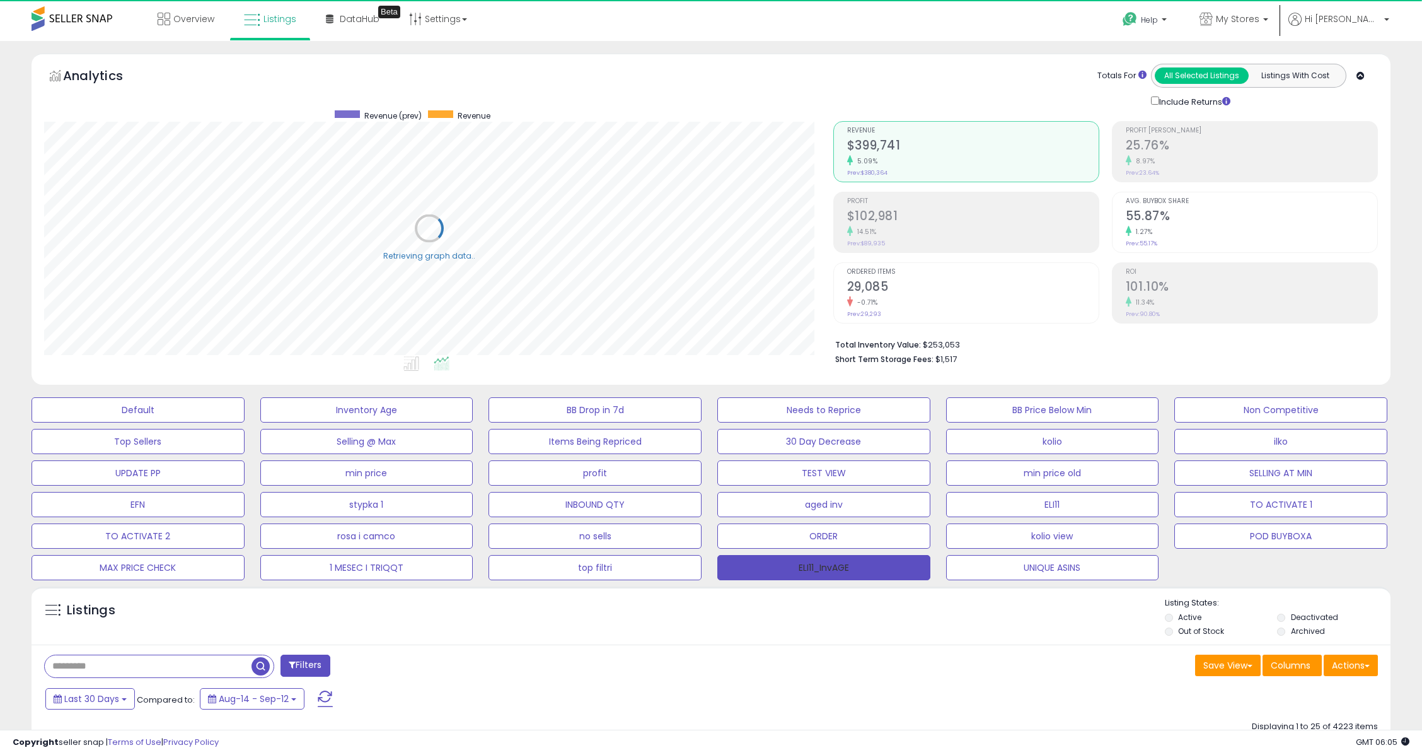
scroll to position [0, 0]
click at [1259, 13] on span "My Stores" at bounding box center [1237, 19] width 43 height 13
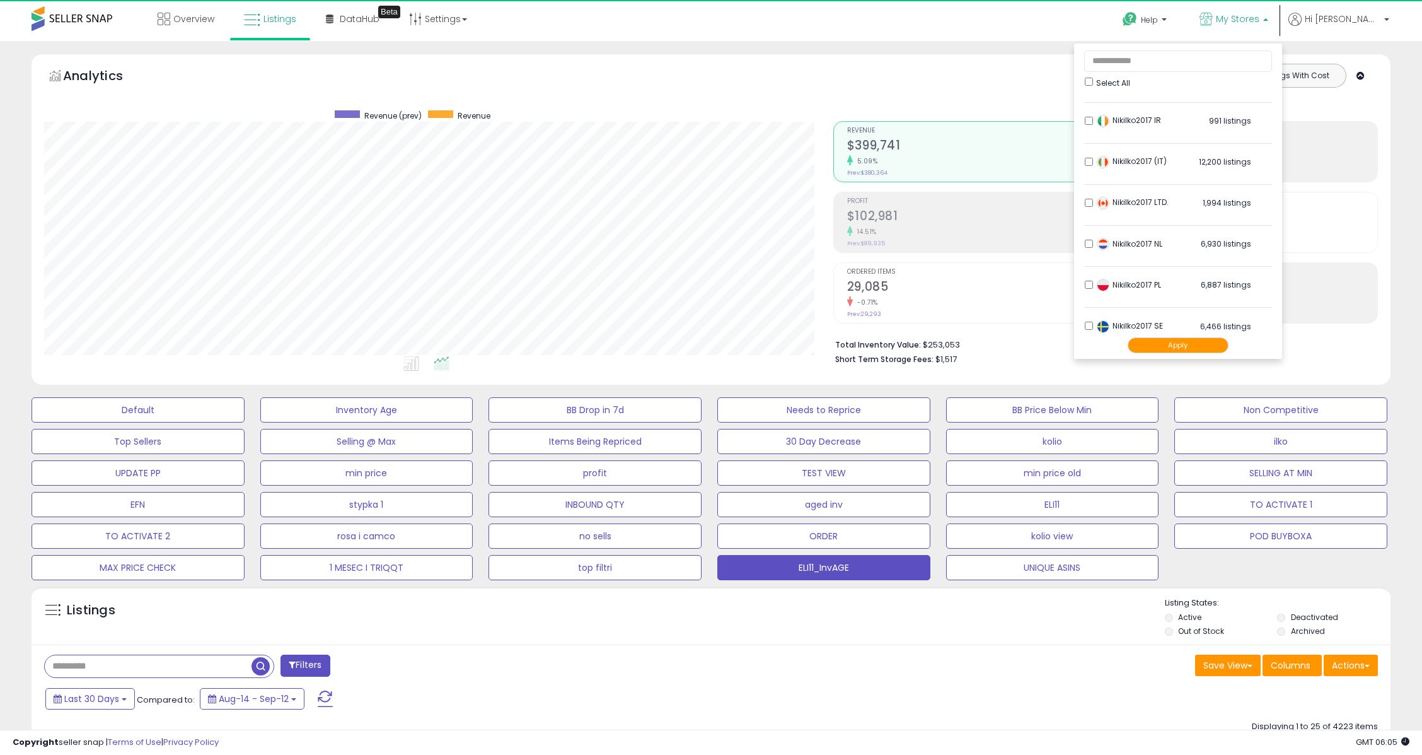
scroll to position [258, 789]
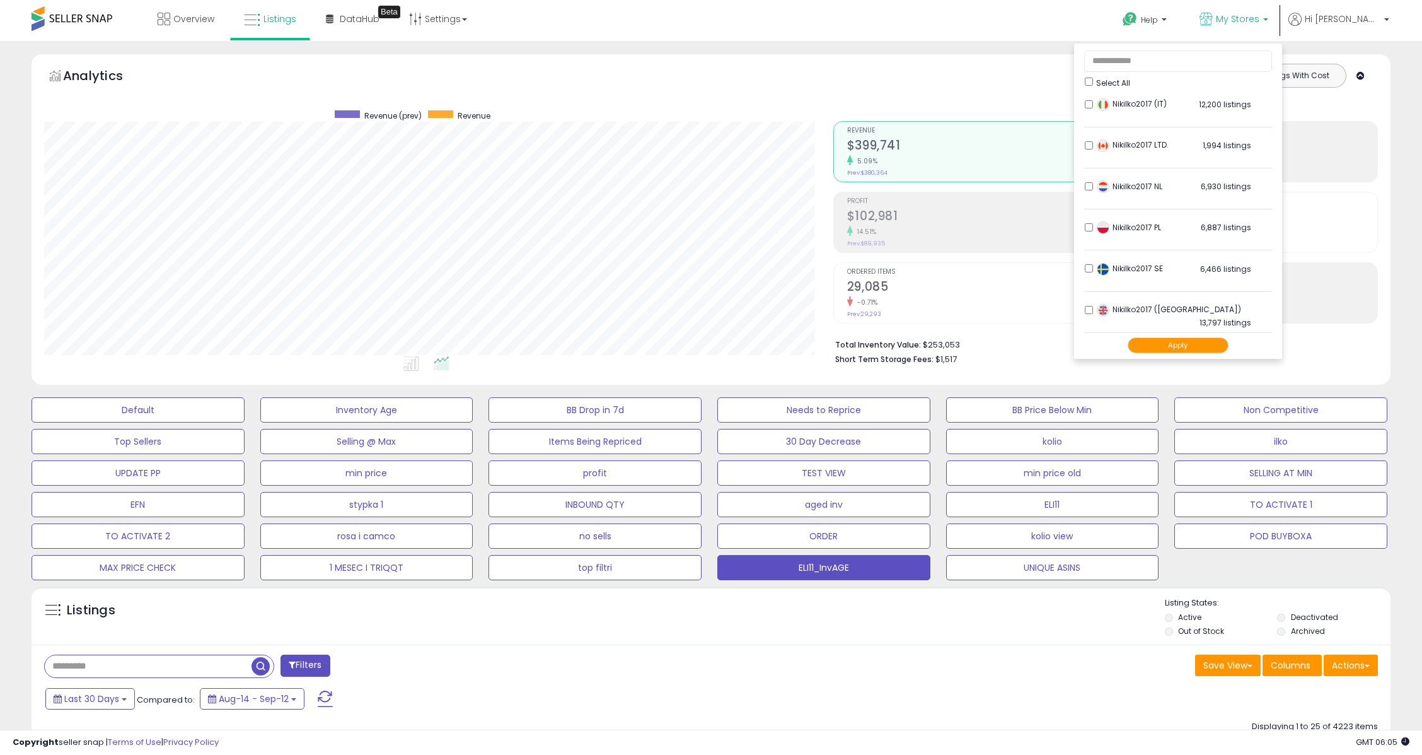
click at [1204, 348] on button "Apply" at bounding box center [1178, 345] width 101 height 16
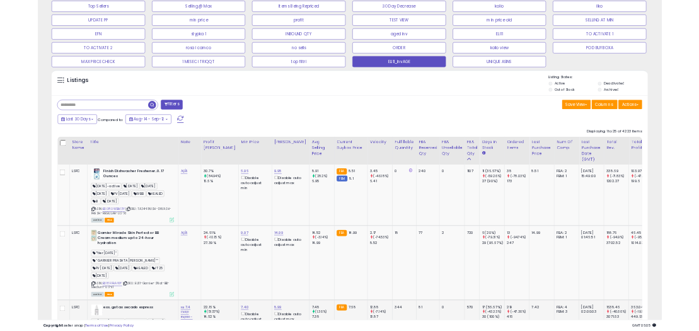
scroll to position [420, 0]
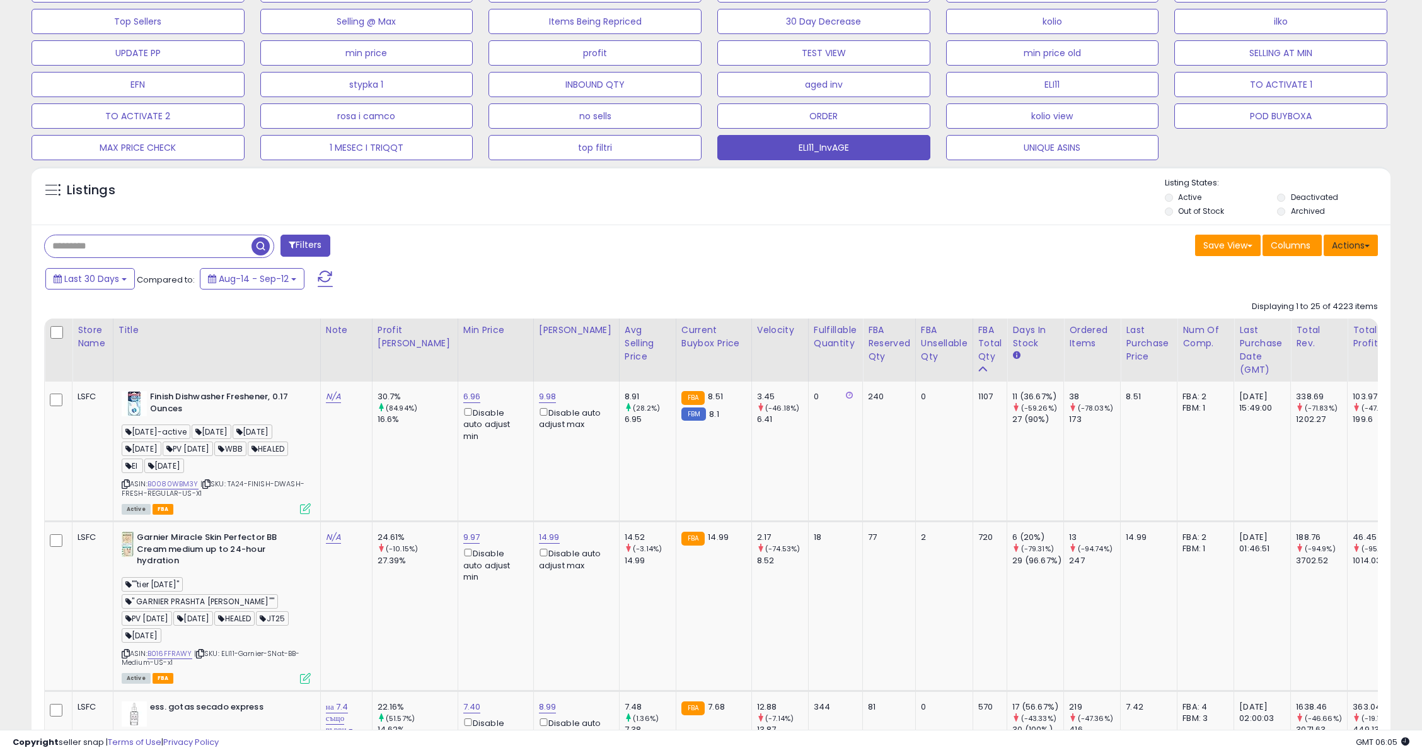
click at [1346, 246] on button "Actions" at bounding box center [1351, 244] width 54 height 21
click at [1299, 303] on link "Export Visible Columns" at bounding box center [1299, 304] width 138 height 20
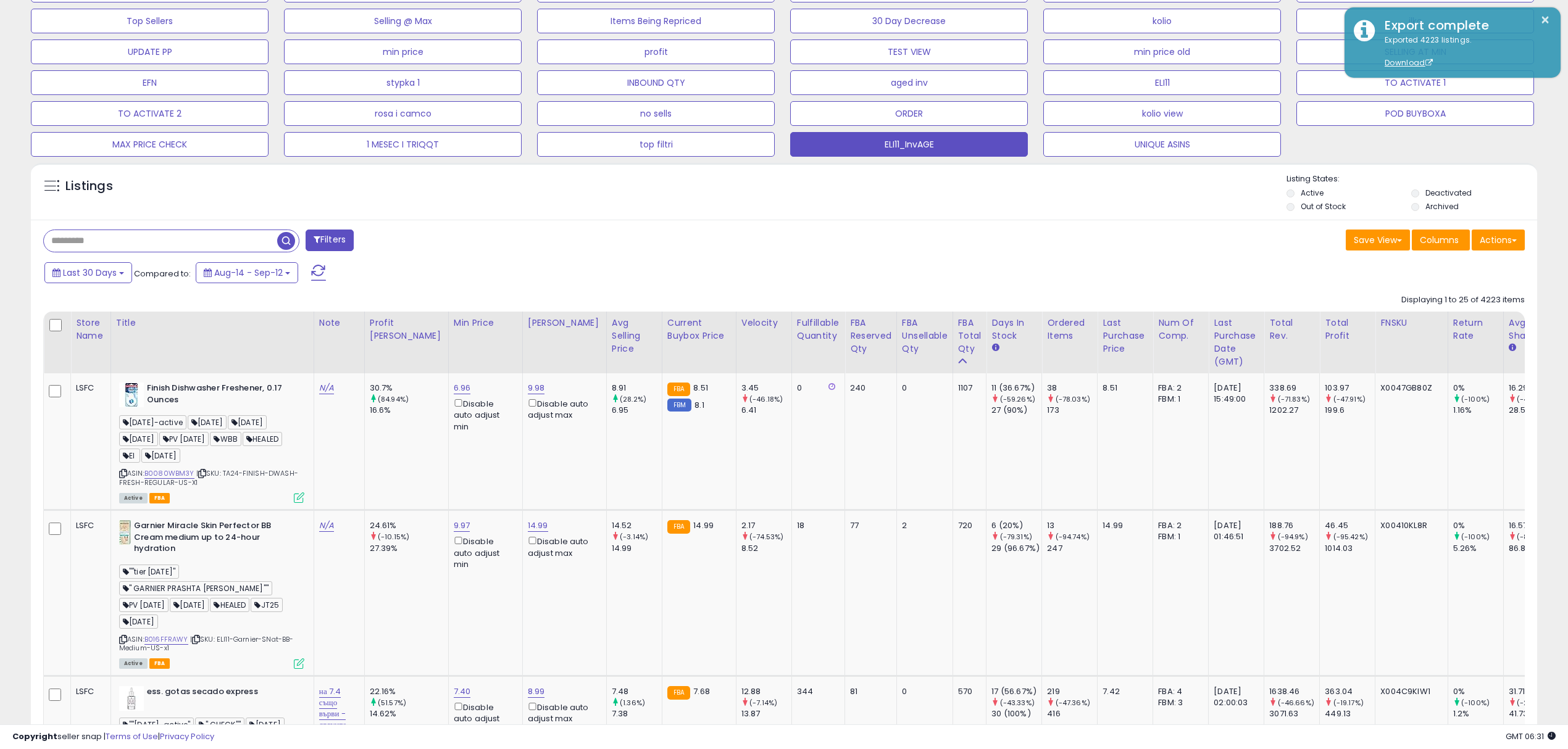
scroll to position [253, 875]
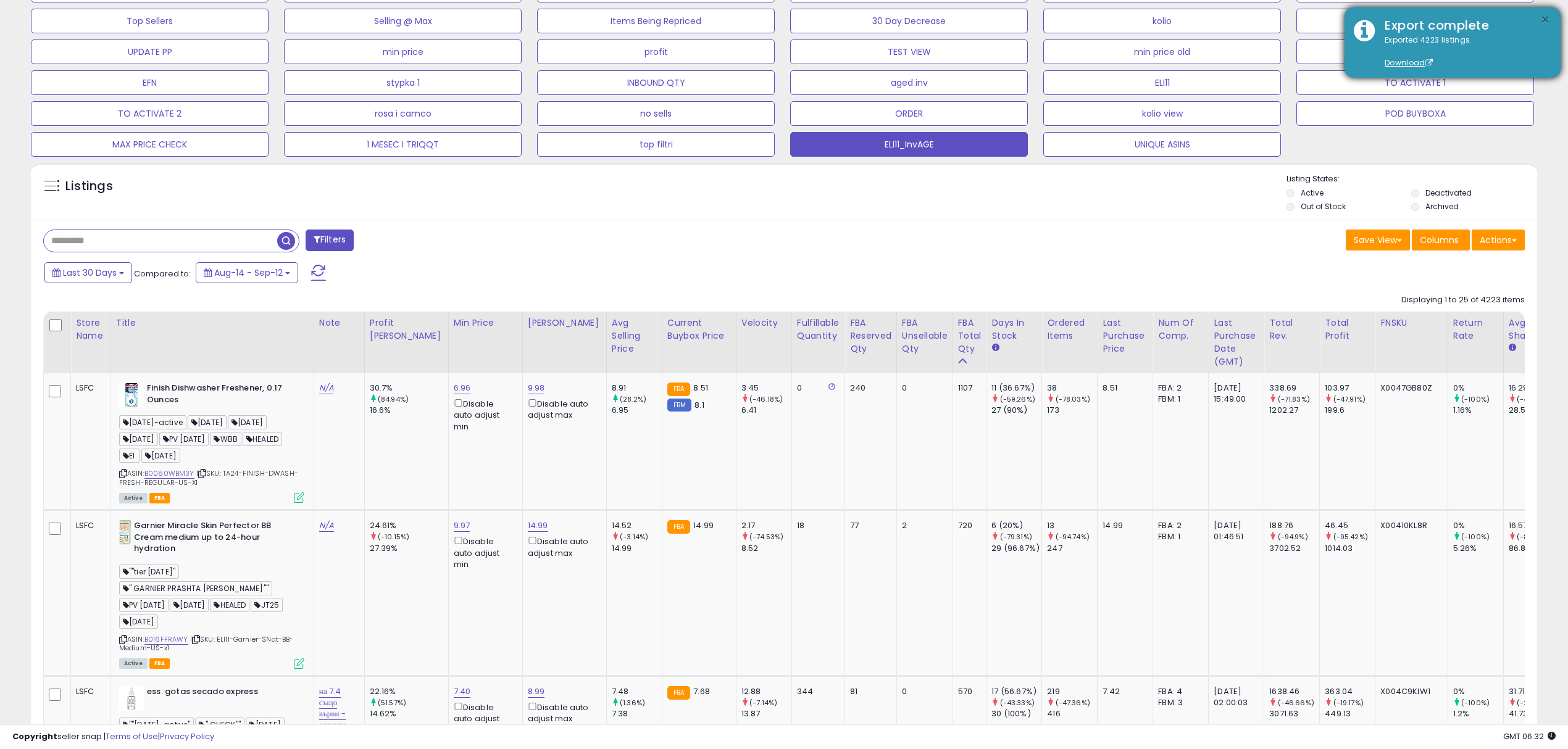
click at [1404, 21] on button "×" at bounding box center [1545, 21] width 10 height 16
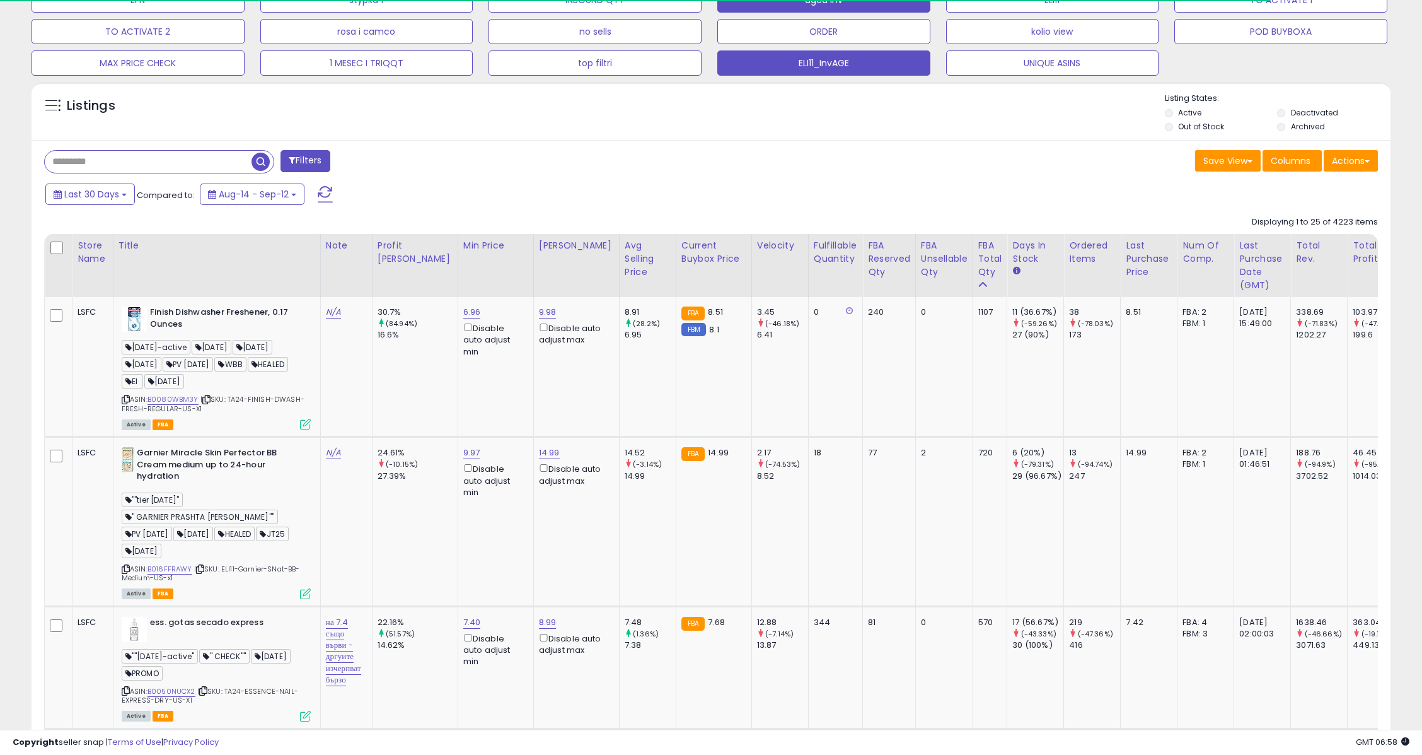
scroll to position [258, 789]
